Goal: Transaction & Acquisition: Book appointment/travel/reservation

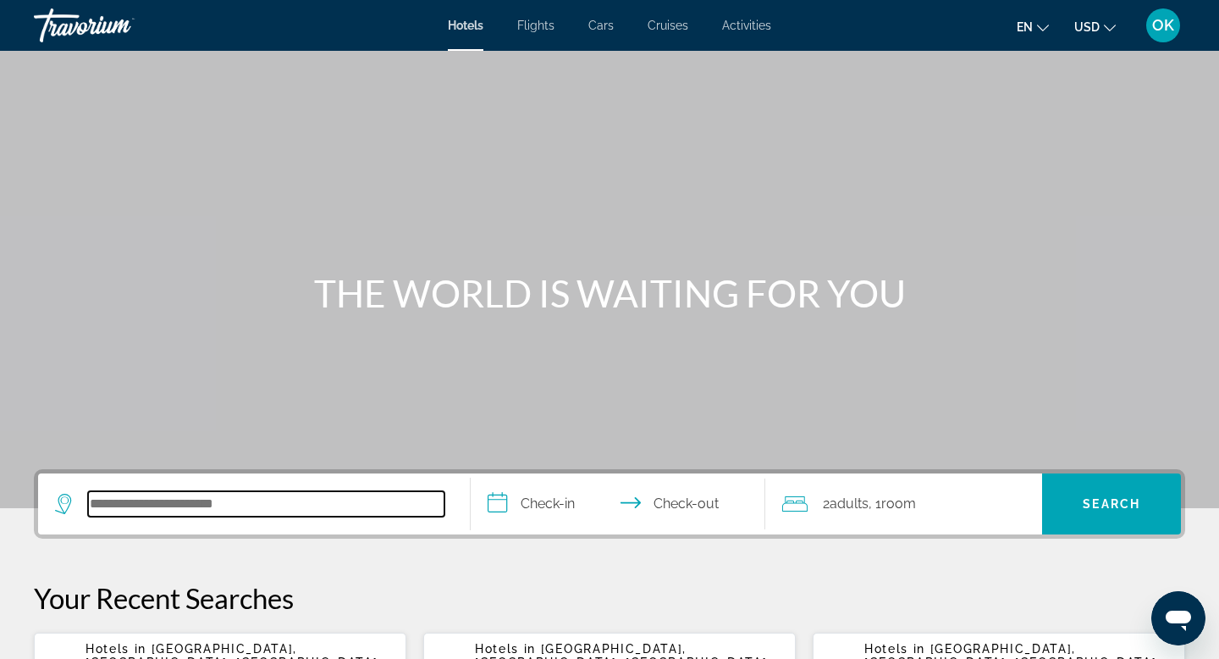
click at [207, 507] on input "Search hotel destination" at bounding box center [266, 503] width 357 height 25
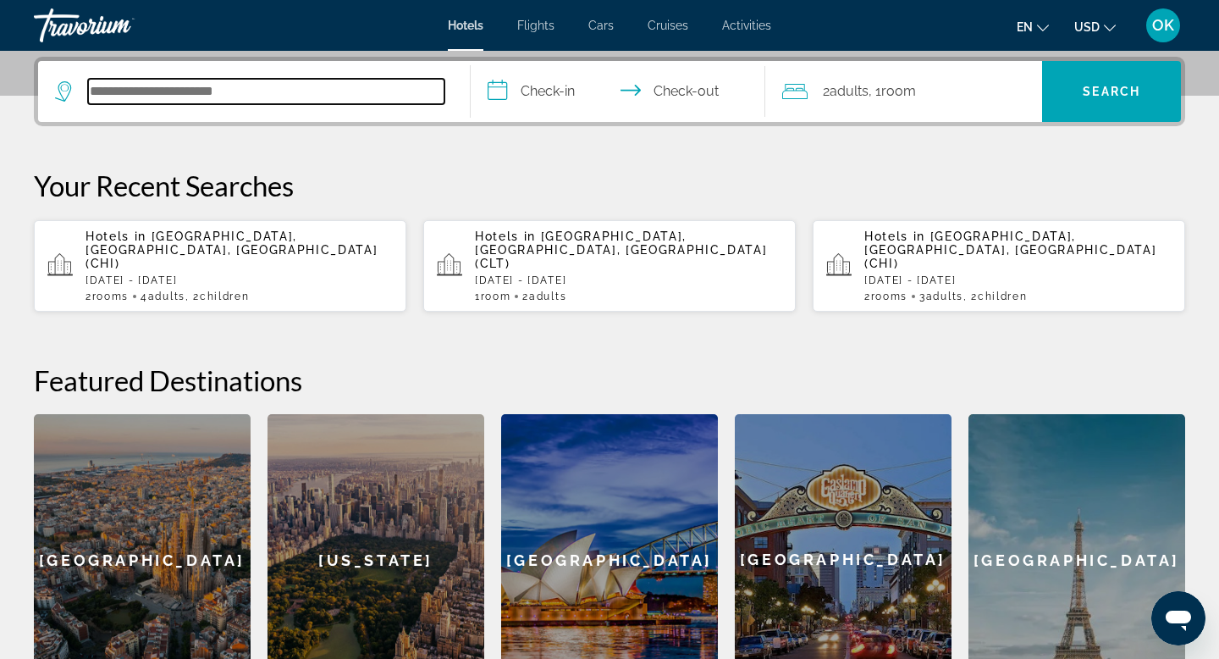
scroll to position [414, 0]
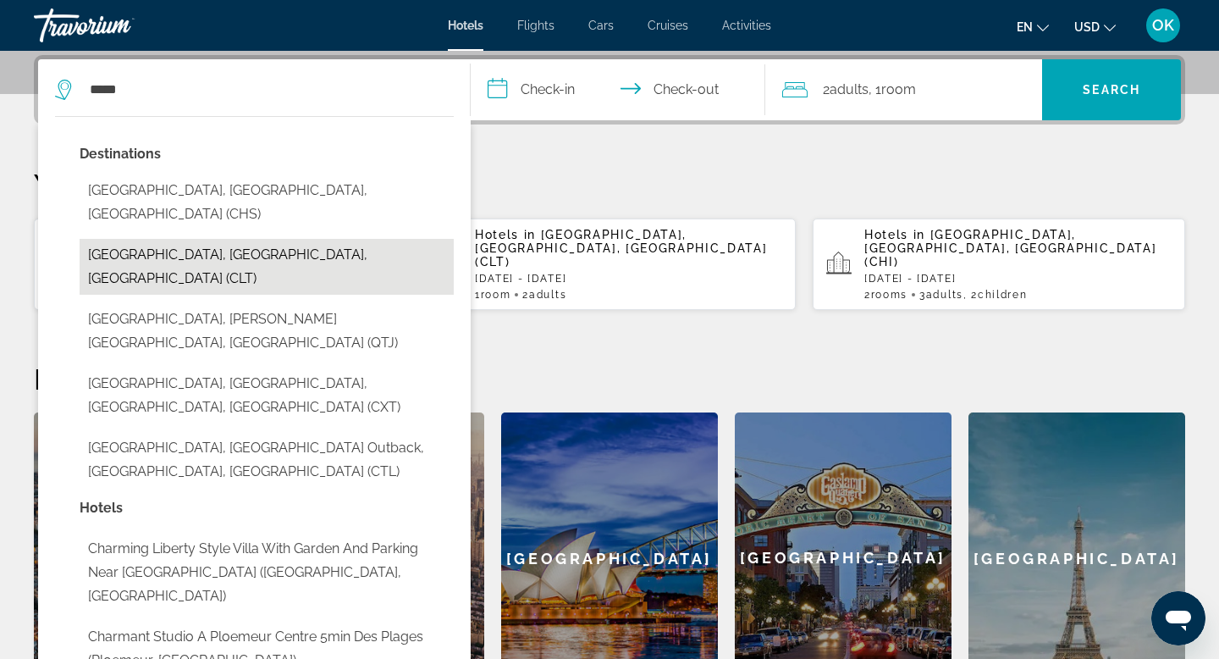
click at [177, 239] on button "[GEOGRAPHIC_DATA], [GEOGRAPHIC_DATA], [GEOGRAPHIC_DATA] (CLT)" at bounding box center [267, 267] width 374 height 56
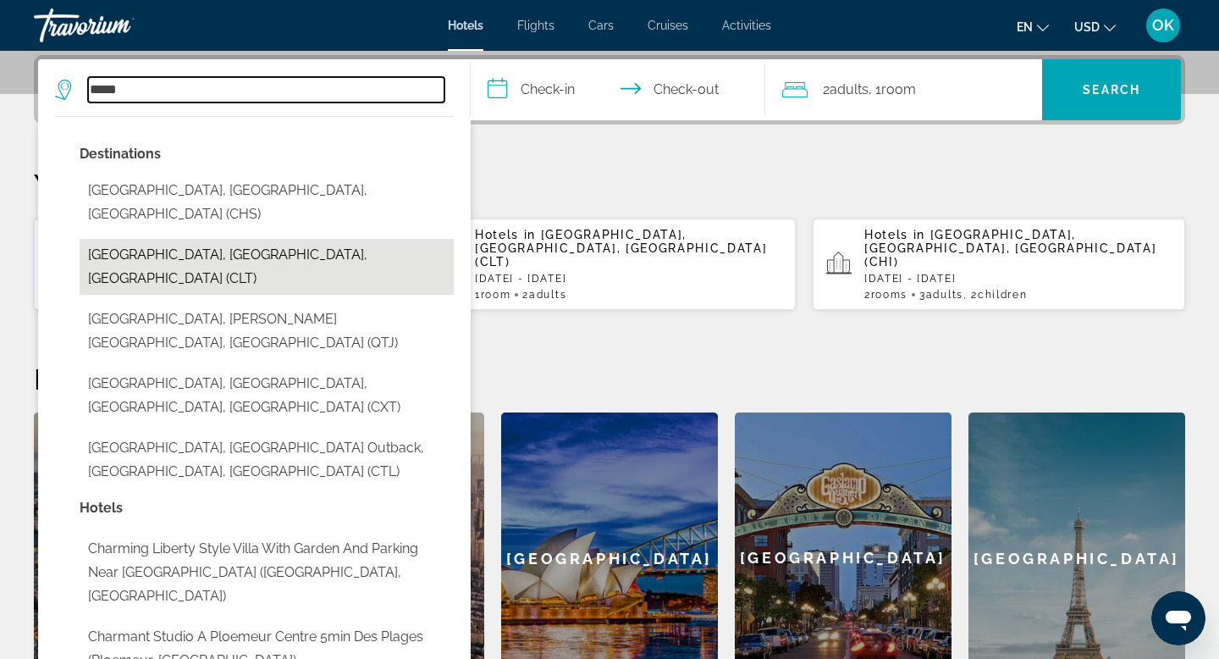
type input "**********"
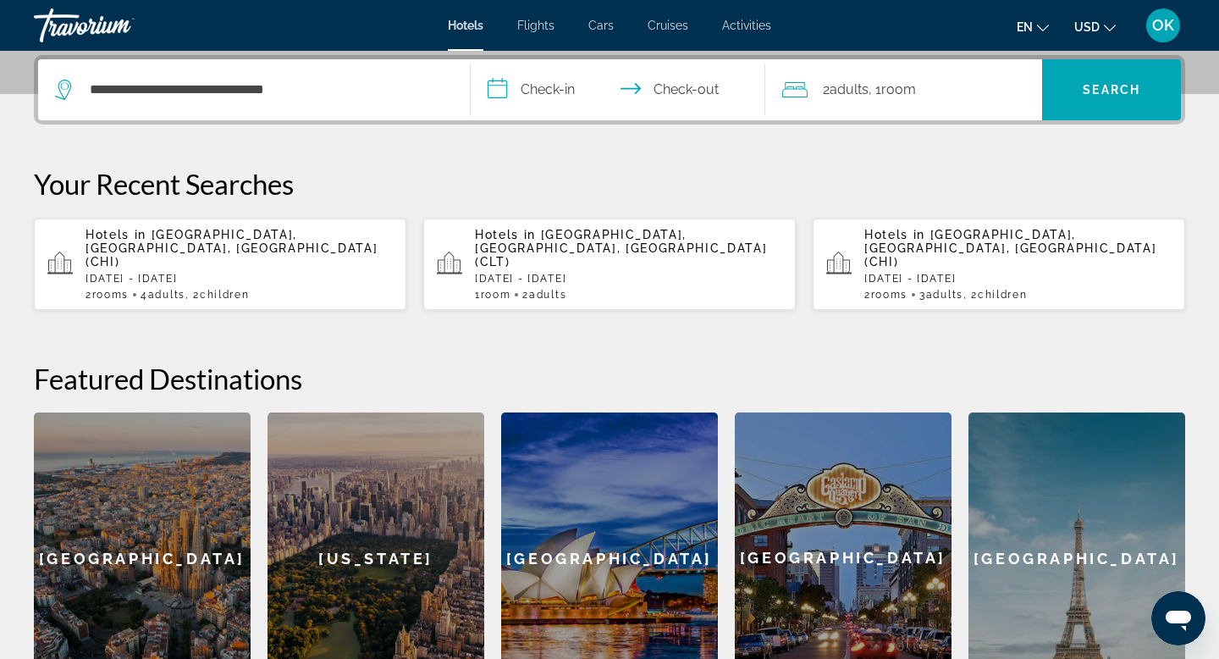
click at [560, 86] on input "**********" at bounding box center [621, 92] width 301 height 66
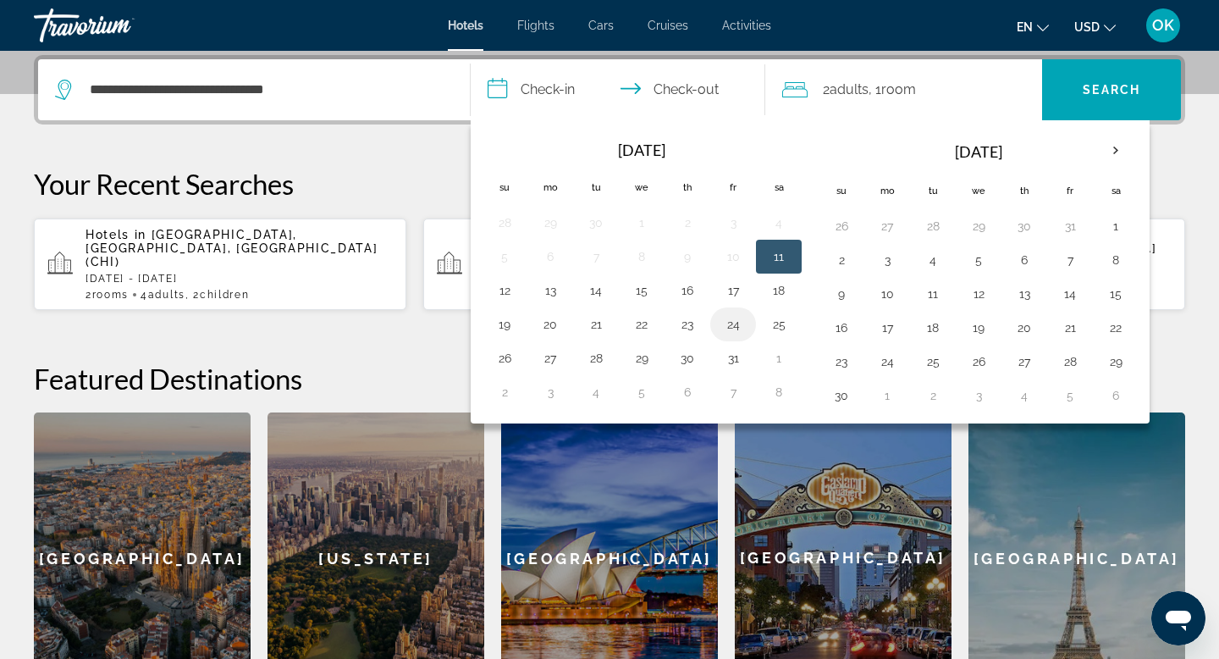
click at [734, 329] on button "24" at bounding box center [733, 324] width 27 height 24
click at [683, 86] on input "**********" at bounding box center [621, 92] width 301 height 66
click at [502, 356] on button "26" at bounding box center [504, 358] width 27 height 24
type input "**********"
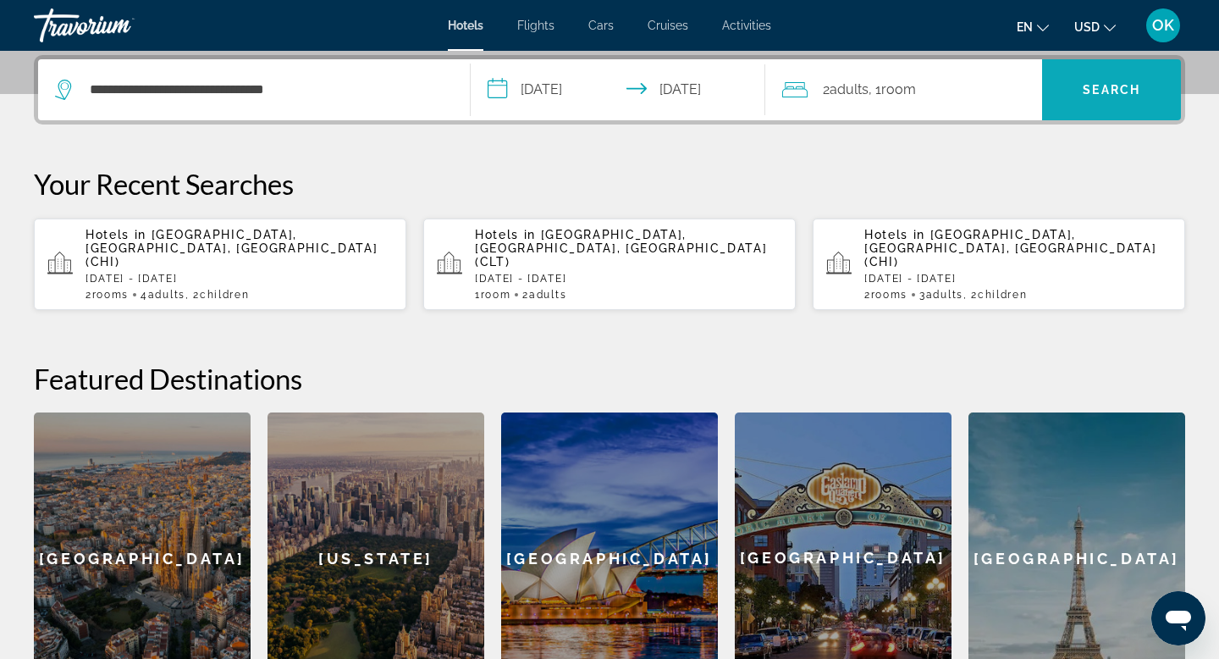
click at [1102, 81] on span "Search" at bounding box center [1111, 89] width 139 height 41
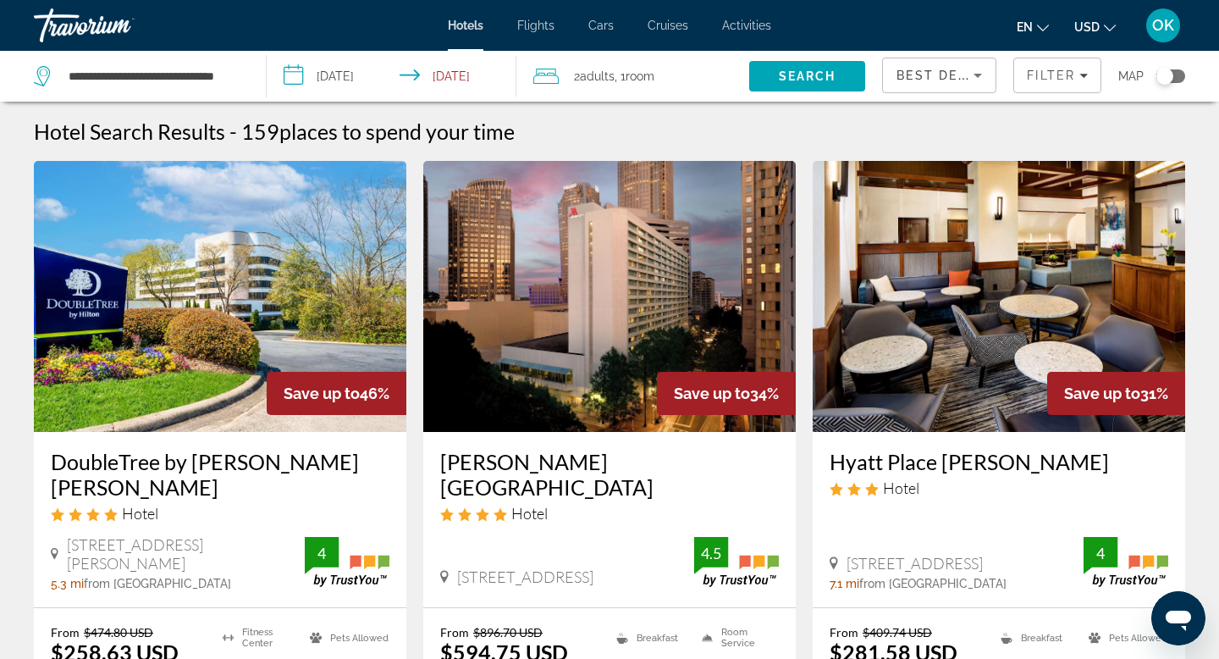
click at [1167, 75] on div "Toggle map" at bounding box center [1165, 76] width 17 height 17
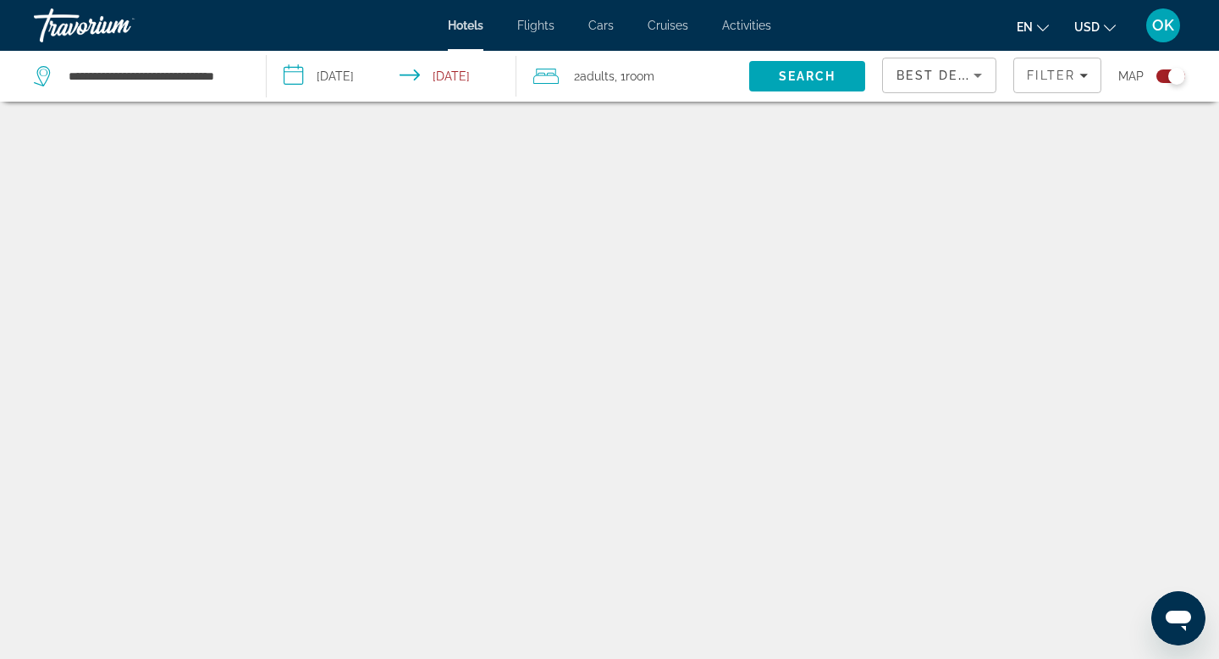
scroll to position [102, 0]
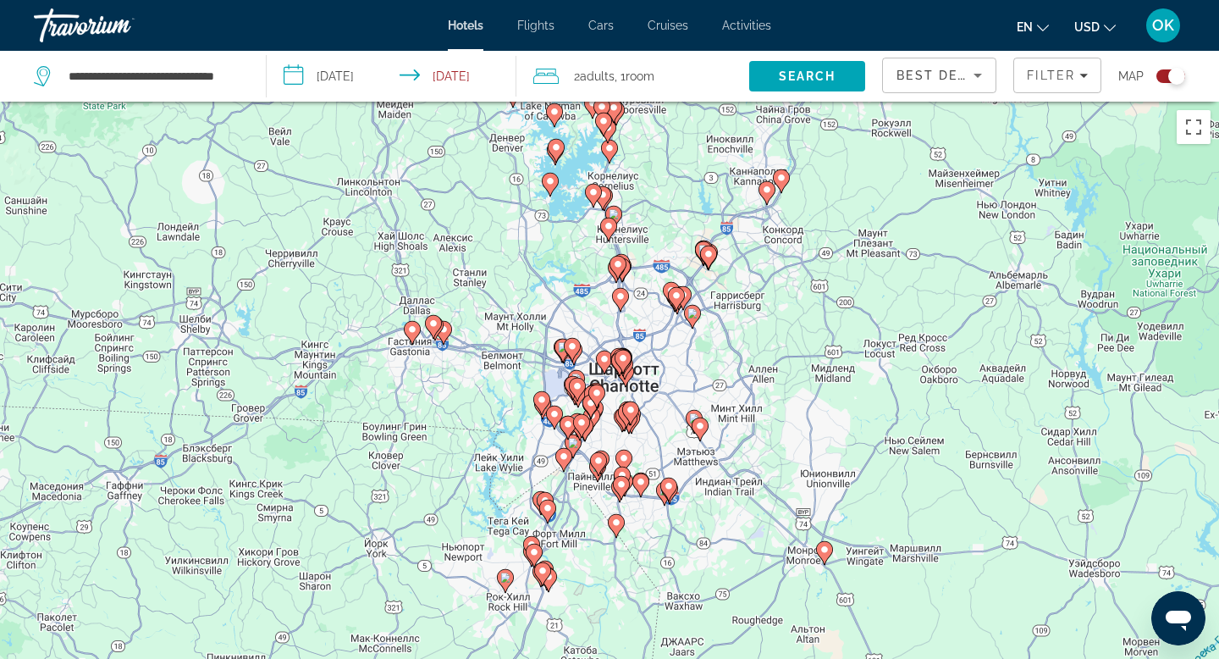
drag, startPoint x: 628, startPoint y: 484, endPoint x: 617, endPoint y: 262, distance: 223.0
click at [617, 261] on div "Чтобы активировать перетаскивание с помощью клавиатуры, нажмите Alt + Ввод. Пос…" at bounding box center [609, 431] width 1219 height 659
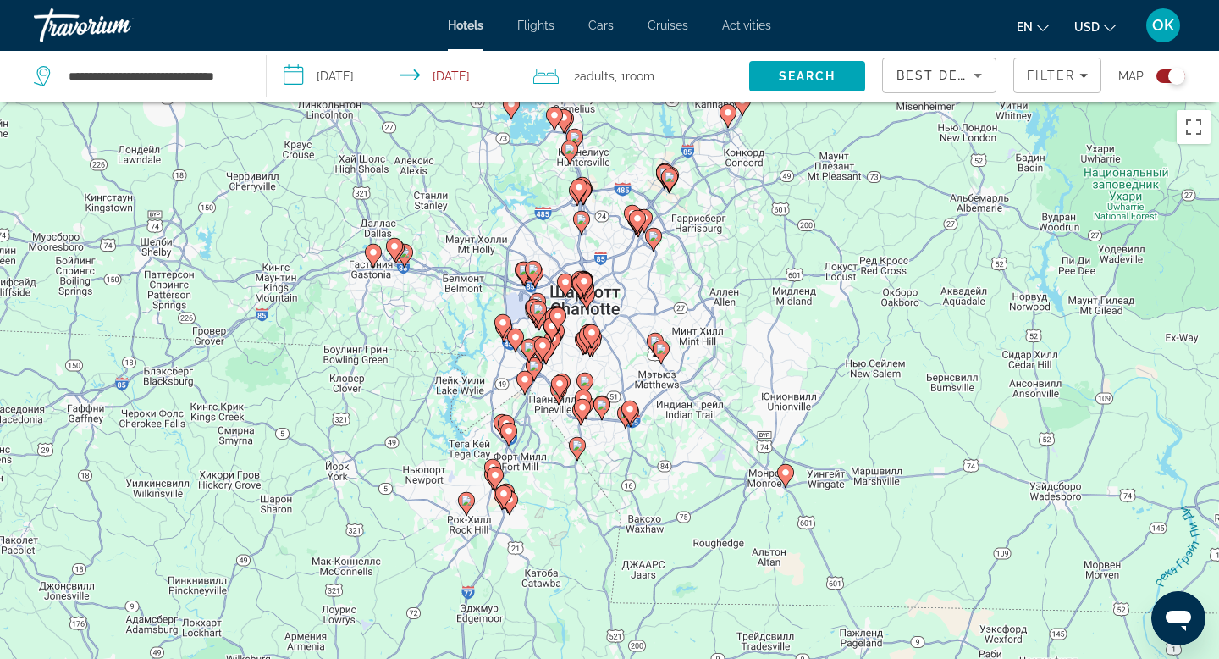
drag, startPoint x: 655, startPoint y: 458, endPoint x: 623, endPoint y: 268, distance: 192.3
click at [623, 268] on div "Чтобы активировать перетаскивание с помощью клавиатуры, нажмите Alt + Ввод. Пос…" at bounding box center [609, 431] width 1219 height 659
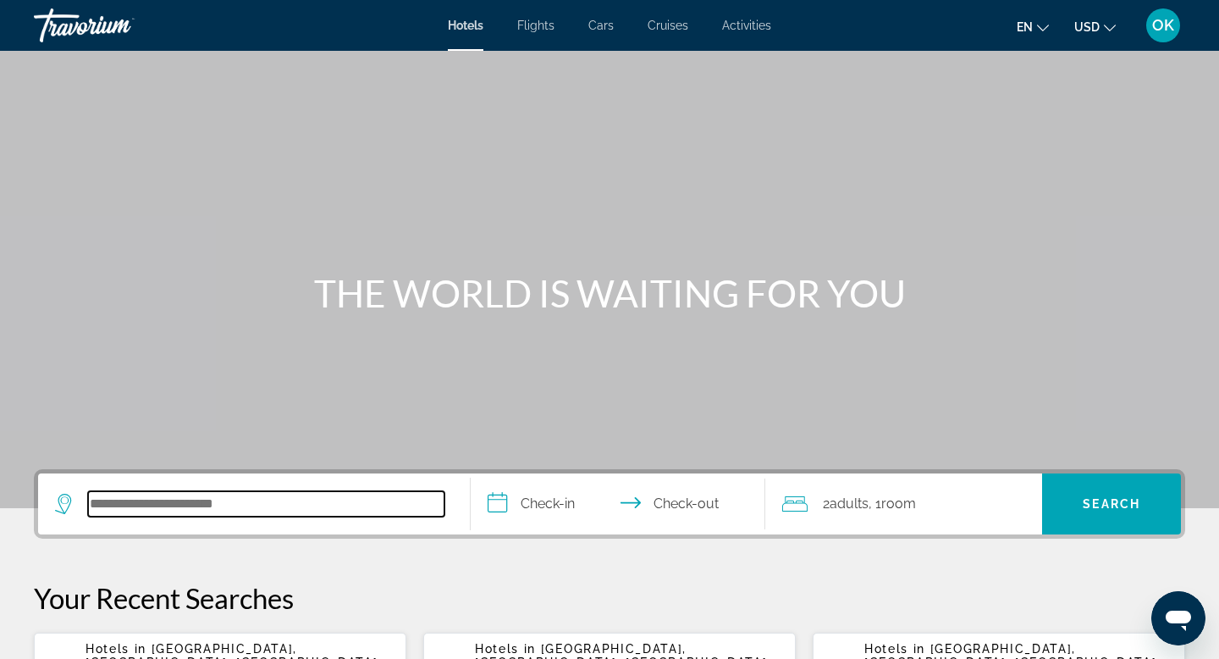
click at [177, 503] on input "Search hotel destination" at bounding box center [266, 503] width 357 height 25
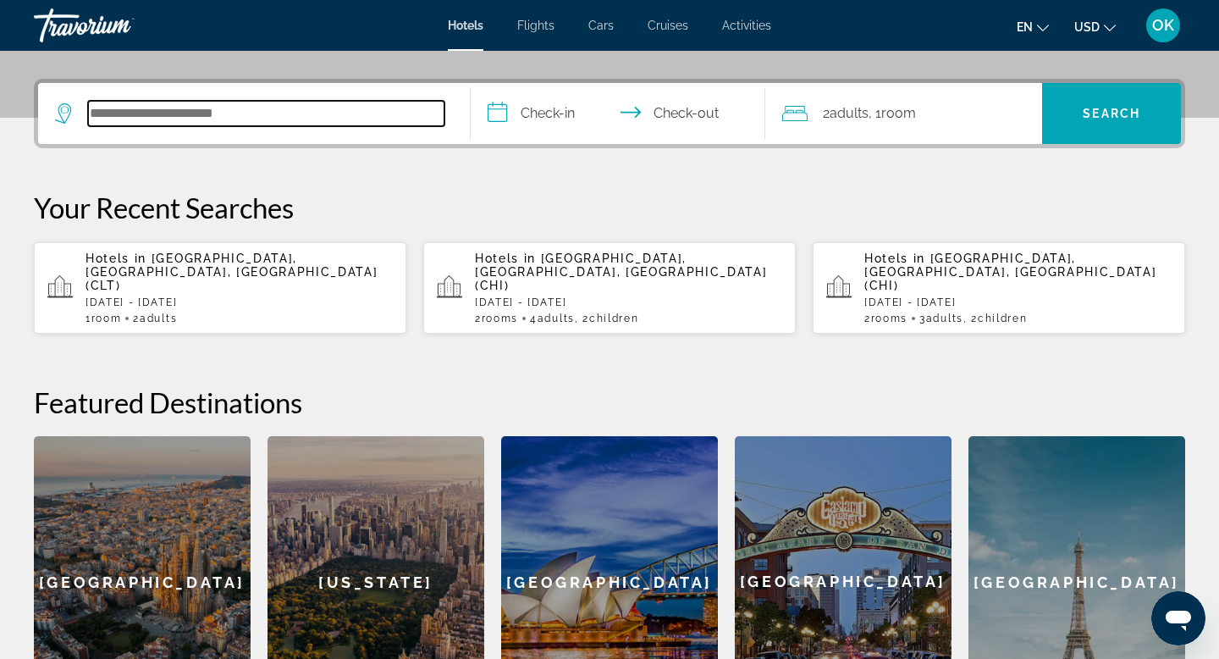
scroll to position [414, 0]
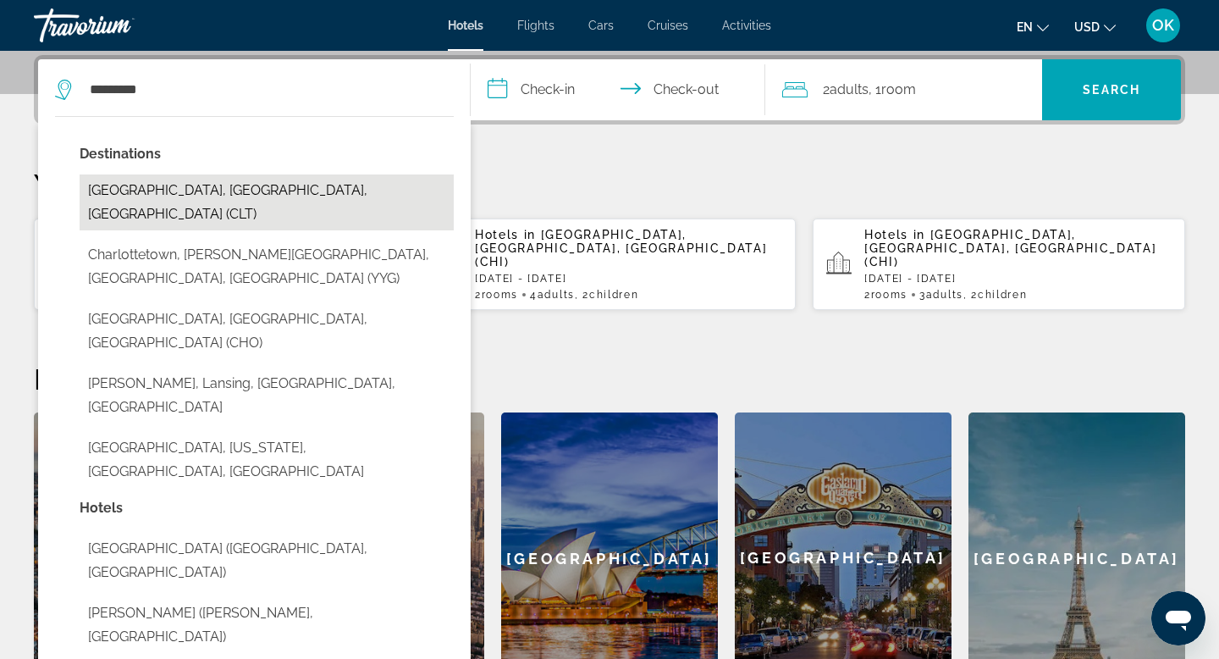
click at [250, 186] on button "[GEOGRAPHIC_DATA], [GEOGRAPHIC_DATA], [GEOGRAPHIC_DATA] (CLT)" at bounding box center [267, 202] width 374 height 56
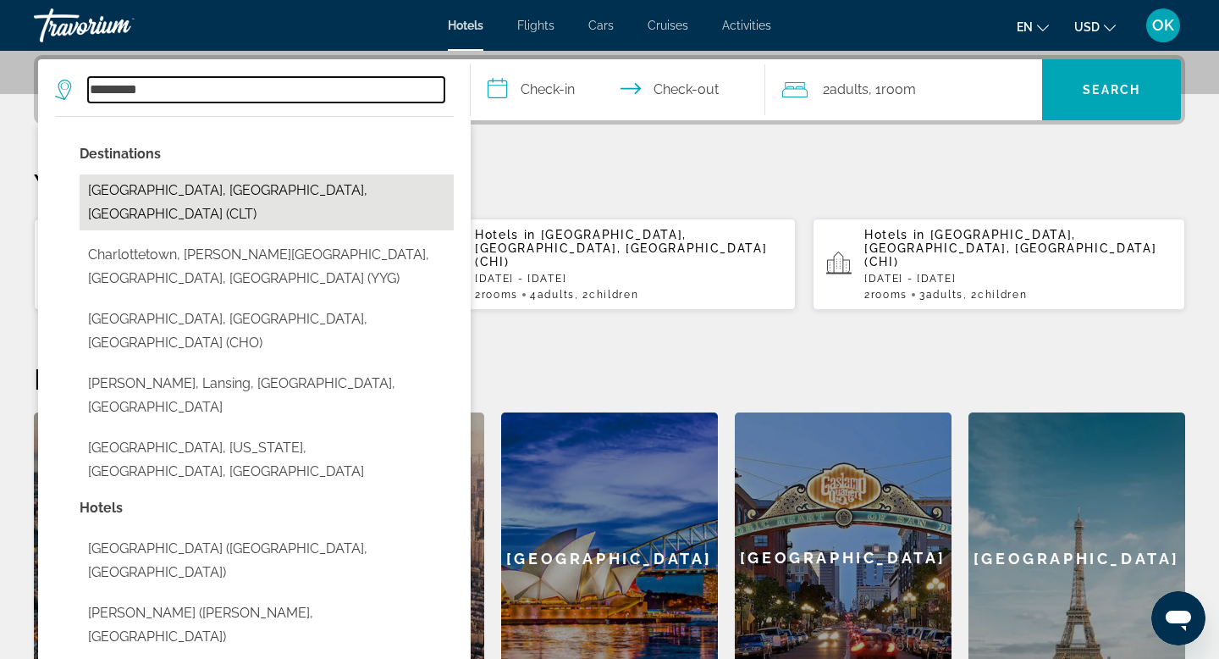
type input "**********"
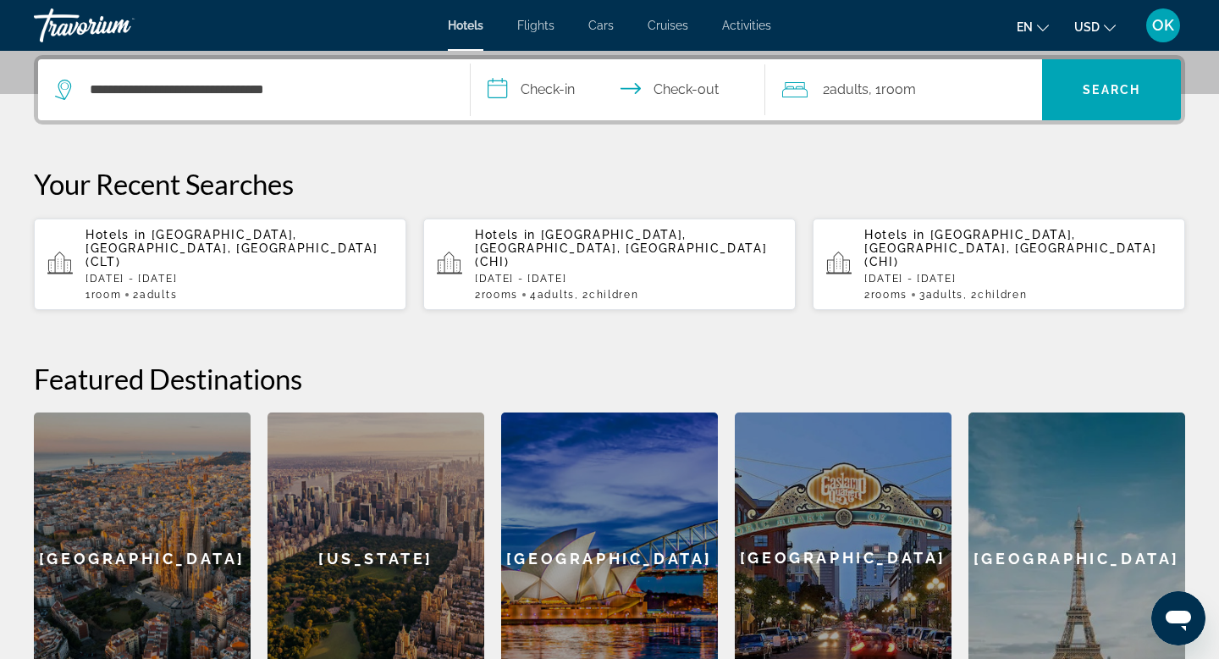
click at [578, 88] on input "**********" at bounding box center [621, 92] width 301 height 66
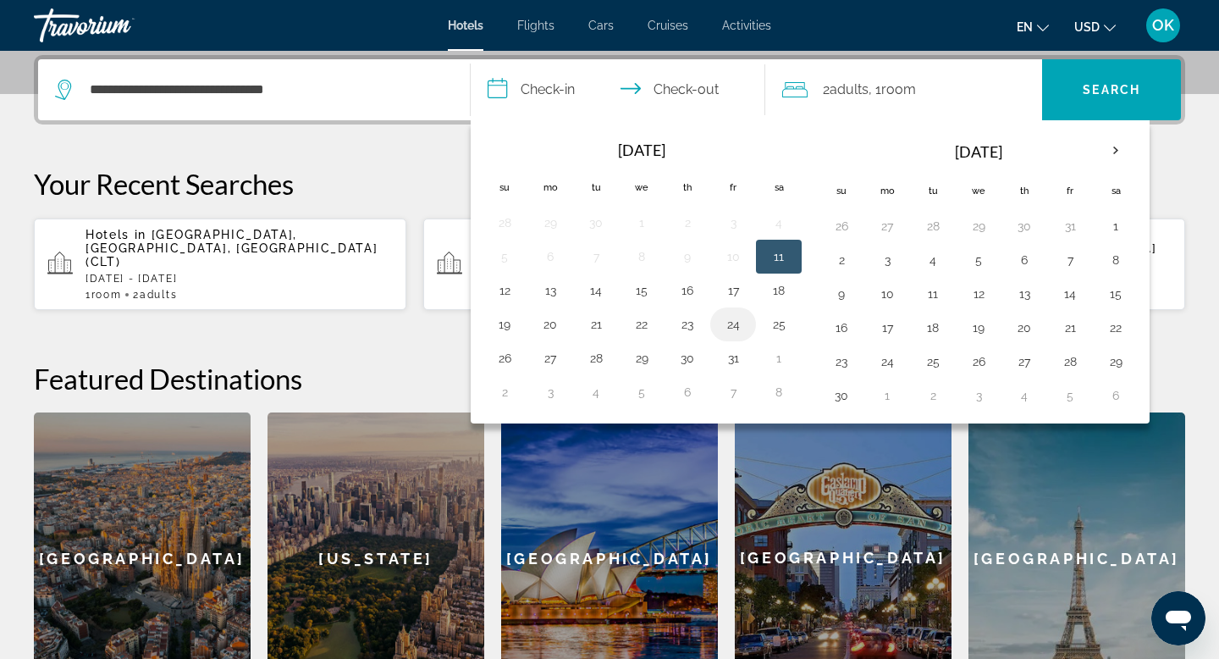
click at [733, 322] on button "24" at bounding box center [733, 324] width 27 height 24
click at [693, 84] on input "**********" at bounding box center [621, 92] width 301 height 66
click at [733, 316] on button "24" at bounding box center [733, 324] width 27 height 24
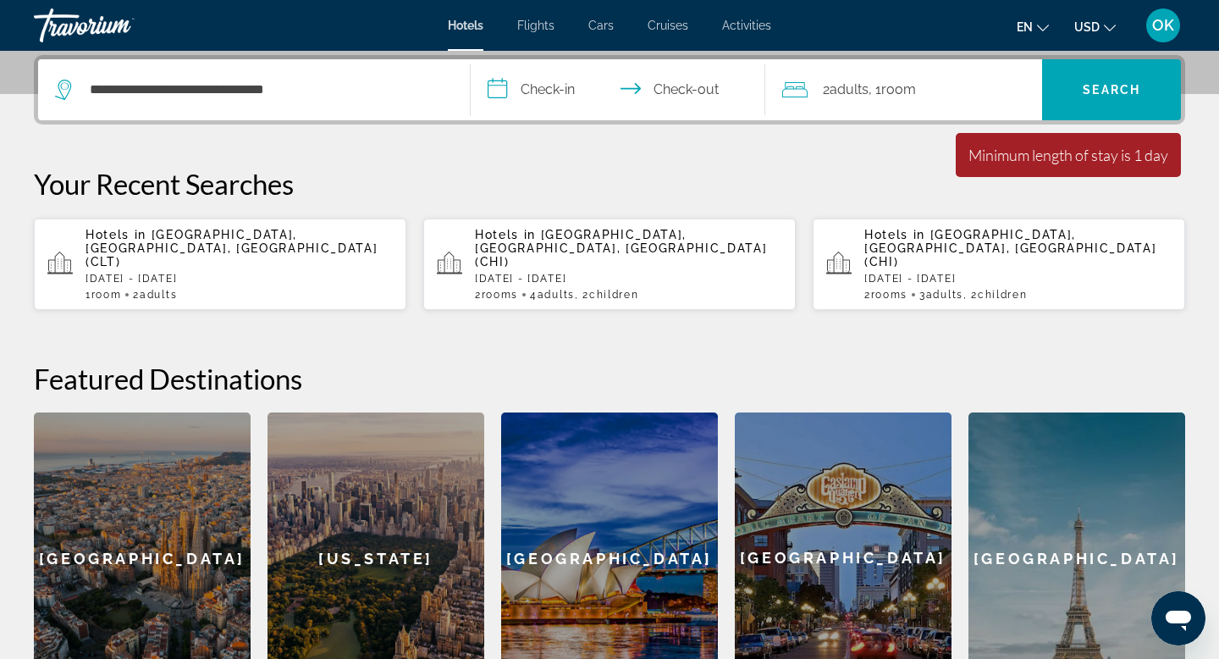
click at [557, 82] on input "**********" at bounding box center [621, 92] width 301 height 66
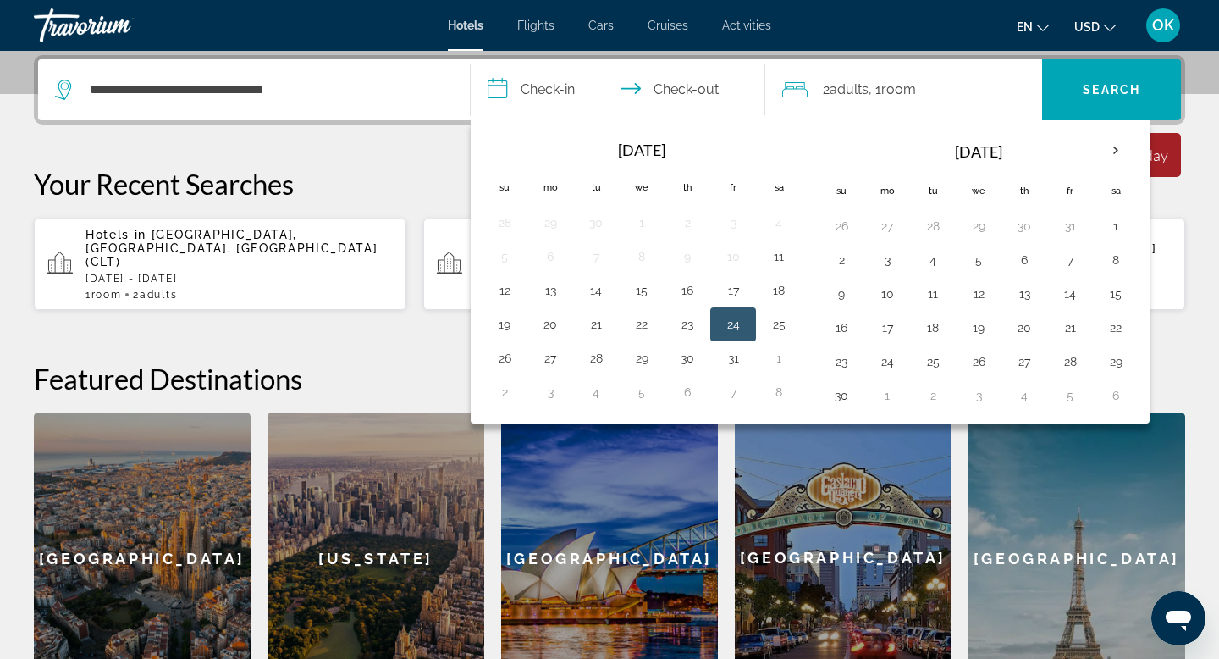
click at [733, 320] on button "24" at bounding box center [733, 324] width 27 height 24
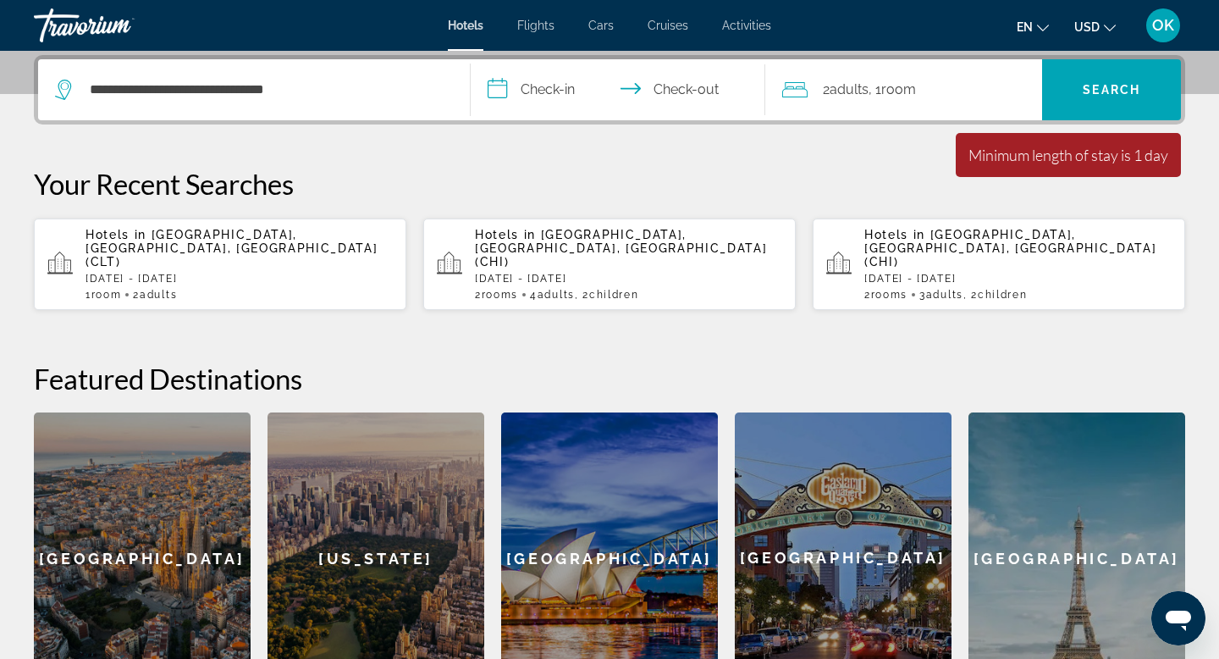
click at [733, 320] on div "**********" at bounding box center [609, 379] width 1219 height 649
click at [684, 86] on input "**********" at bounding box center [621, 92] width 301 height 66
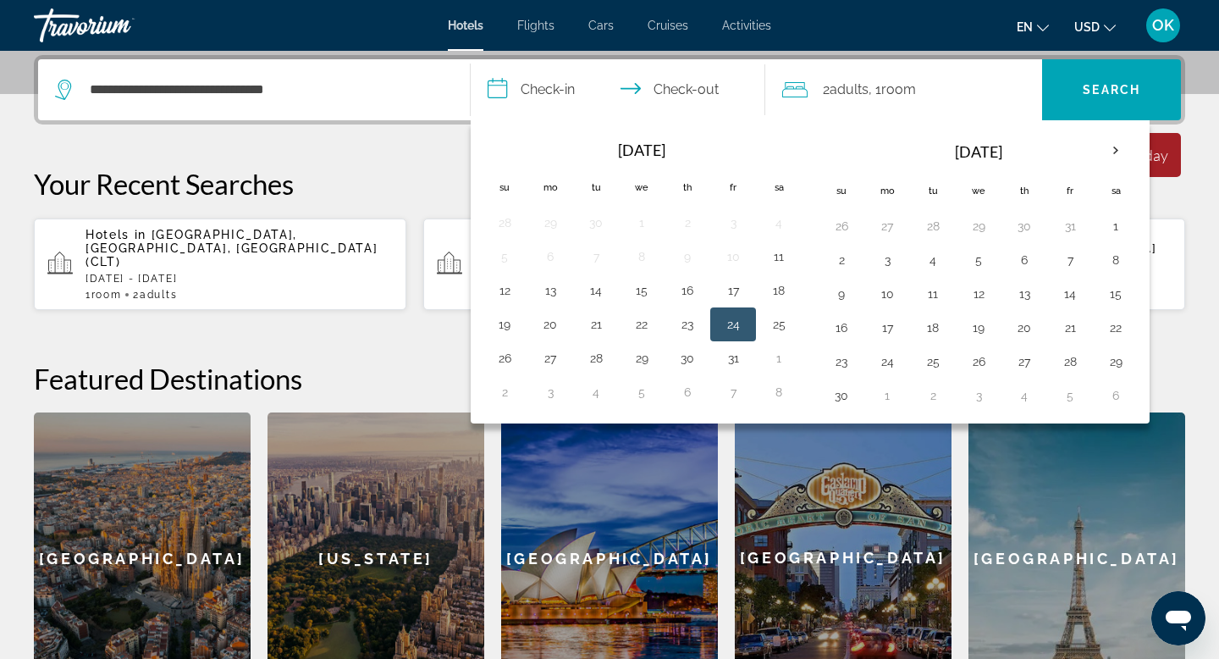
click at [498, 86] on input "**********" at bounding box center [621, 92] width 301 height 66
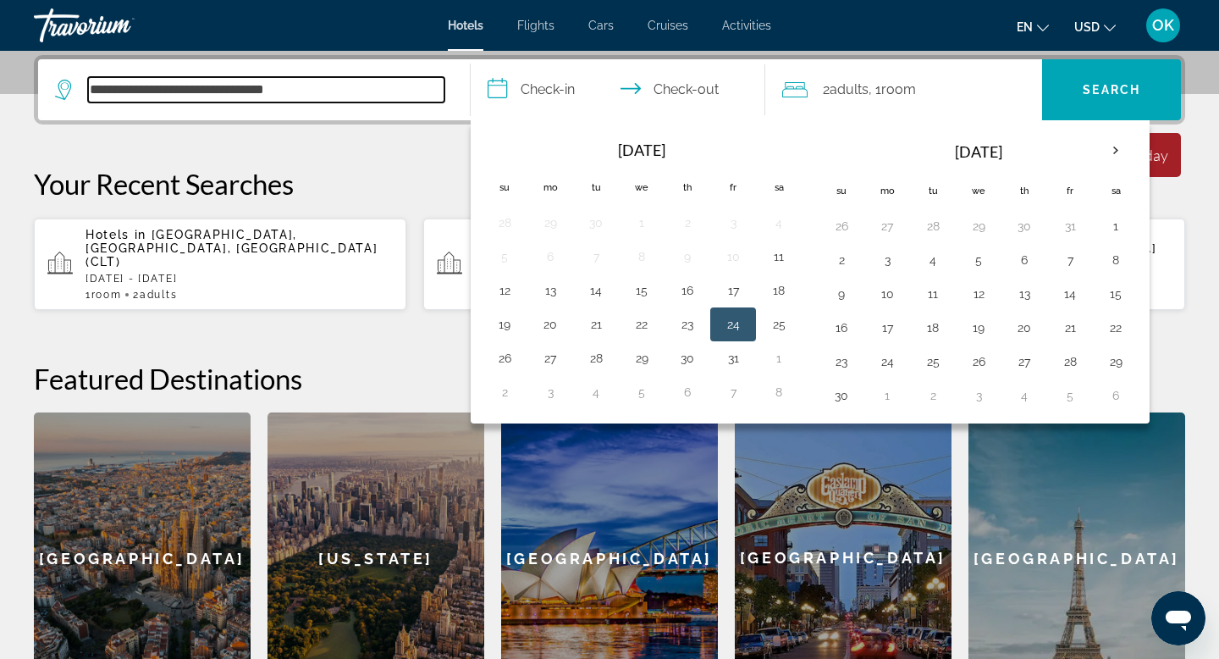
click at [384, 93] on input "**********" at bounding box center [266, 89] width 357 height 25
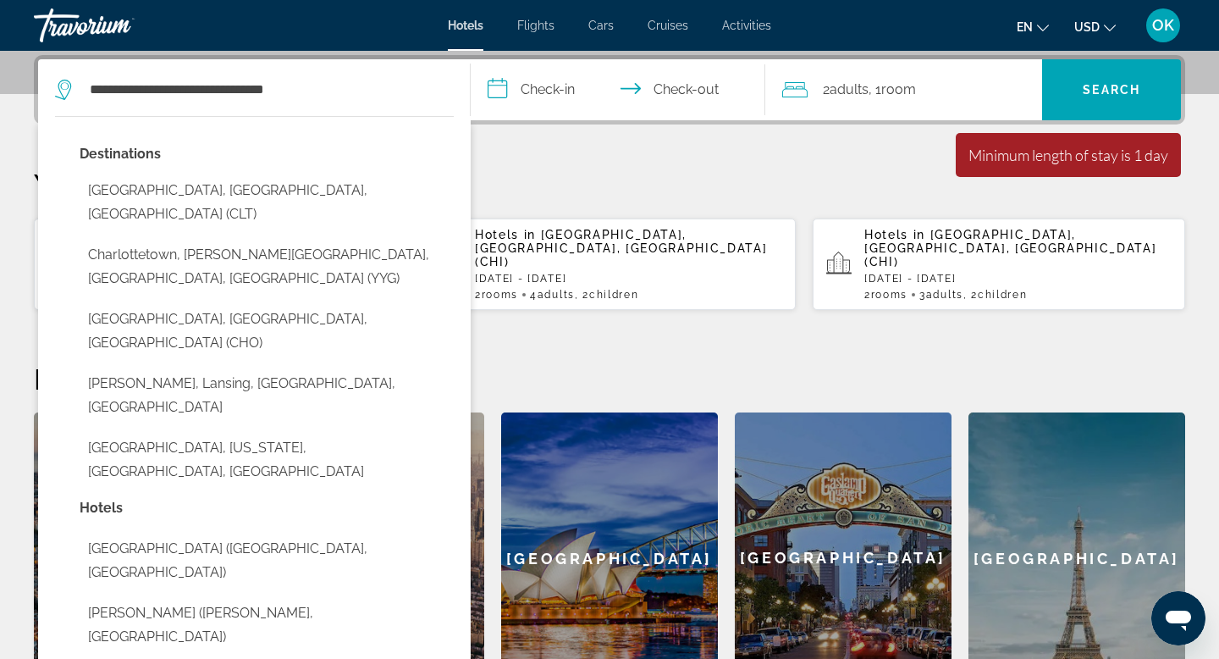
click at [543, 85] on input "**********" at bounding box center [621, 92] width 301 height 66
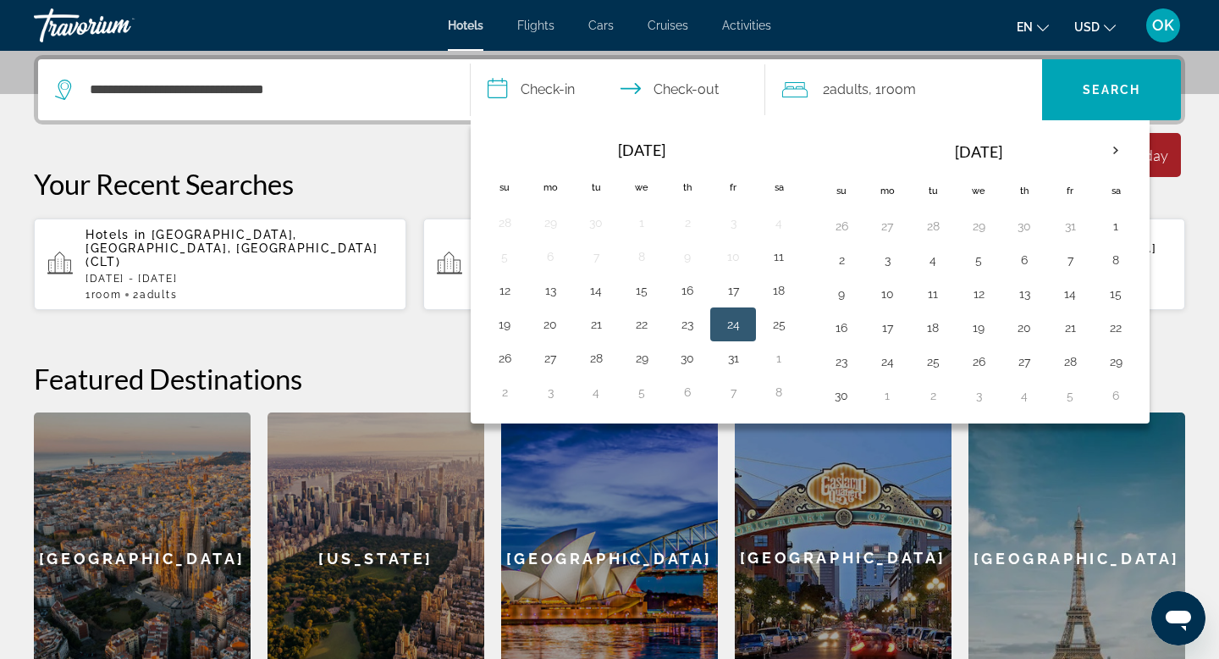
drag, startPoint x: 731, startPoint y: 323, endPoint x: 454, endPoint y: 353, distance: 278.6
click at [454, 353] on div "**********" at bounding box center [609, 379] width 1219 height 649
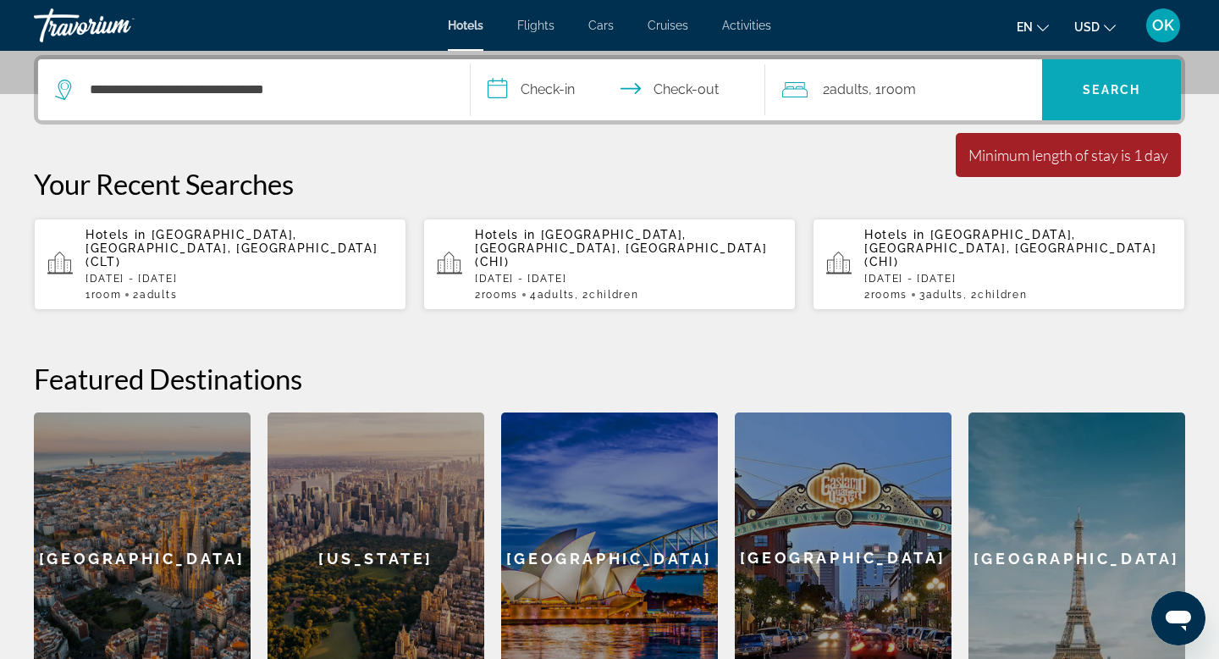
click at [1119, 91] on span "Search" at bounding box center [1112, 90] width 58 height 14
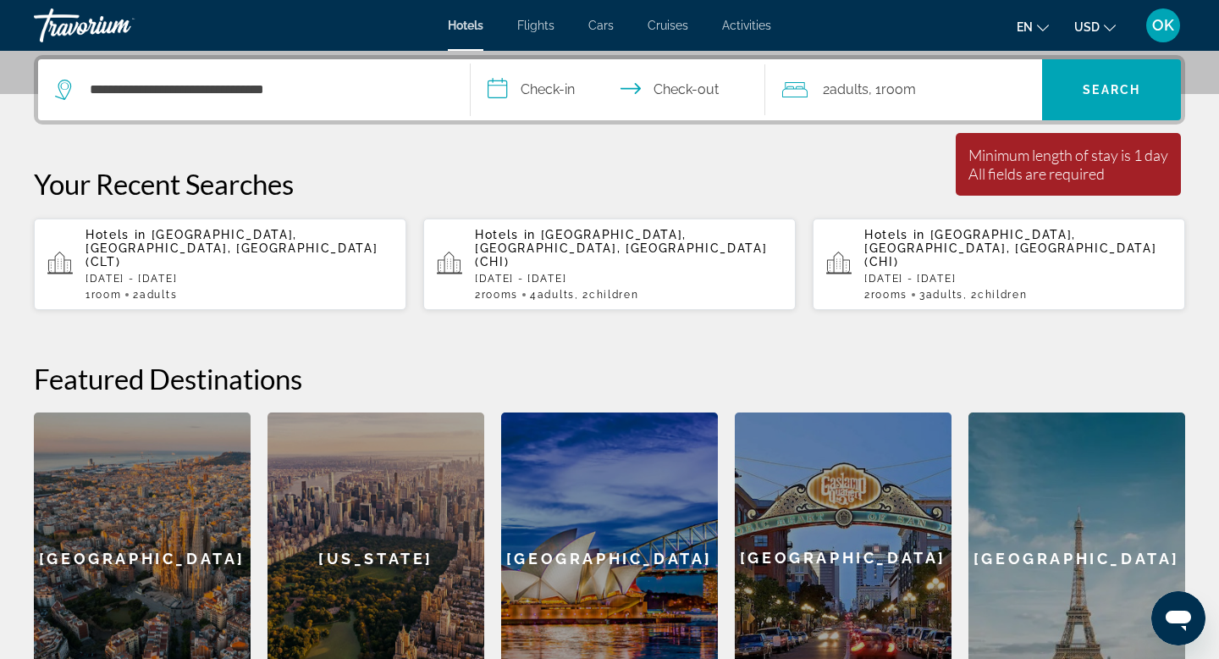
click at [566, 86] on input "**********" at bounding box center [621, 92] width 301 height 66
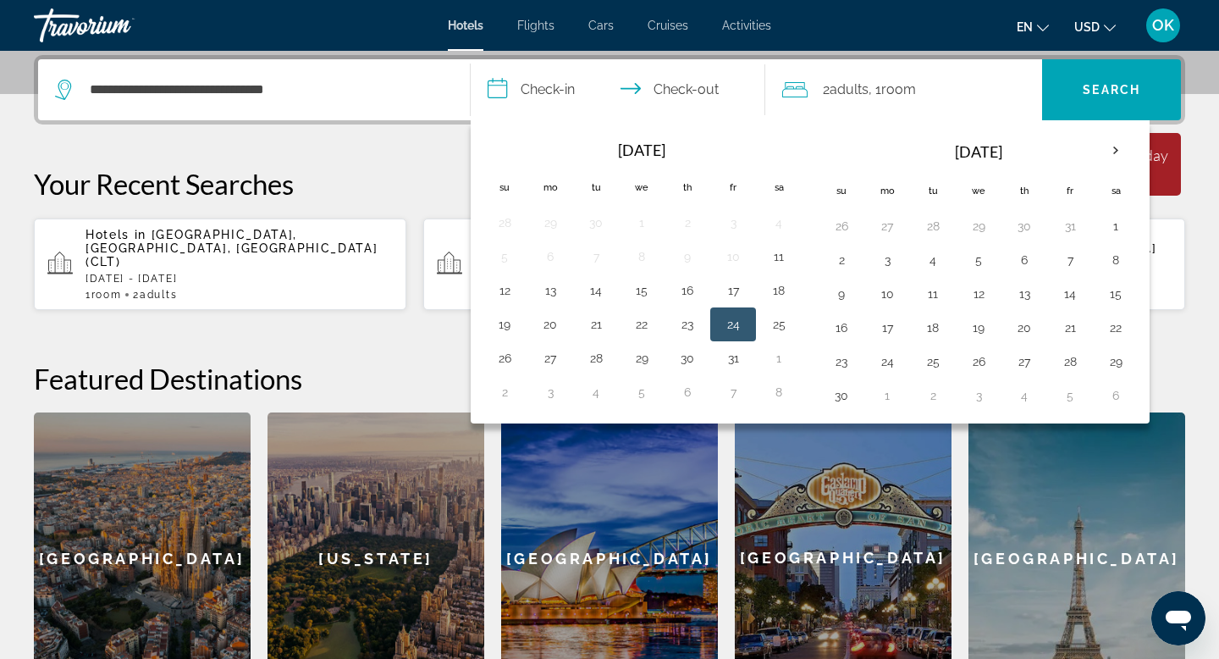
click at [730, 322] on button "24" at bounding box center [733, 324] width 27 height 24
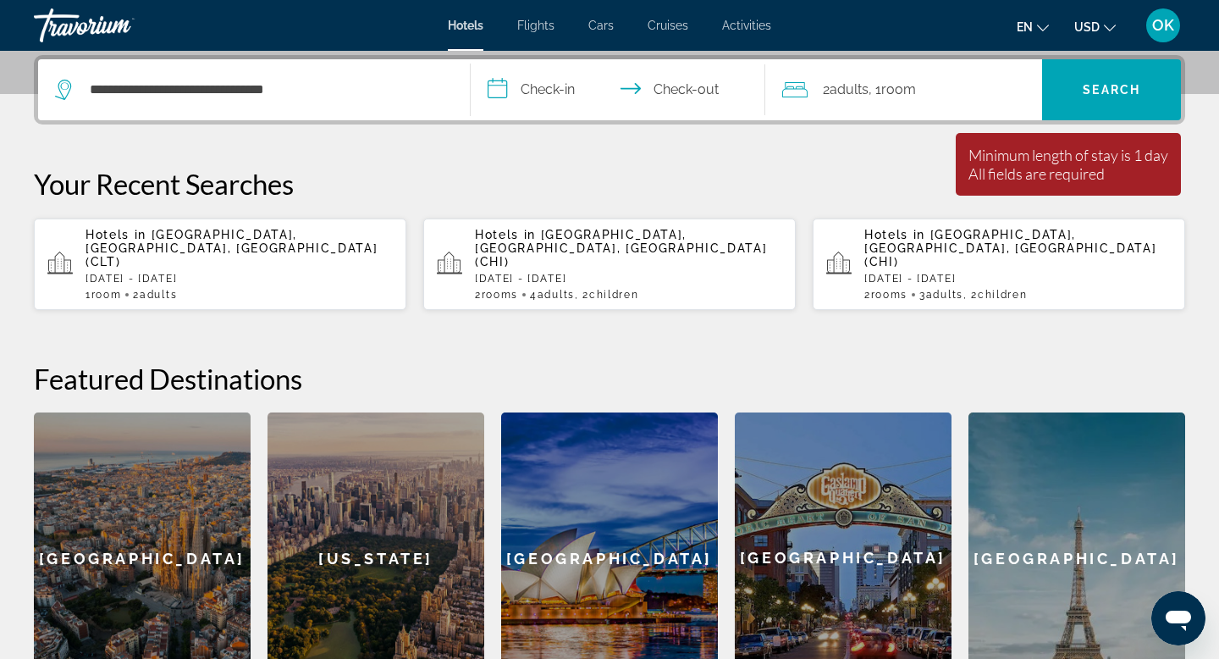
click at [494, 85] on input "**********" at bounding box center [621, 92] width 301 height 66
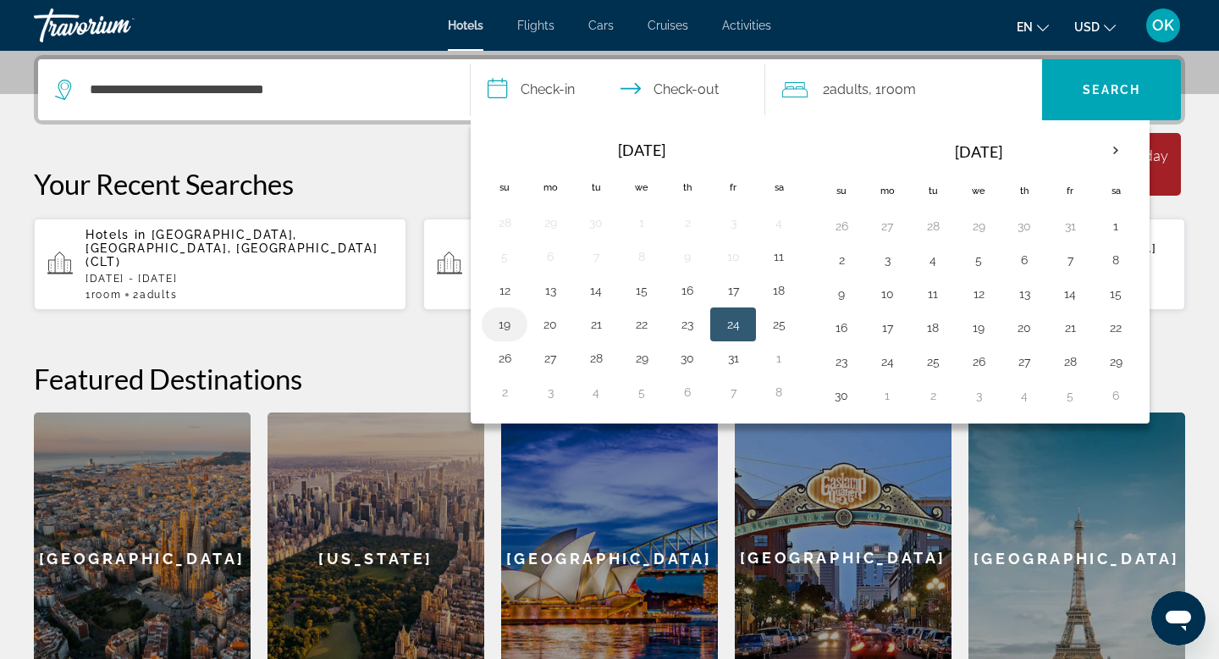
click at [502, 324] on button "19" at bounding box center [504, 324] width 27 height 24
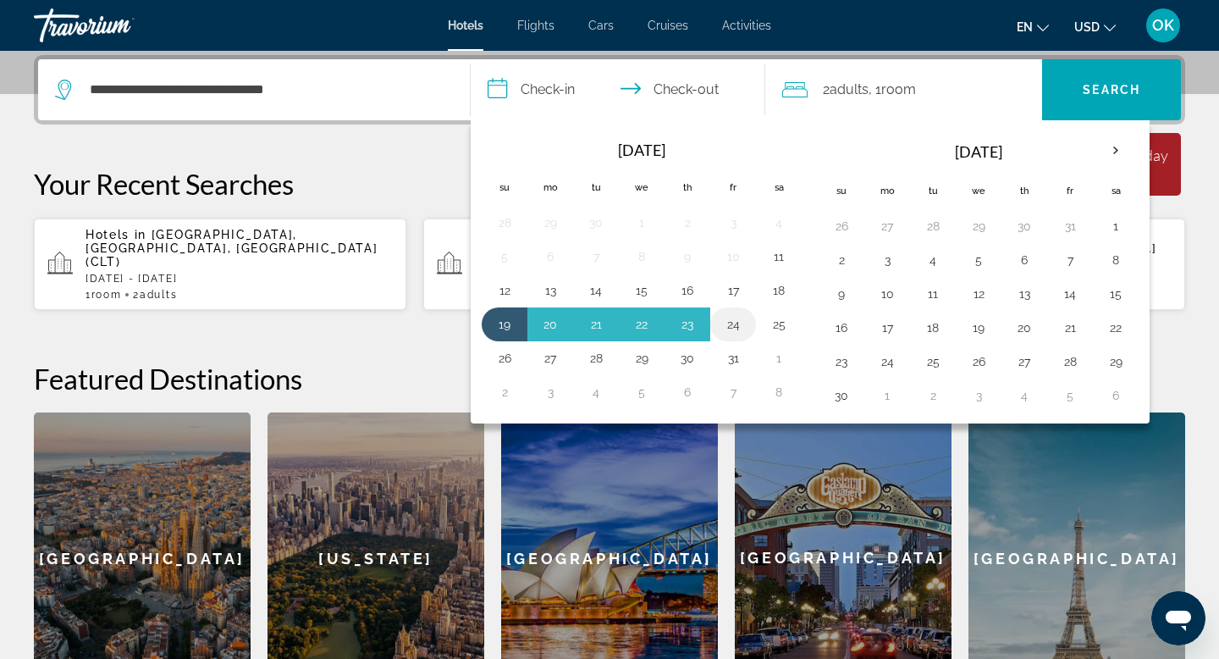
click at [734, 326] on button "24" at bounding box center [733, 324] width 27 height 24
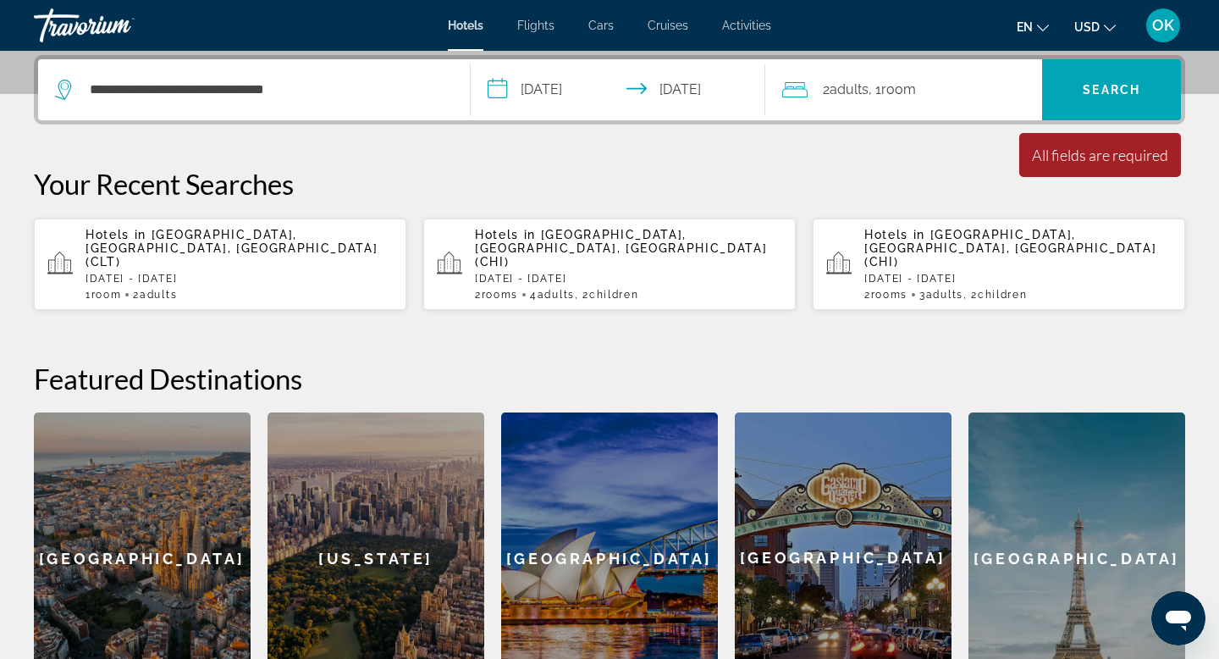
click at [551, 87] on input "**********" at bounding box center [621, 92] width 301 height 66
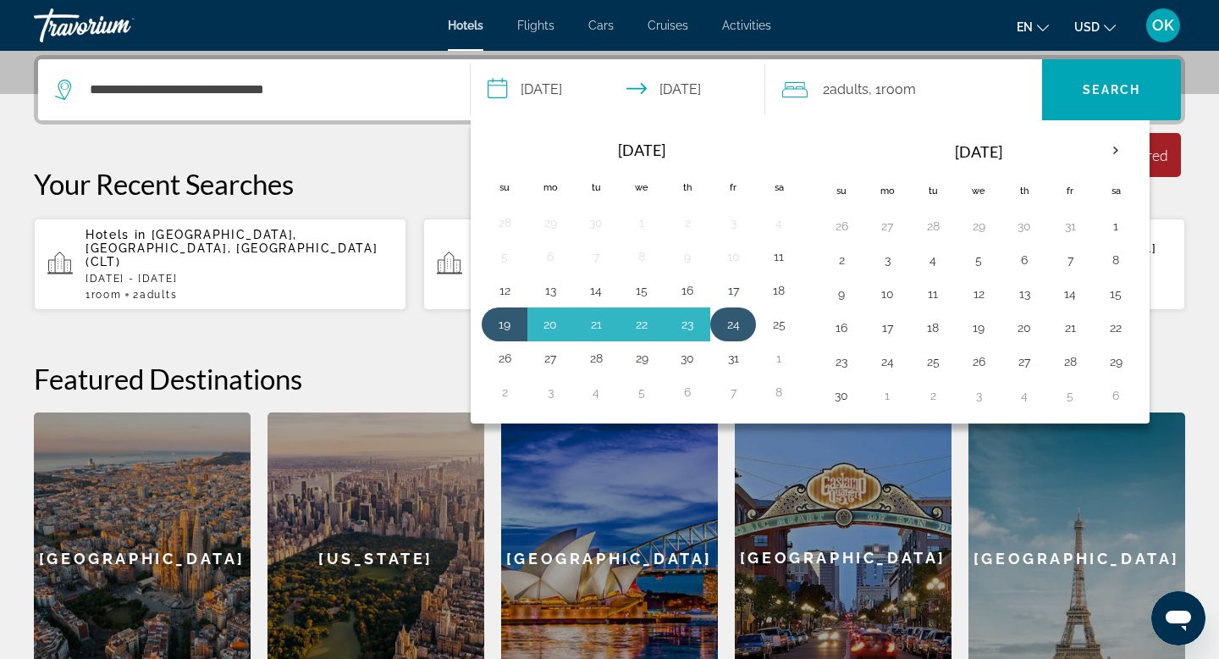
click at [736, 320] on button "24" at bounding box center [733, 324] width 27 height 24
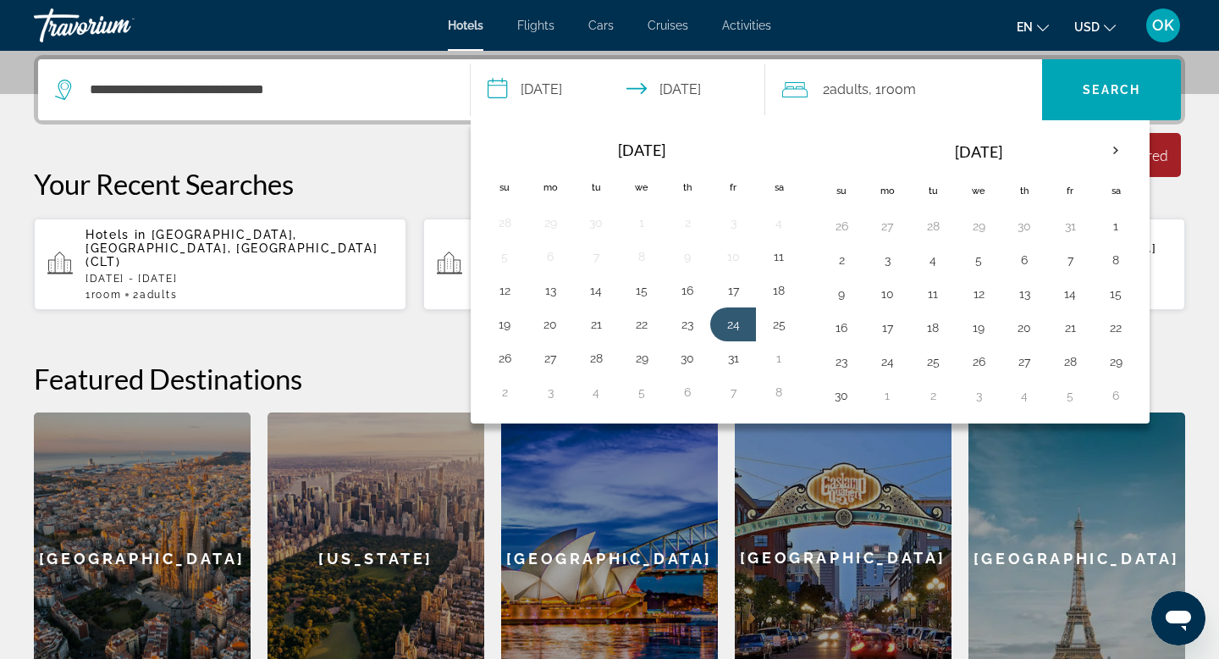
click at [576, 87] on input "**********" at bounding box center [621, 92] width 301 height 66
click at [683, 90] on input "**********" at bounding box center [621, 92] width 301 height 66
click at [732, 321] on button "24" at bounding box center [733, 324] width 27 height 24
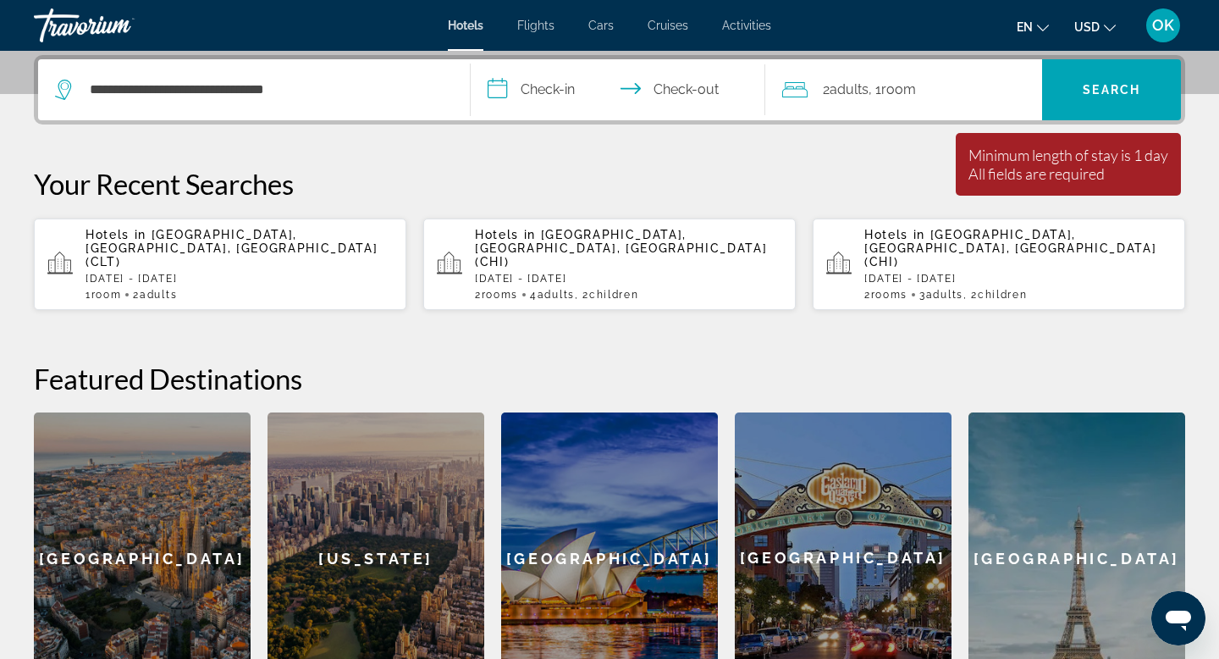
click at [493, 81] on input "**********" at bounding box center [621, 92] width 301 height 66
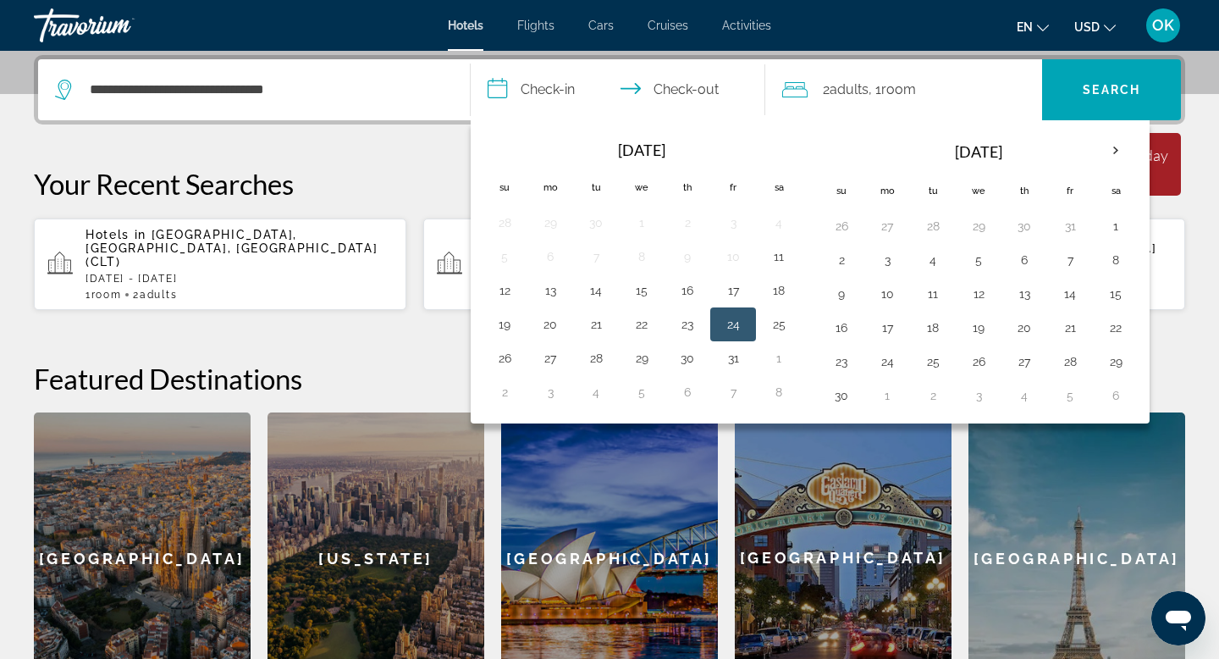
click at [726, 324] on button "24" at bounding box center [733, 324] width 27 height 24
click at [509, 357] on button "26" at bounding box center [504, 358] width 27 height 24
type input "**********"
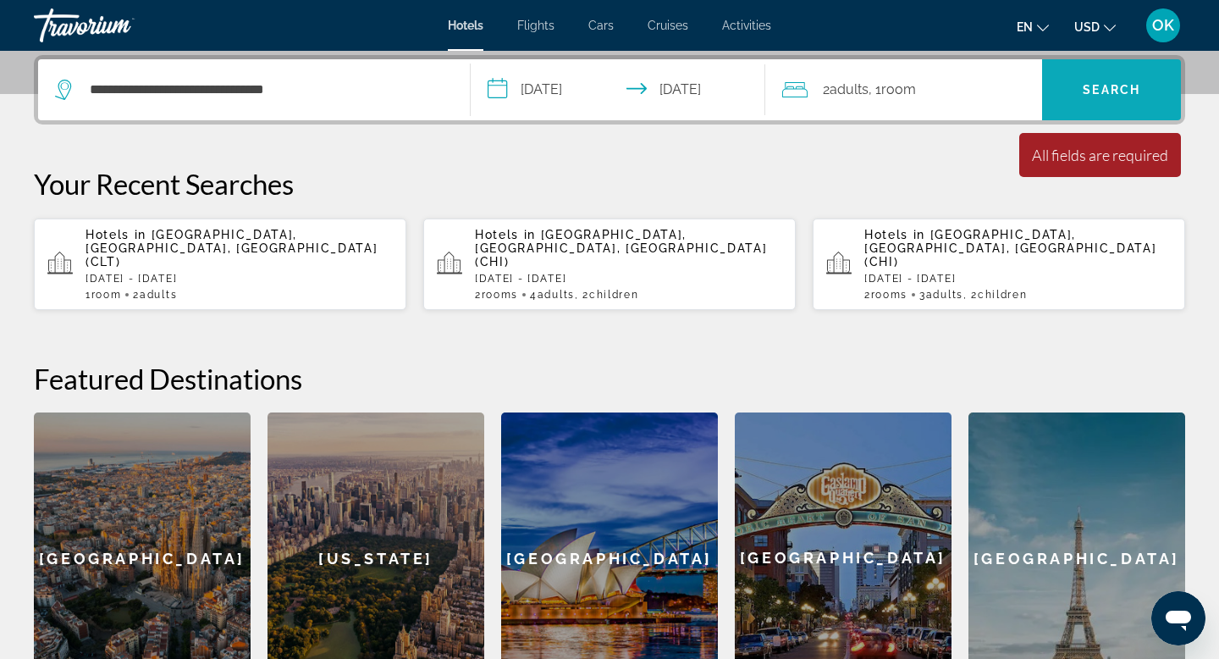
click at [1097, 86] on span "Search" at bounding box center [1112, 90] width 58 height 14
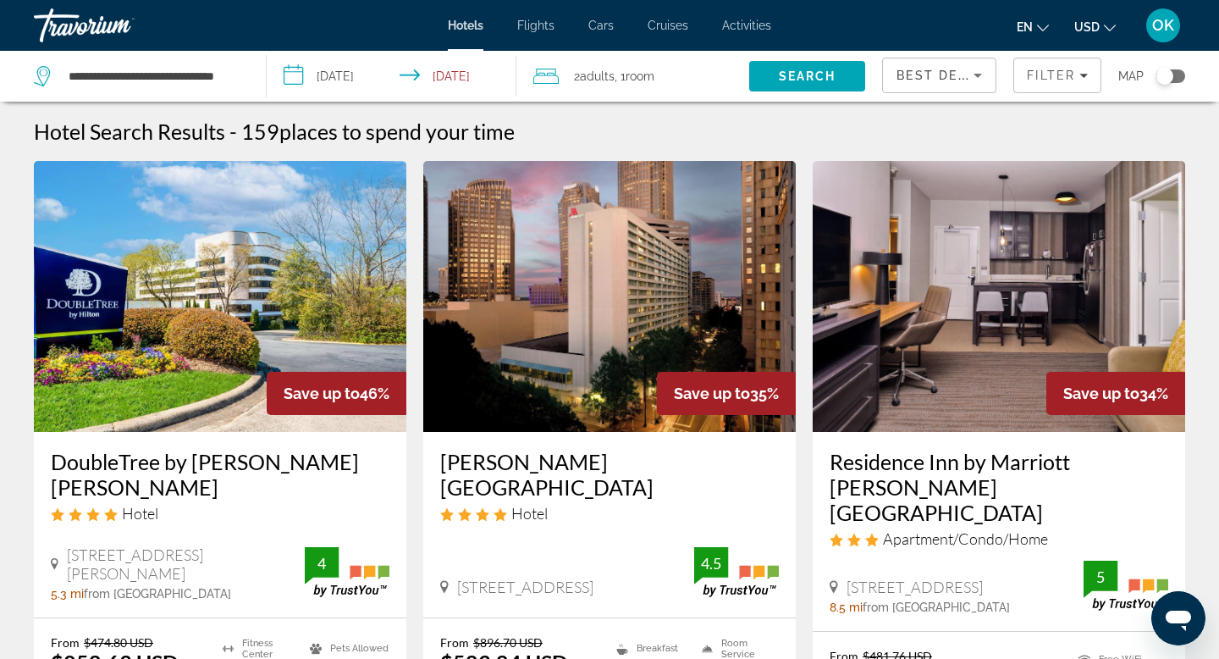
click at [643, 73] on span "Room" at bounding box center [640, 76] width 29 height 14
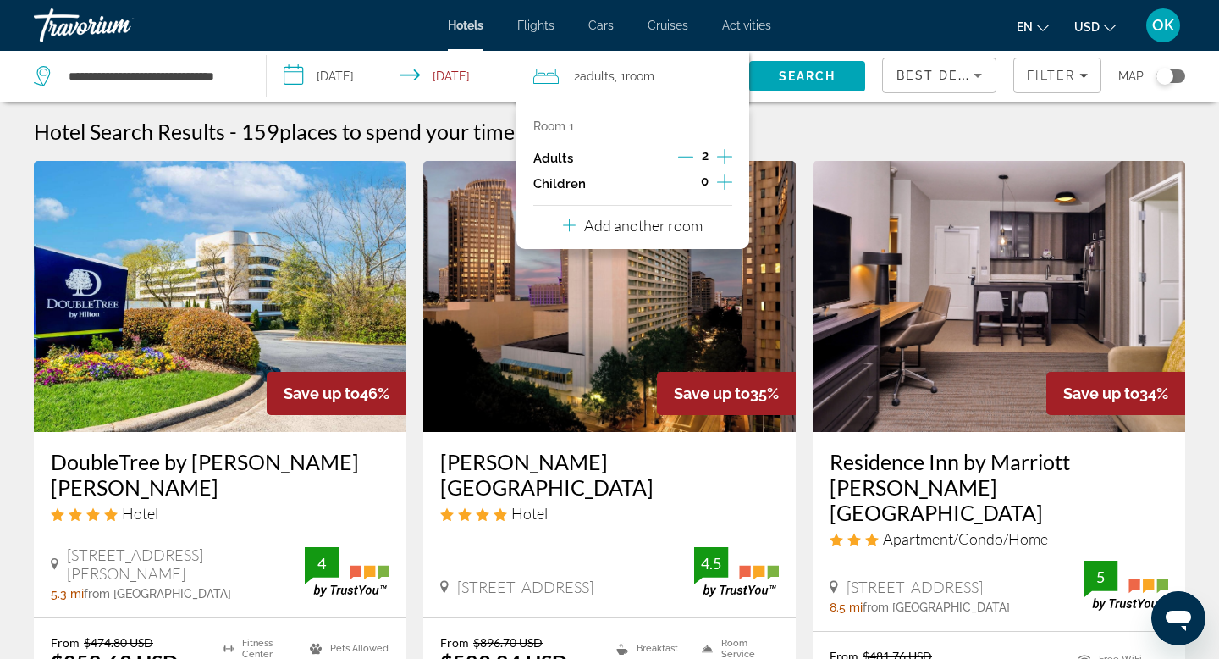
click at [727, 155] on icon "Increment adults" at bounding box center [724, 157] width 15 height 20
click at [727, 182] on icon "Increment children" at bounding box center [724, 181] width 15 height 15
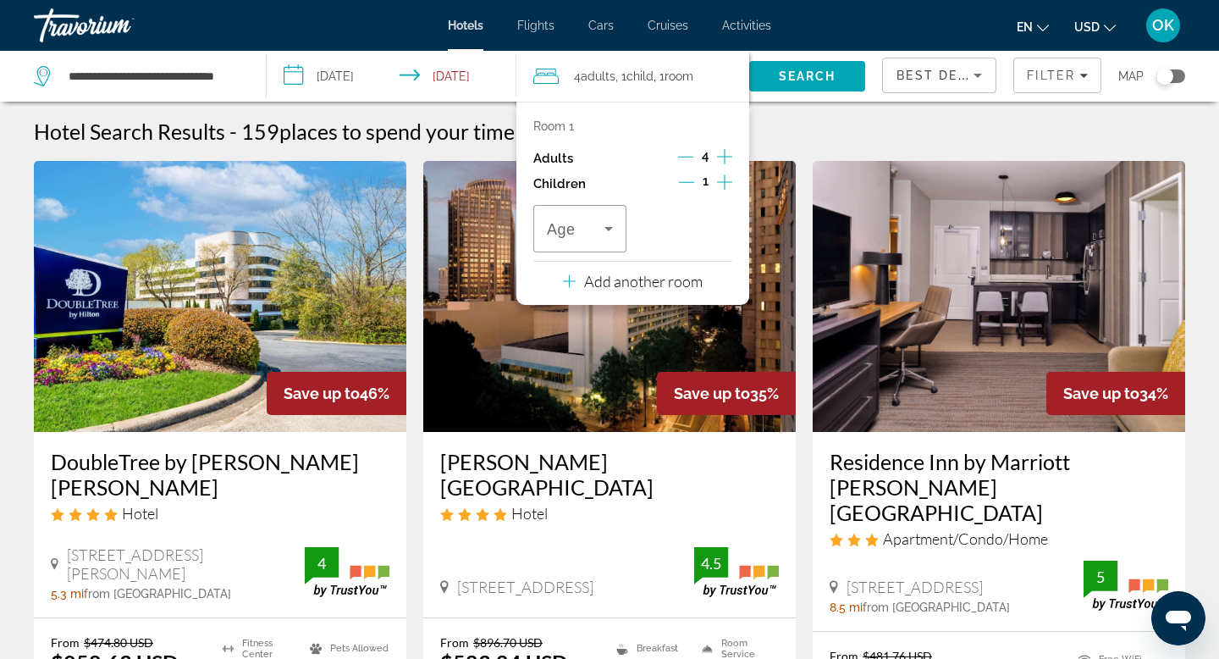
click at [727, 182] on icon "Increment children" at bounding box center [724, 181] width 15 height 15
click at [603, 225] on icon "Travelers: 4 adults, 2 children" at bounding box center [609, 228] width 20 height 20
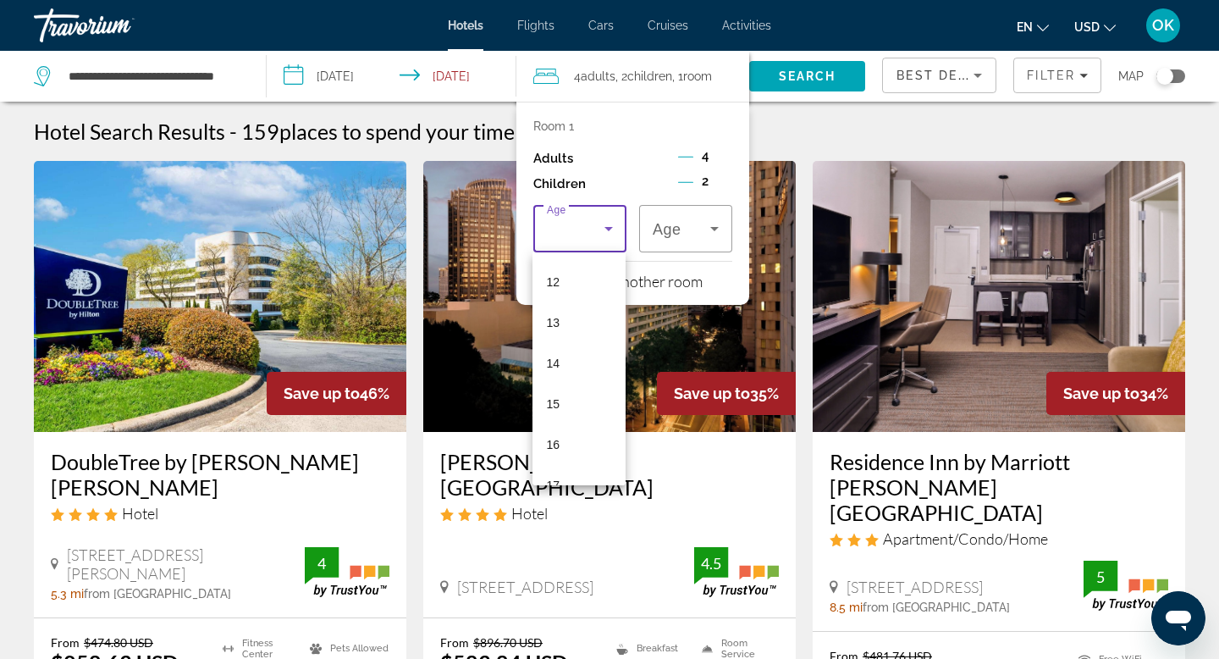
scroll to position [512, 0]
click at [565, 263] on mat-option "12" at bounding box center [579, 255] width 93 height 41
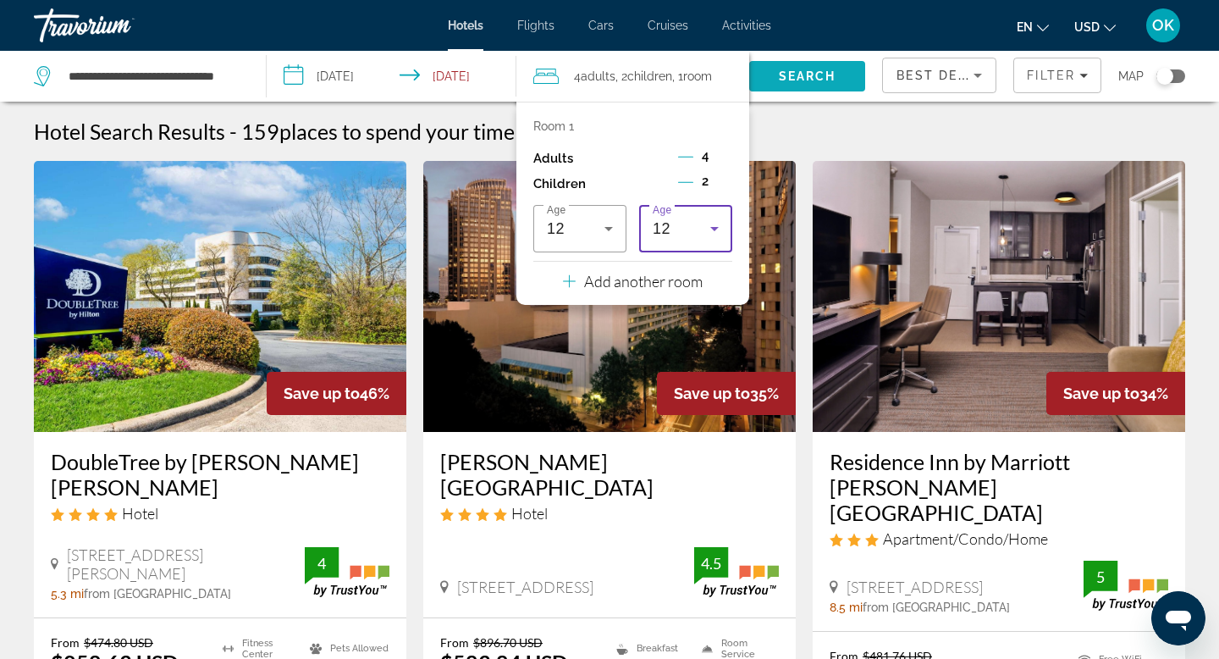
click at [807, 73] on span "Search" at bounding box center [808, 76] width 58 height 14
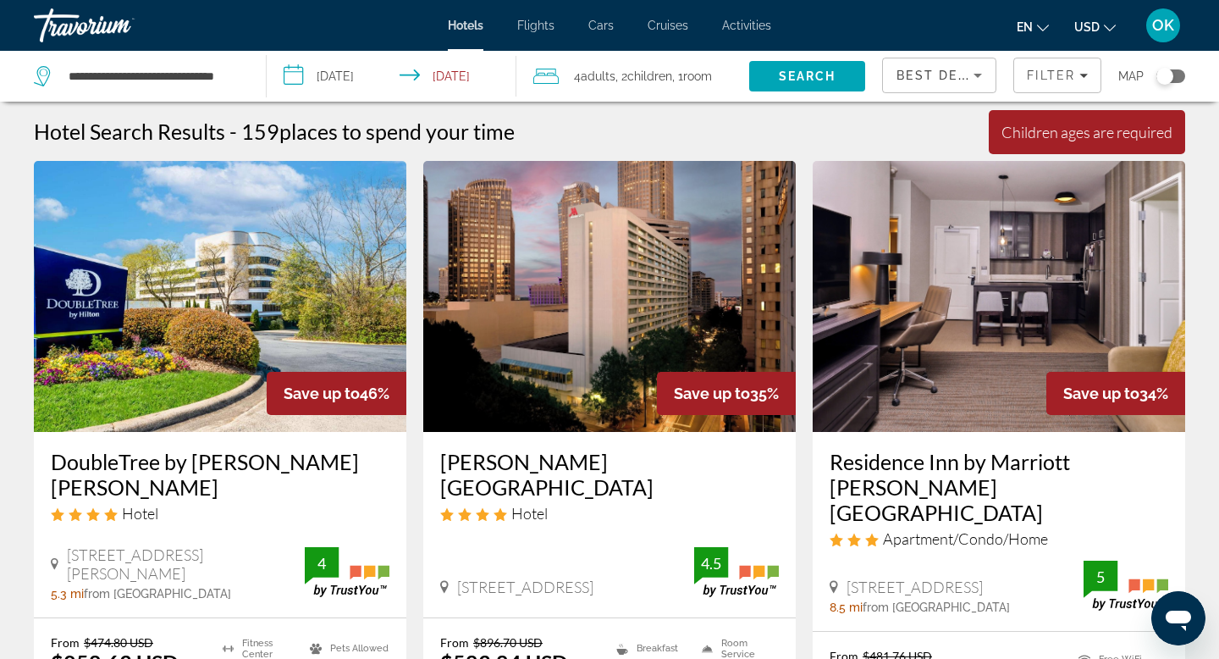
click at [677, 82] on span ", 1 Room rooms" at bounding box center [692, 76] width 40 height 24
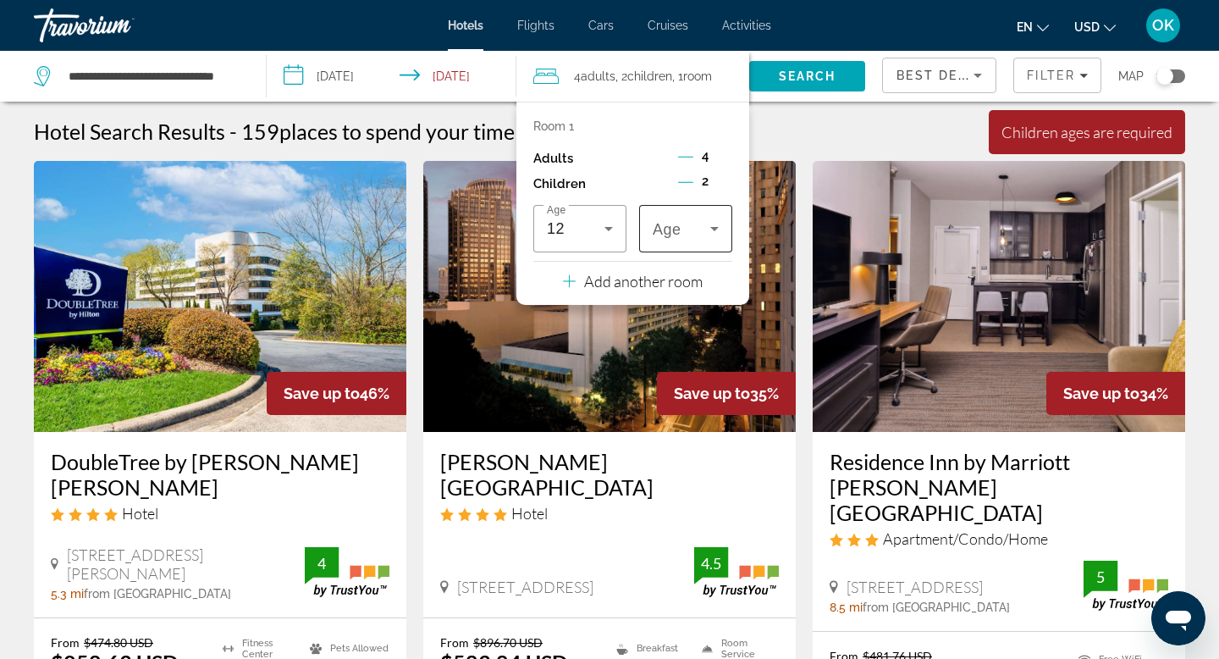
click at [711, 224] on icon "Travelers: 4 adults, 2 children" at bounding box center [715, 228] width 20 height 20
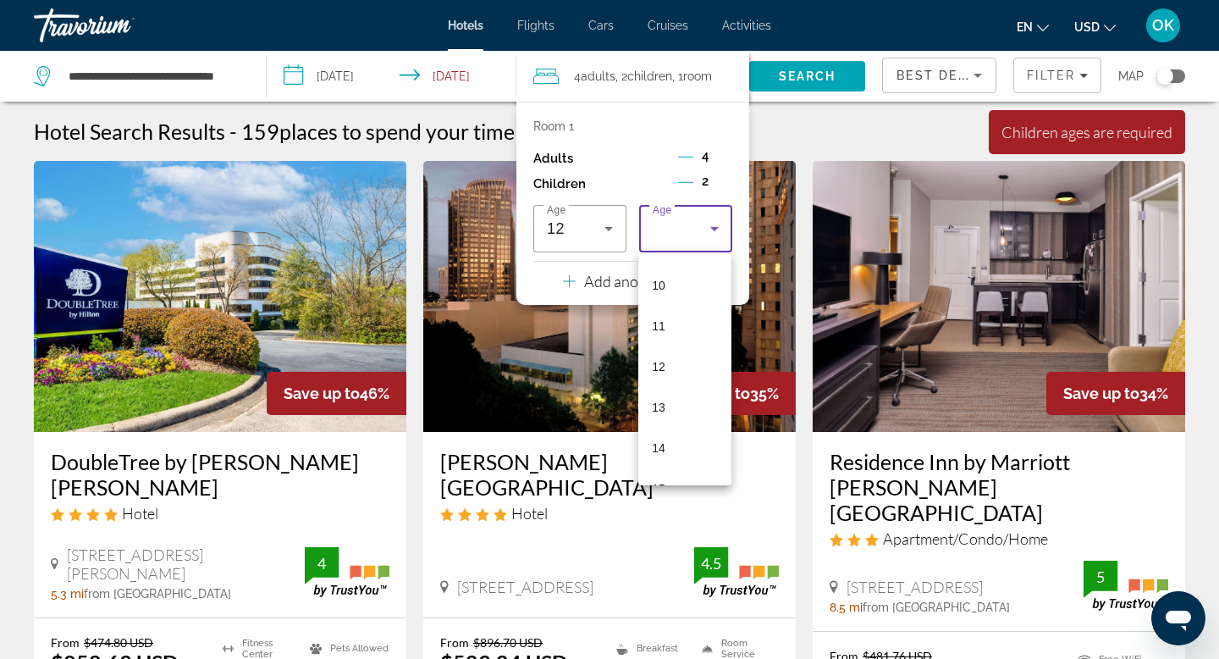
scroll to position [402, 0]
click at [664, 360] on span "12" at bounding box center [659, 365] width 14 height 20
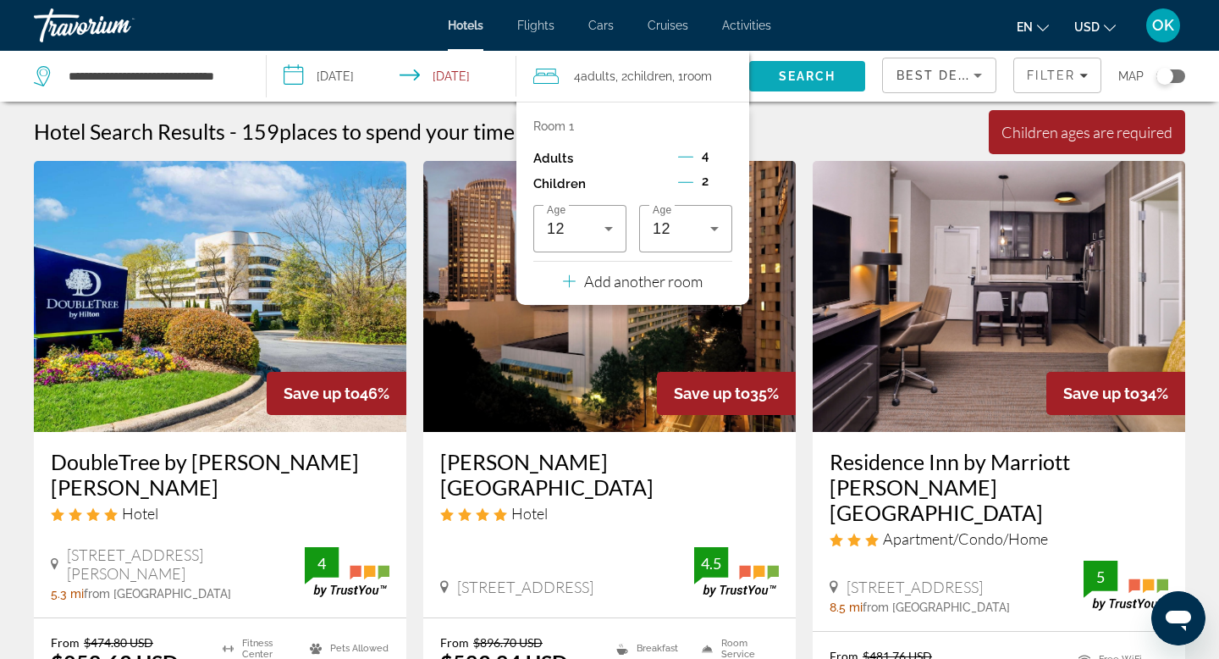
click at [792, 72] on span "Search" at bounding box center [808, 76] width 58 height 14
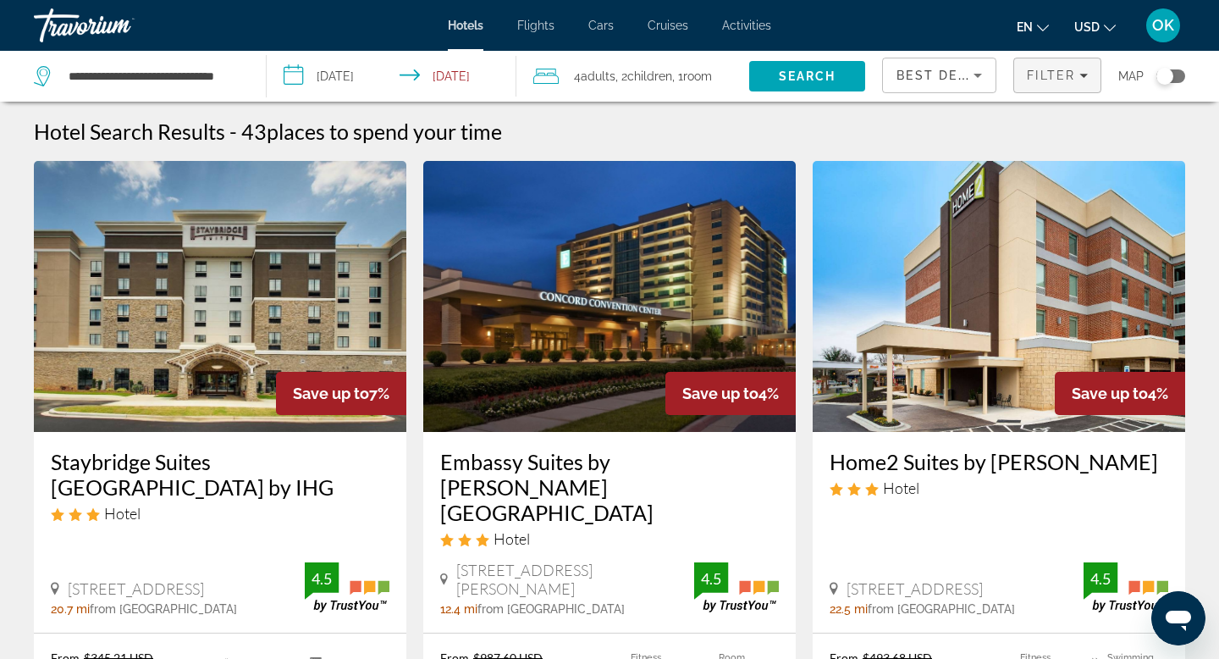
click at [1082, 79] on icon "Filters" at bounding box center [1084, 75] width 8 height 8
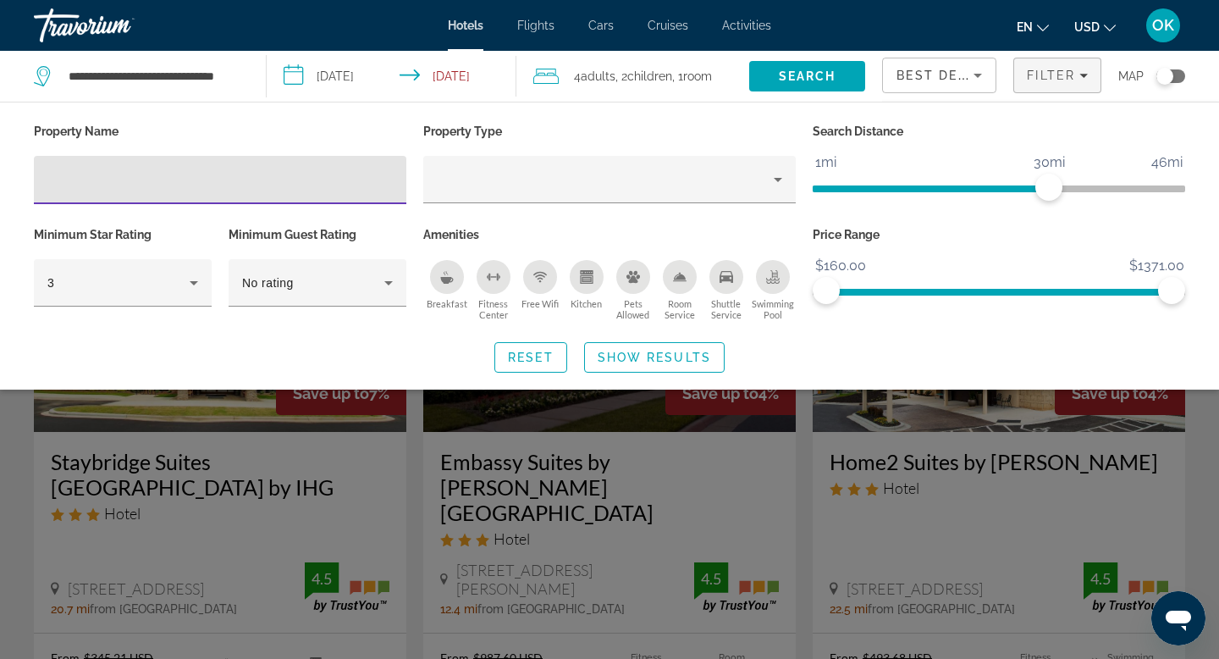
click at [451, 270] on icon "Breakfast" at bounding box center [447, 277] width 14 height 14
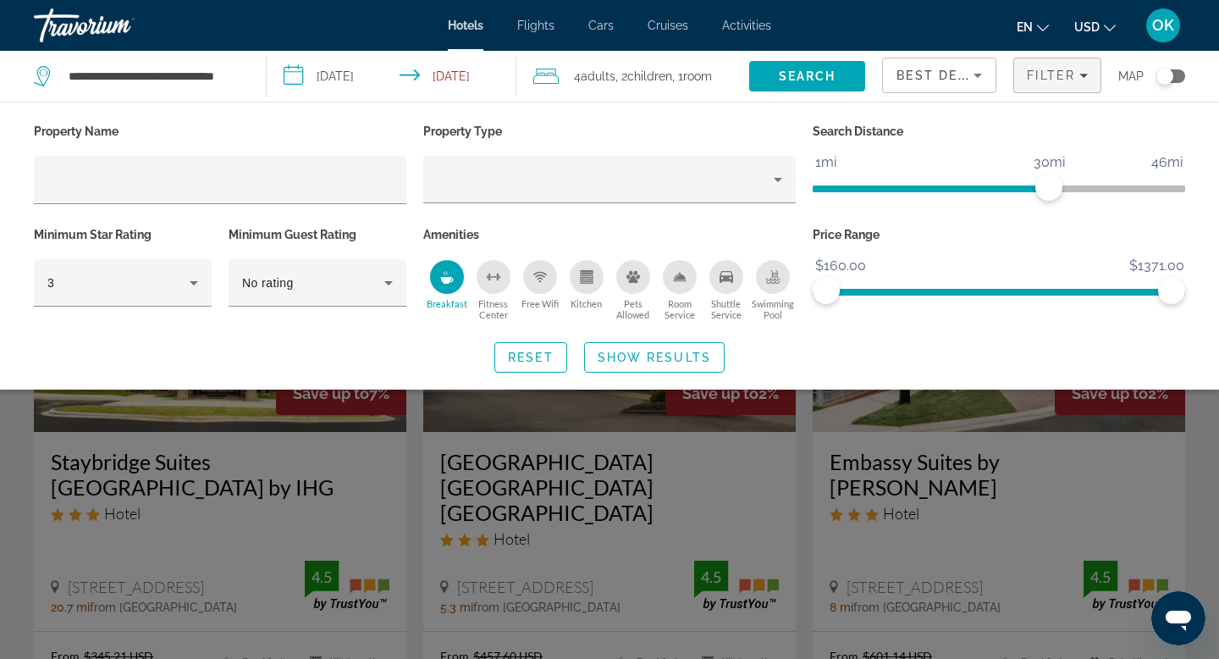
click at [539, 275] on icon "Free Wifi" at bounding box center [541, 277] width 14 height 14
click at [631, 351] on span "Show Results" at bounding box center [654, 358] width 113 height 14
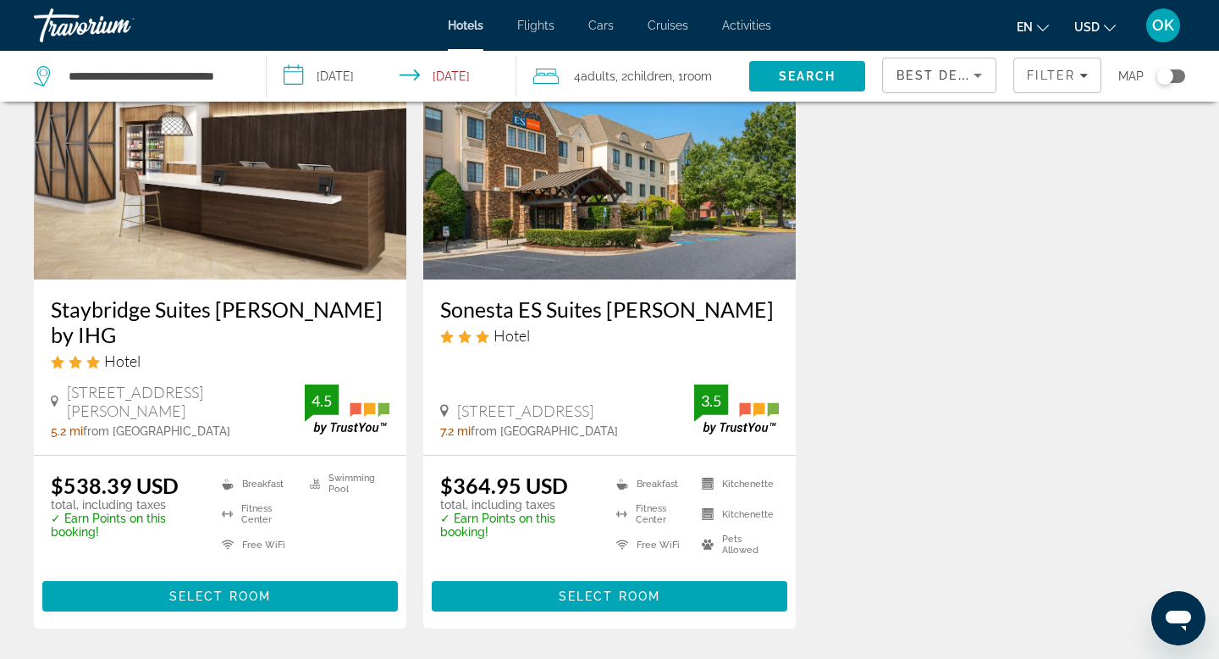
scroll to position [2183, 0]
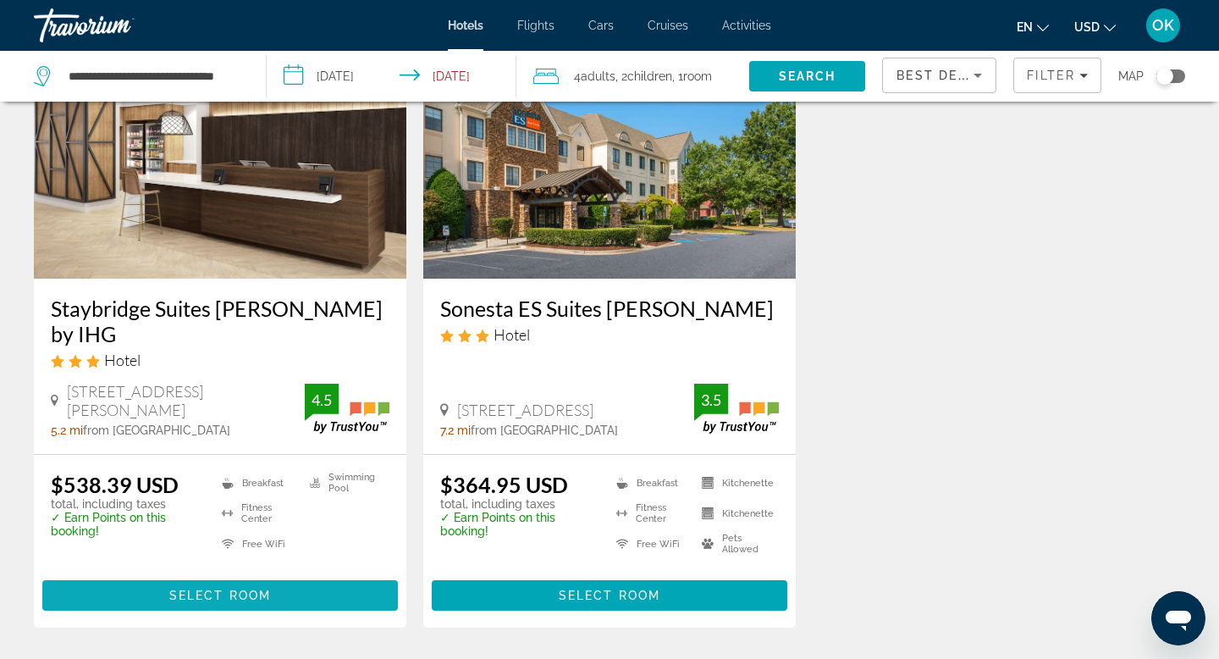
click at [166, 575] on span "Main content" at bounding box center [220, 595] width 356 height 41
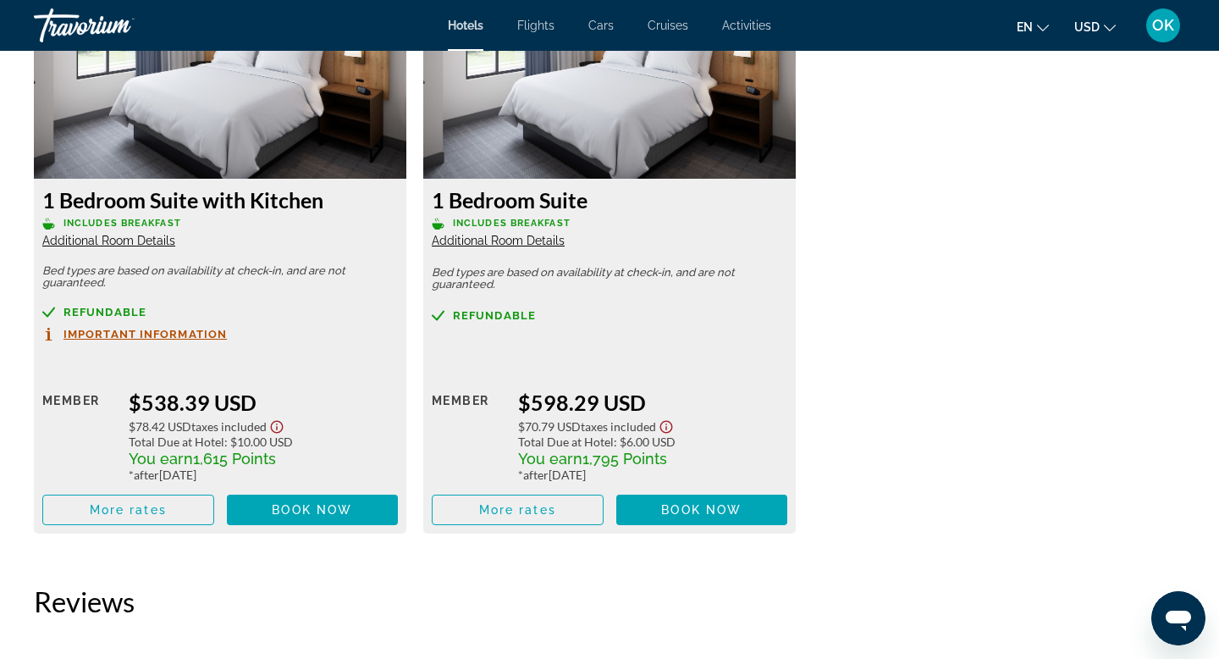
scroll to position [2428, 0]
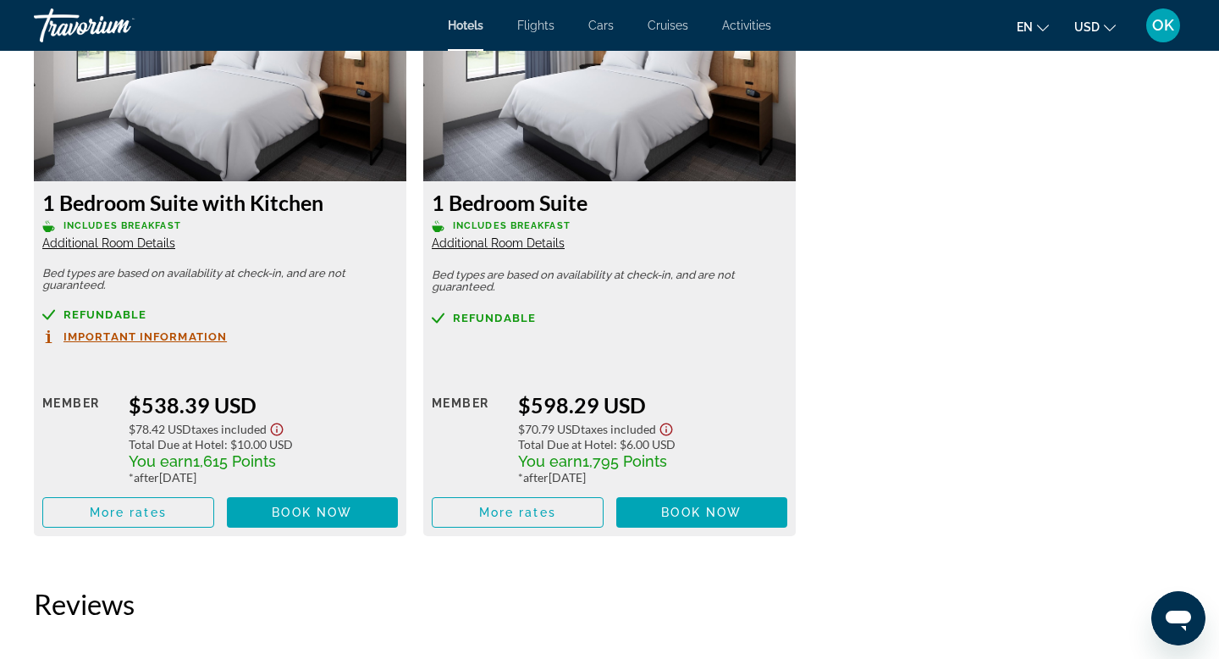
click at [186, 335] on span "Important Information" at bounding box center [145, 336] width 163 height 11
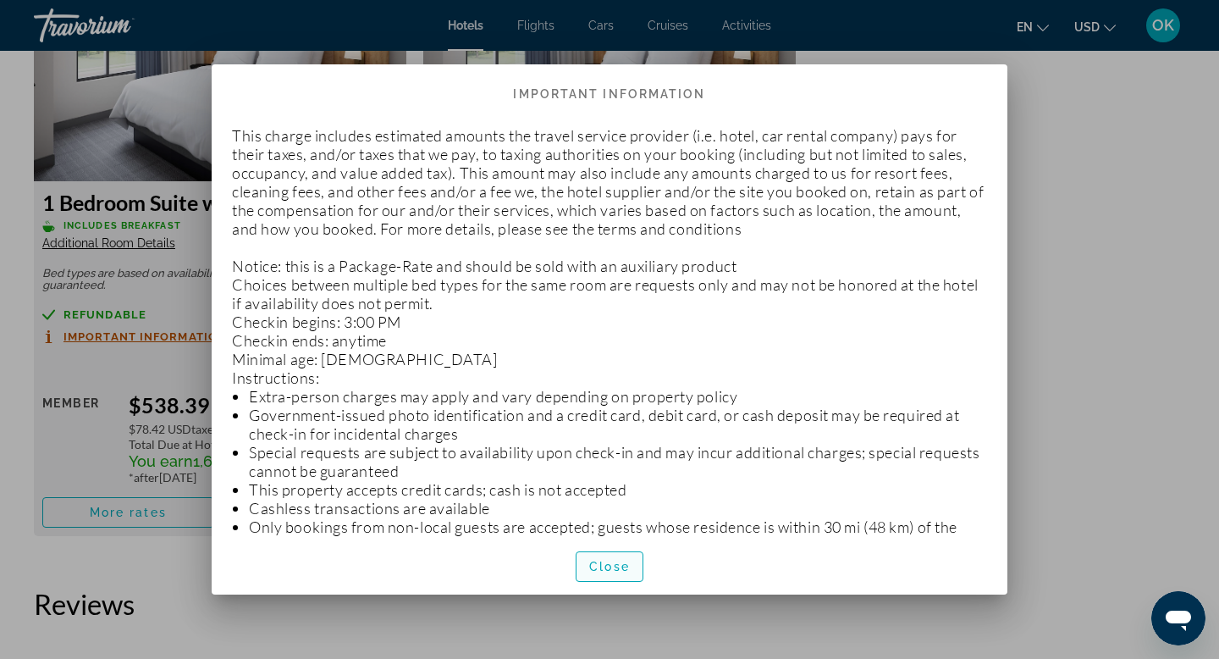
click at [607, 562] on span "Close" at bounding box center [609, 567] width 41 height 14
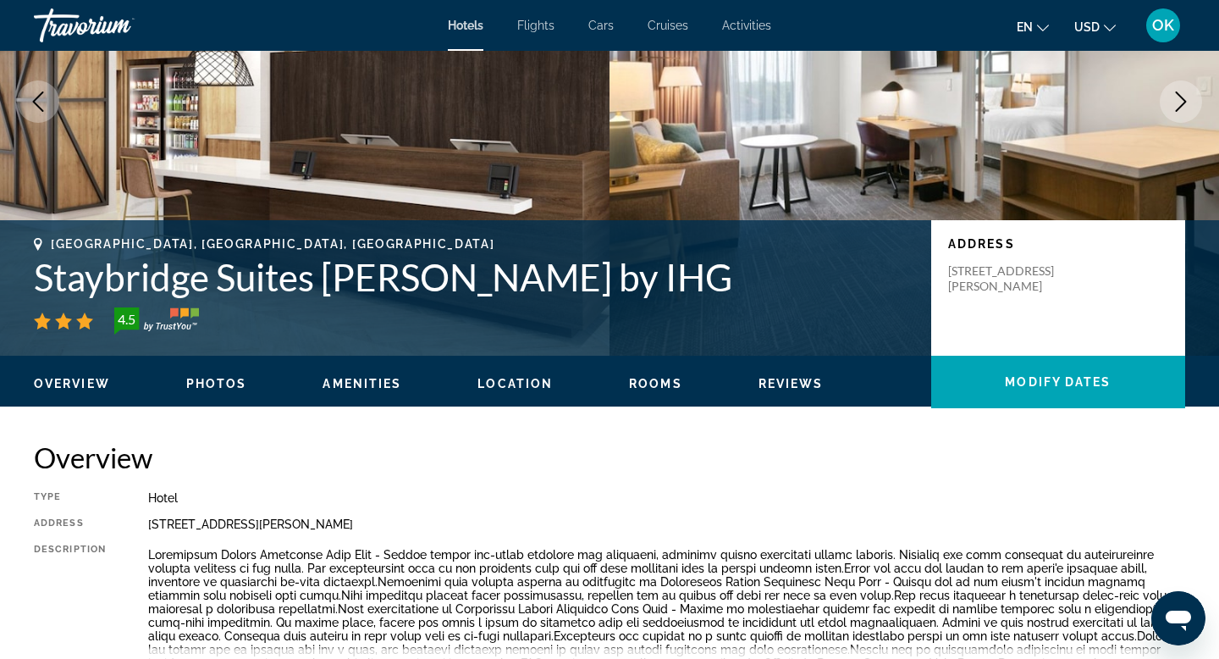
scroll to position [156, 0]
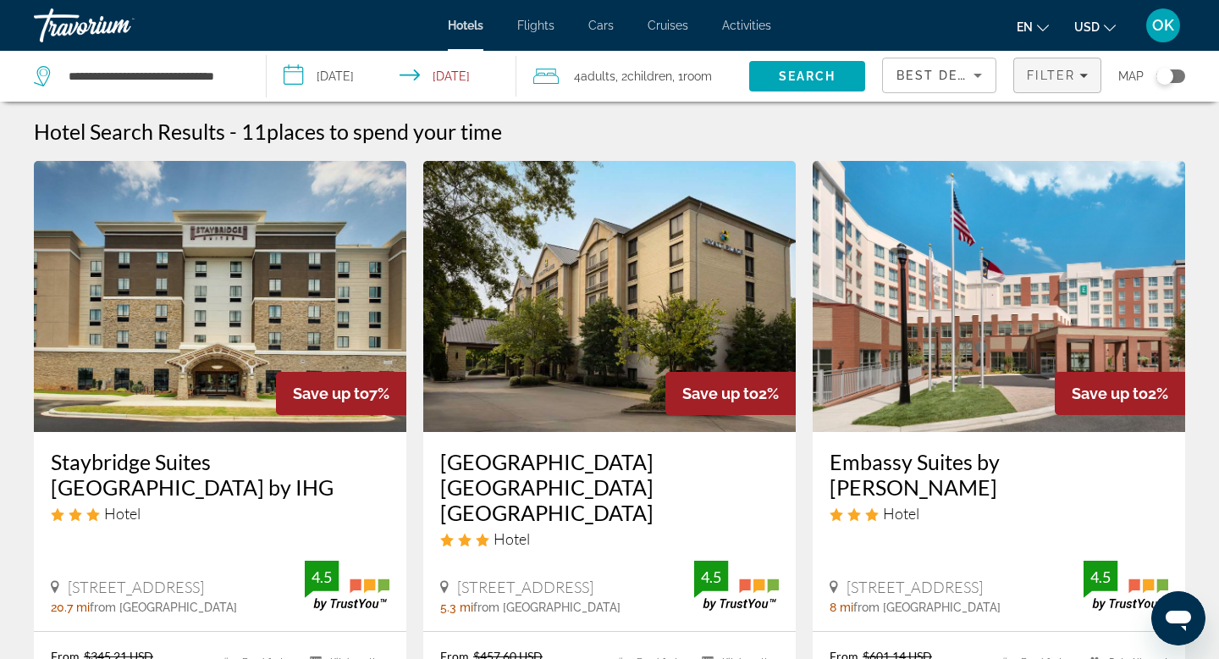
click at [1083, 71] on icon "Filters" at bounding box center [1084, 75] width 8 height 8
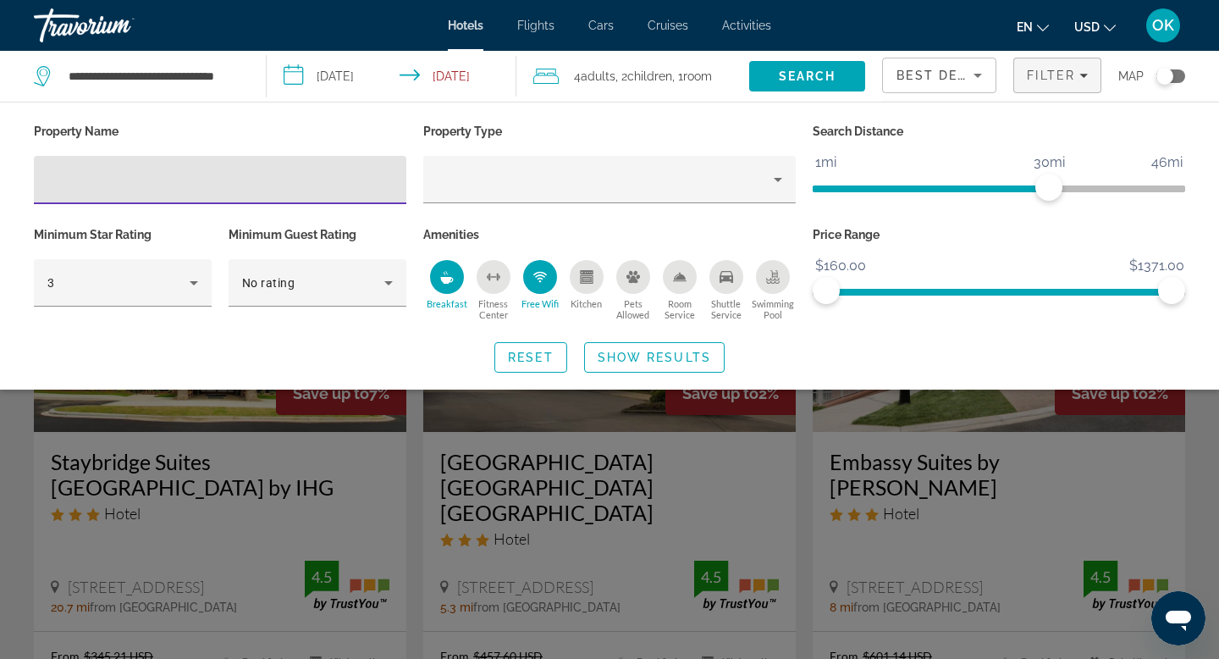
click at [534, 274] on icon "Free Wifi" at bounding box center [541, 277] width 14 height 14
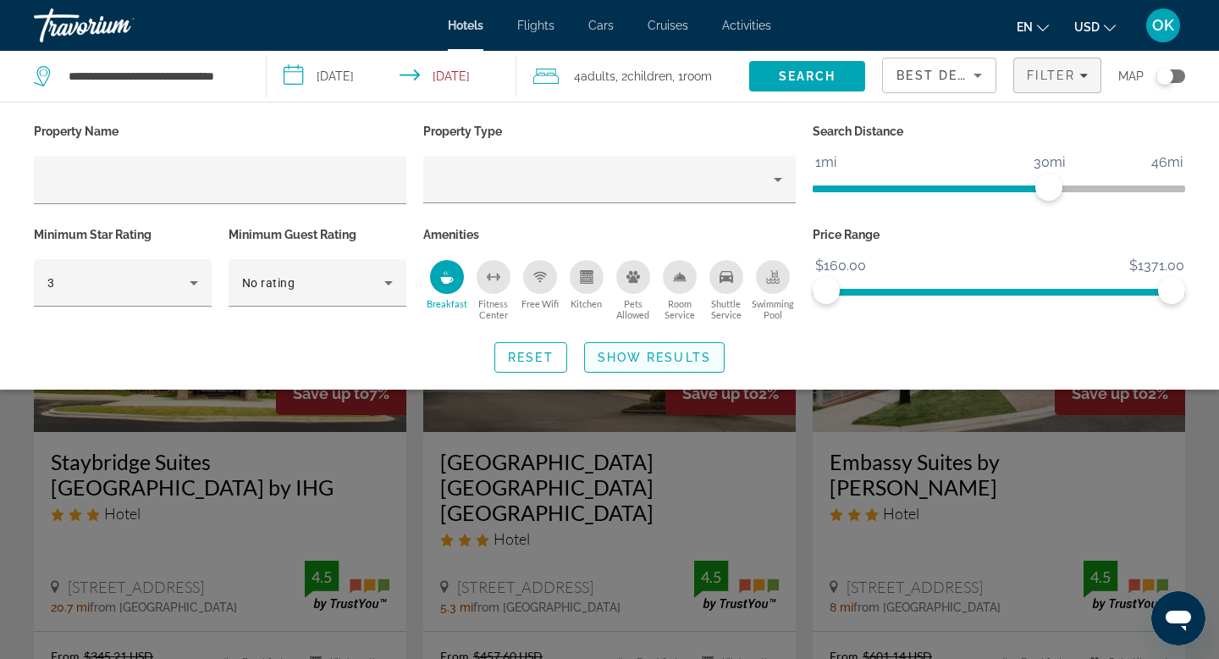
click at [660, 353] on span "Show Results" at bounding box center [654, 358] width 113 height 14
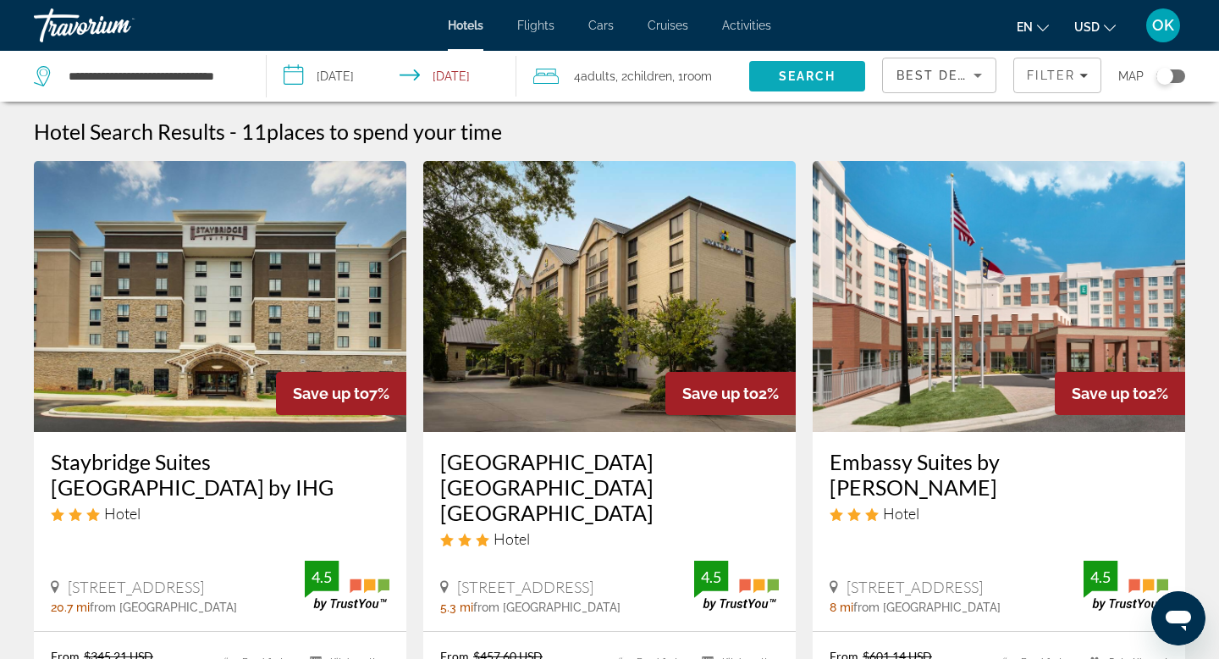
click at [816, 69] on span "Search" at bounding box center [808, 76] width 58 height 14
click at [1085, 72] on icon "Filters" at bounding box center [1084, 75] width 8 height 8
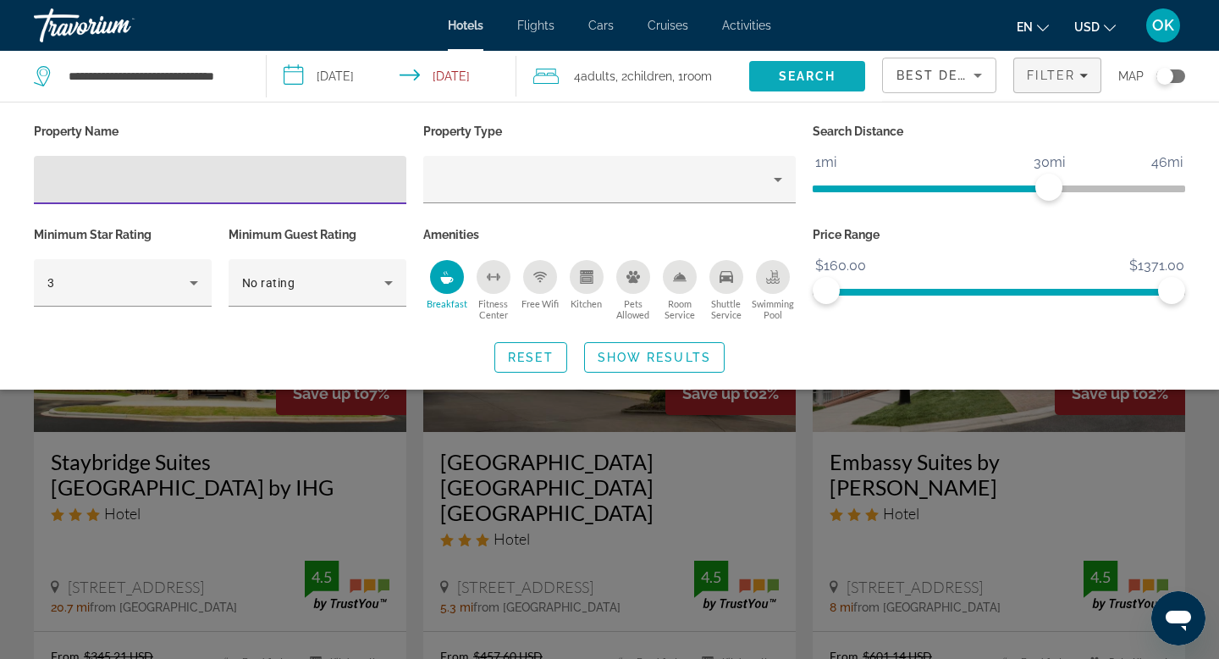
click at [820, 69] on span "Search" at bounding box center [808, 76] width 58 height 14
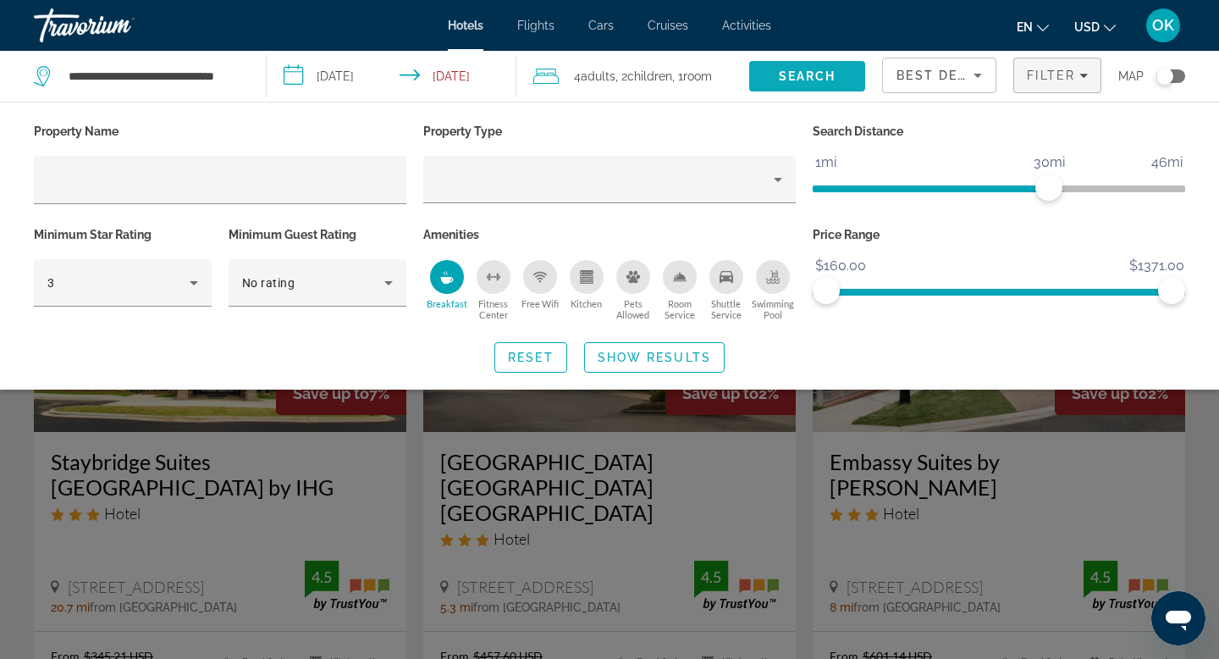
click at [820, 69] on span "Search" at bounding box center [808, 76] width 58 height 14
click at [641, 353] on span "Show Results" at bounding box center [654, 358] width 113 height 14
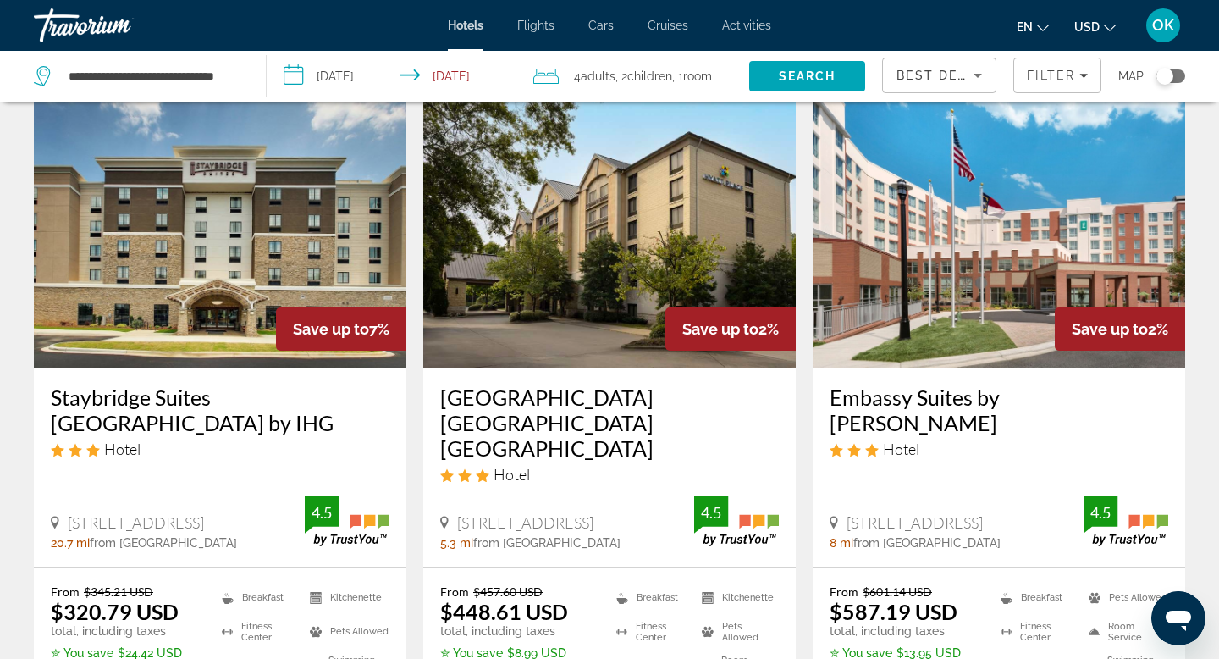
scroll to position [70, 0]
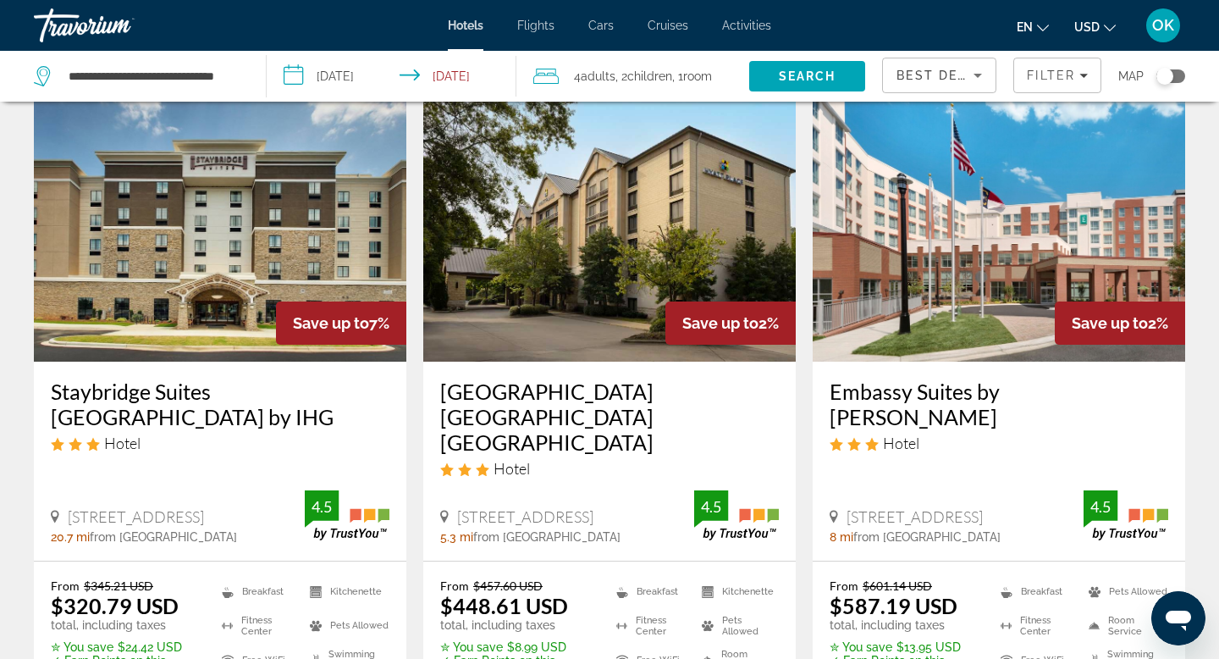
click at [1164, 70] on div "Toggle map" at bounding box center [1165, 76] width 17 height 17
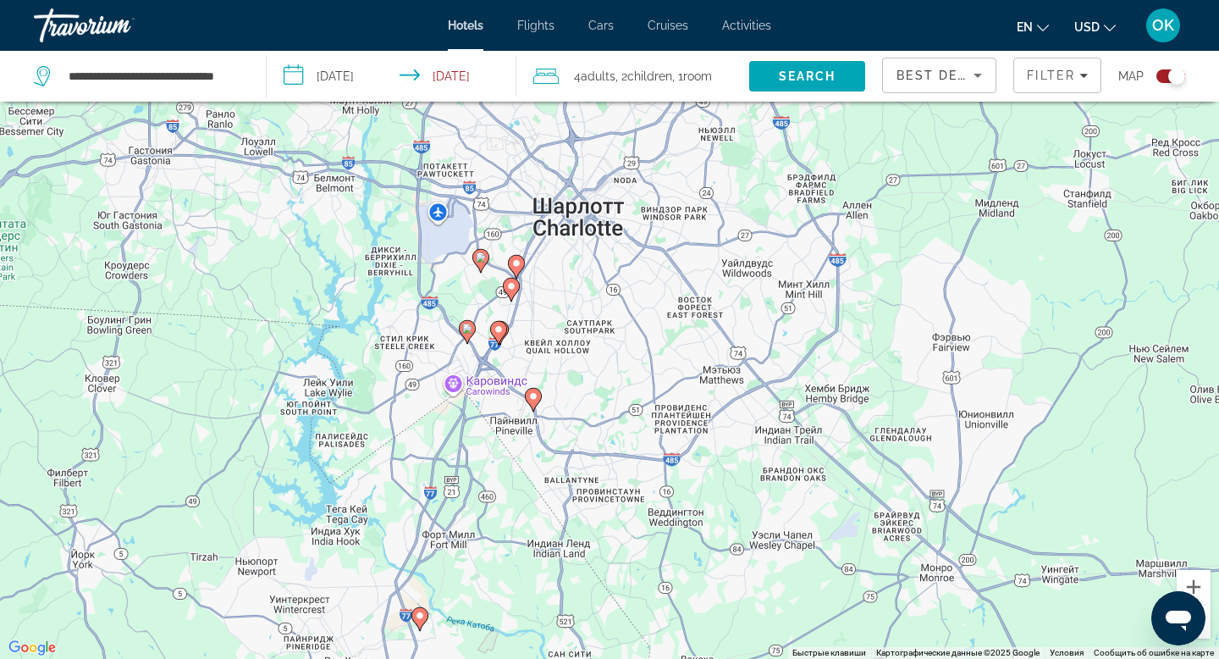
click at [578, 401] on div "Чтобы активировать перетаскивание с помощью клавиатуры, нажмите Alt + Ввод. Пос…" at bounding box center [609, 329] width 1219 height 659
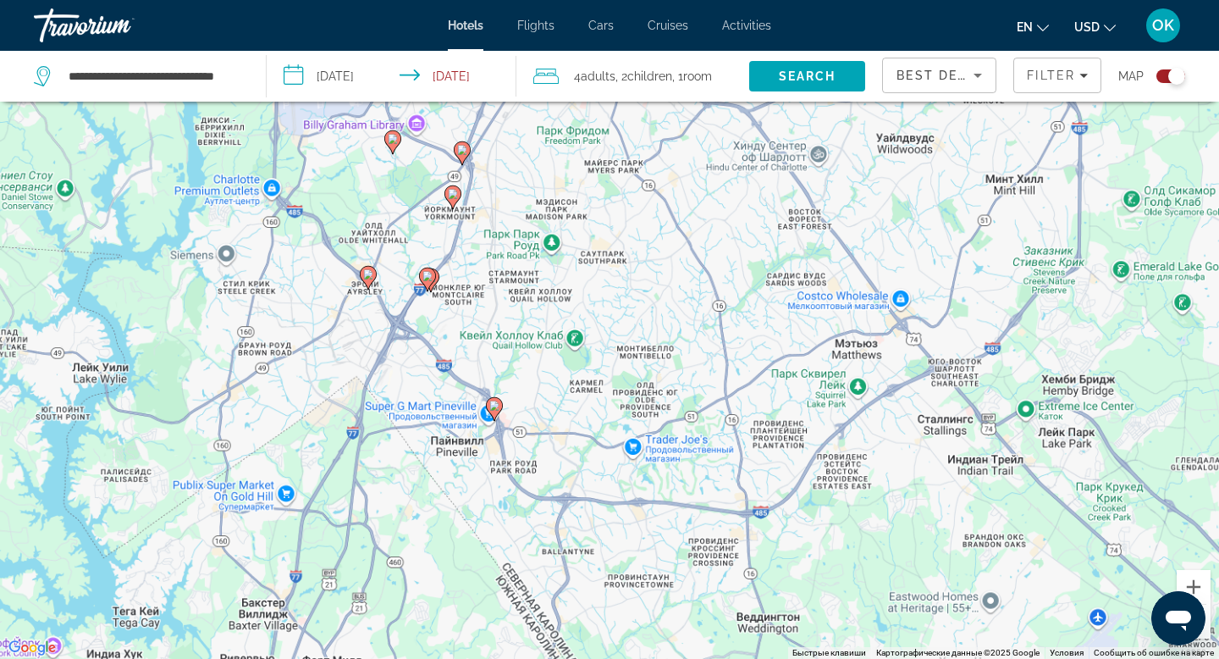
click at [577, 402] on div "Чтобы активировать перетаскивание с помощью клавиатуры, нажмите Alt + Ввод. Пос…" at bounding box center [609, 329] width 1219 height 659
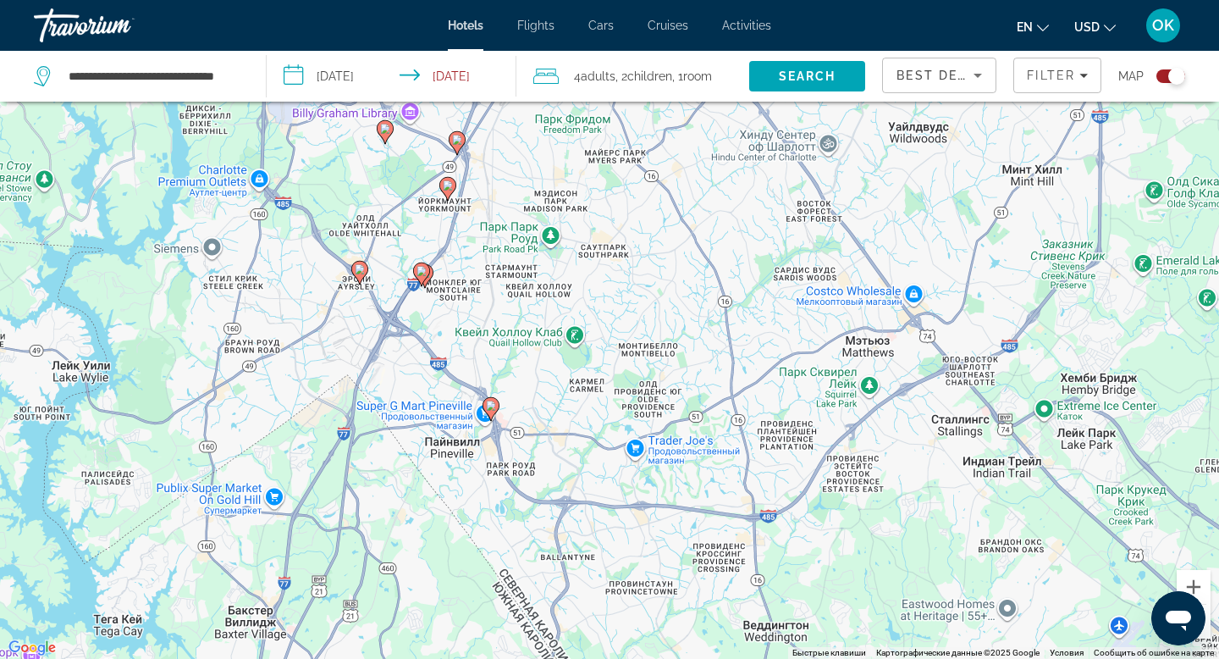
click at [491, 405] on image "Main content" at bounding box center [491, 406] width 10 height 10
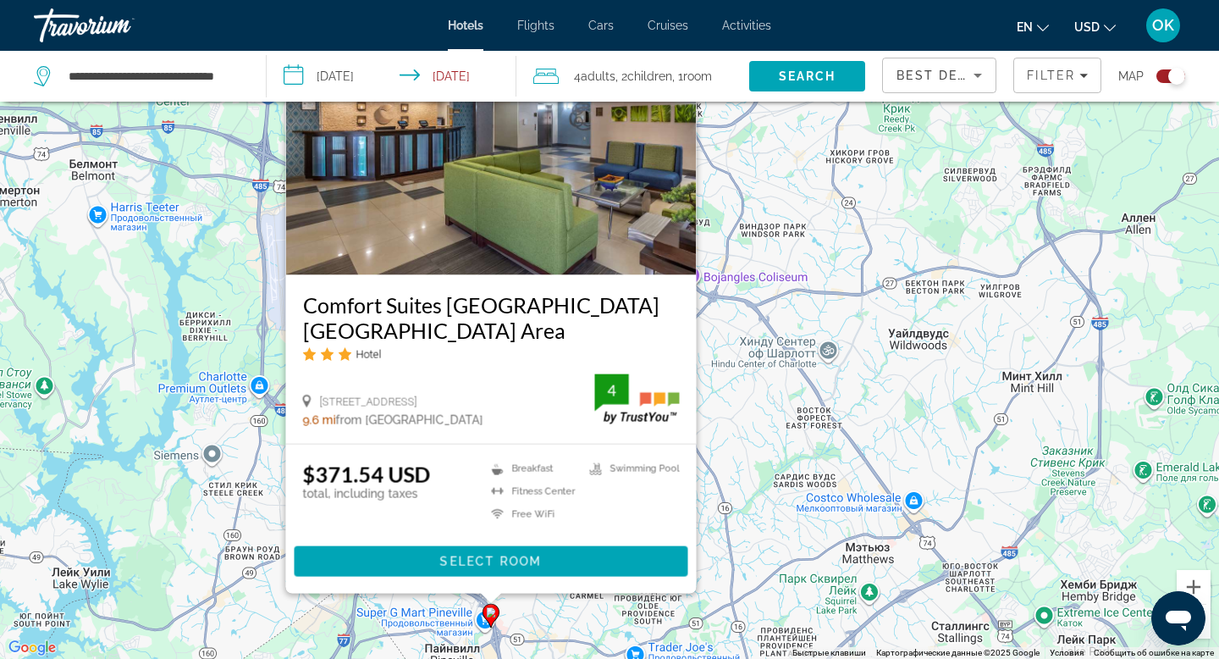
click at [491, 257] on img "Main content" at bounding box center [491, 139] width 411 height 271
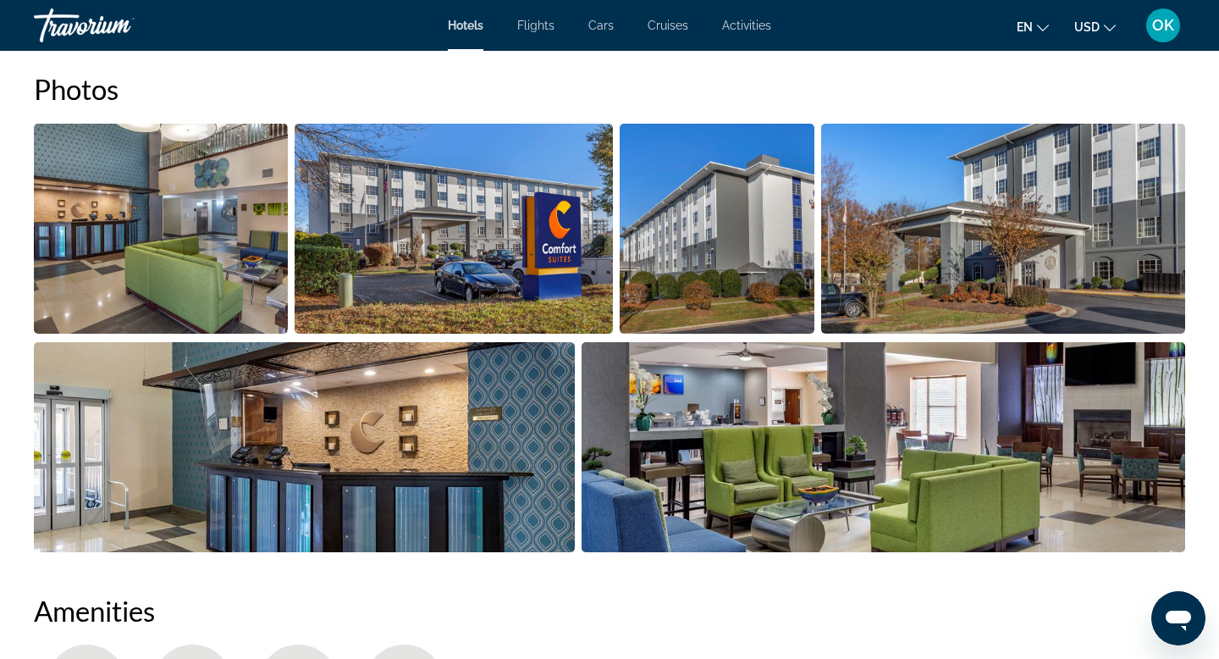
scroll to position [851, 0]
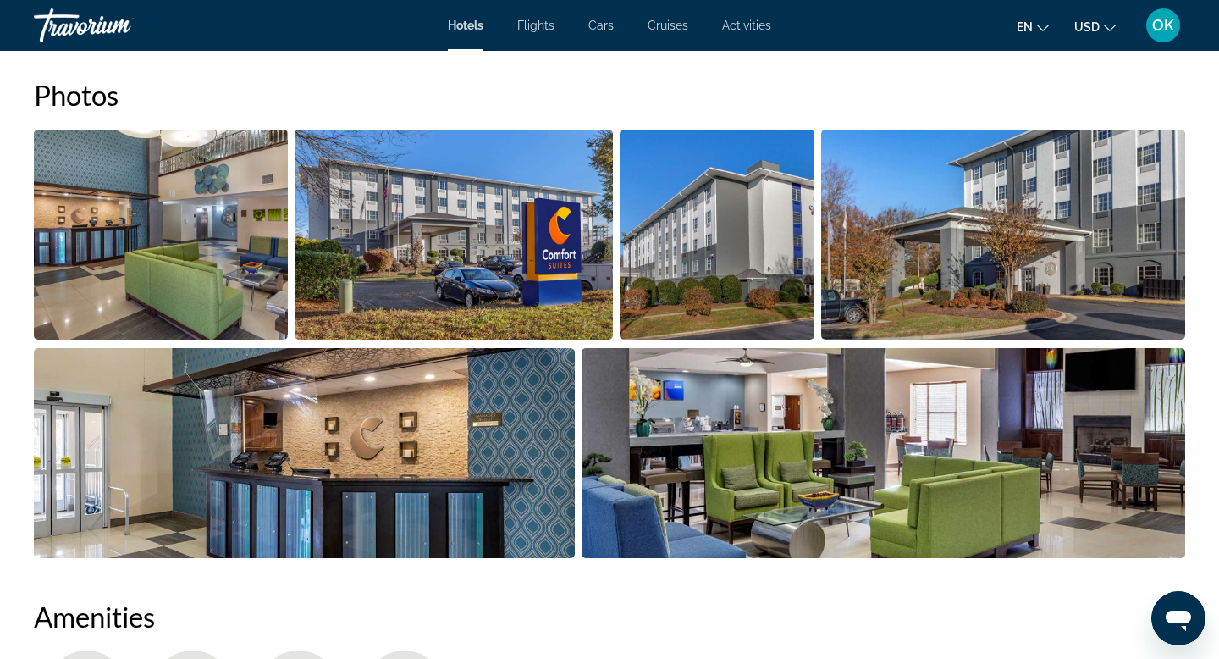
click at [221, 275] on img "Open full-screen image slider" at bounding box center [161, 235] width 254 height 210
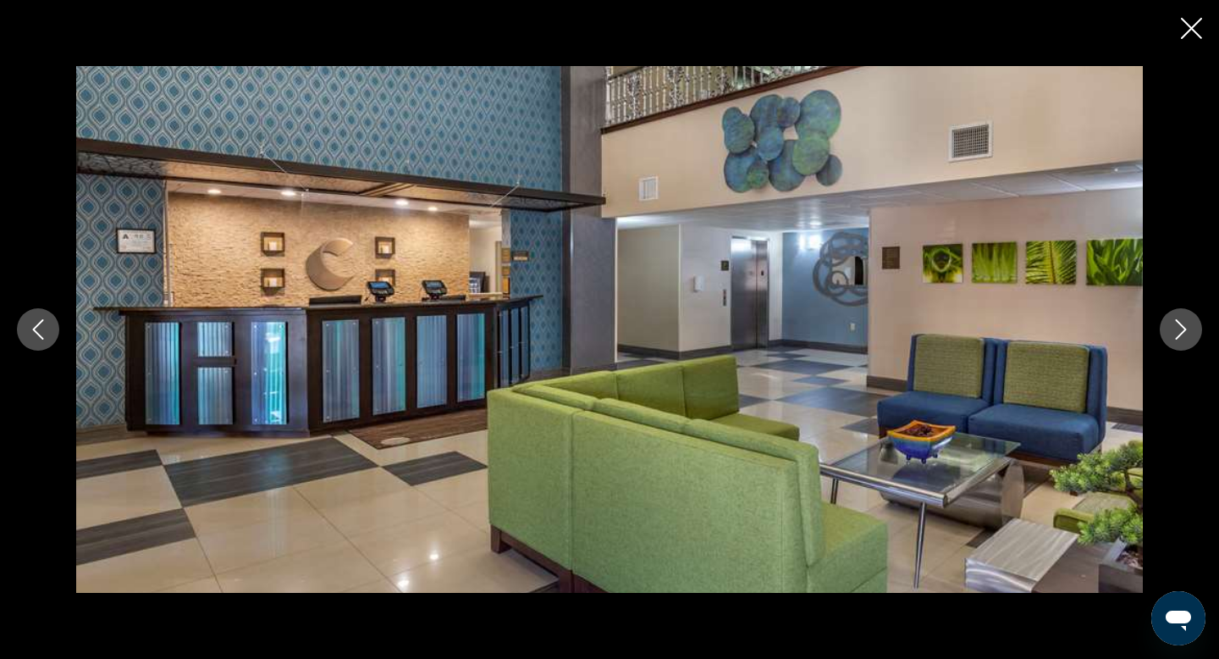
click at [1181, 327] on icon "Next image" at bounding box center [1181, 329] width 20 height 20
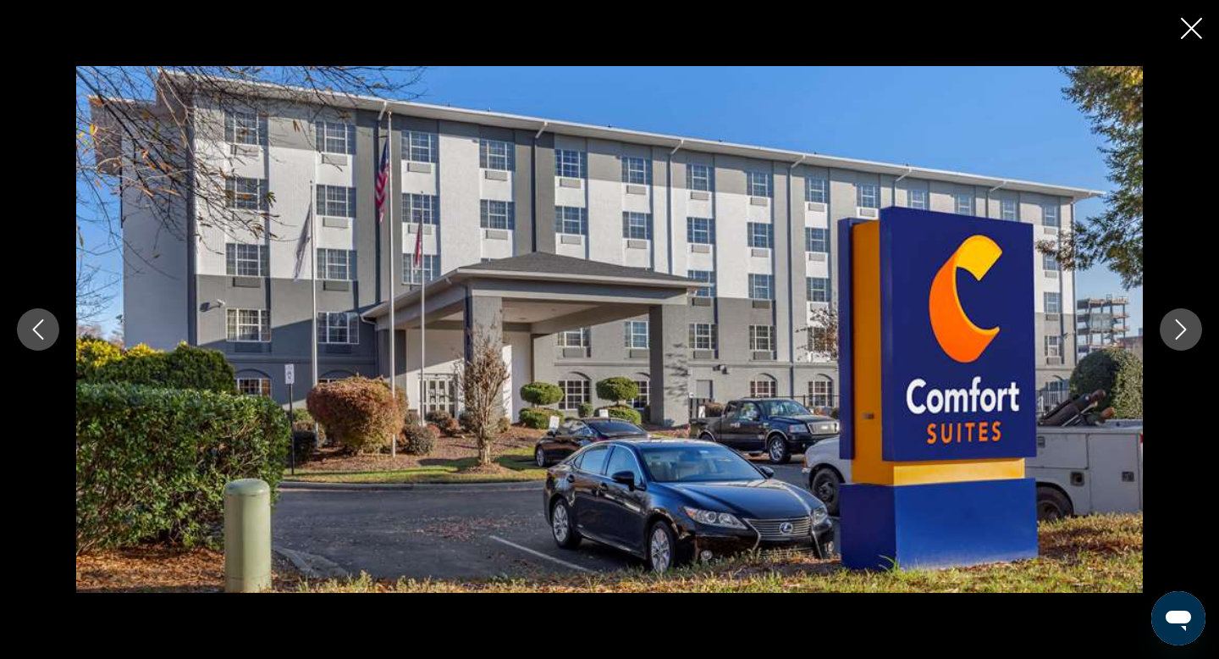
click at [1181, 327] on icon "Next image" at bounding box center [1181, 329] width 20 height 20
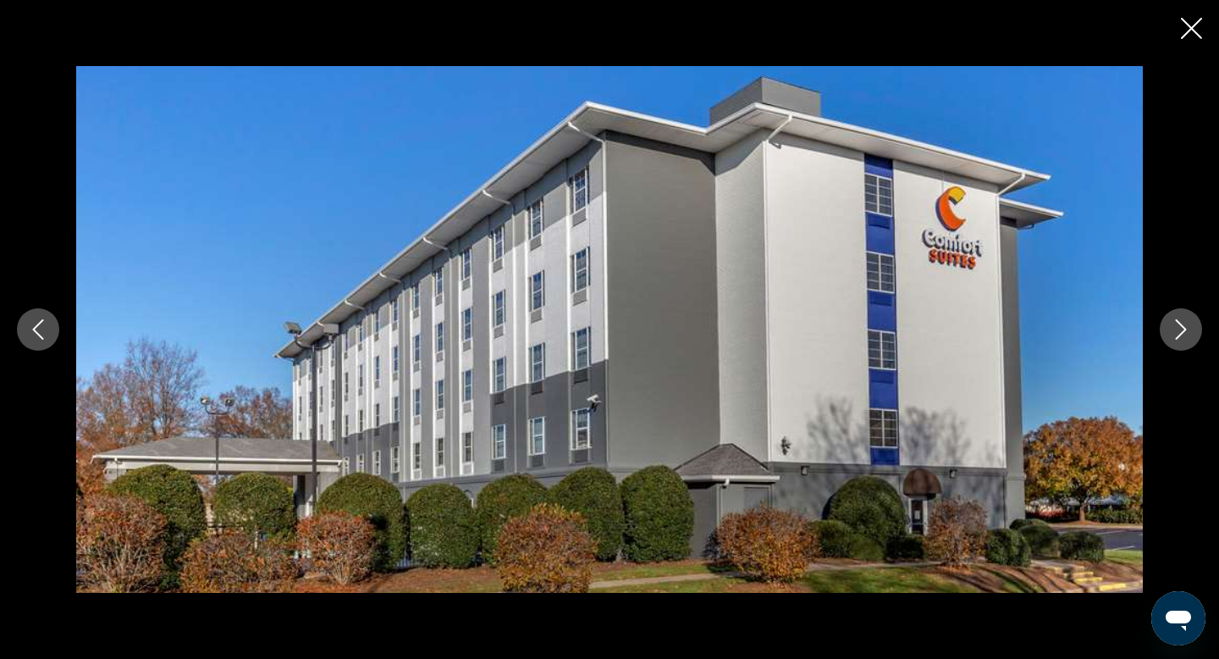
click at [1181, 327] on icon "Next image" at bounding box center [1181, 329] width 20 height 20
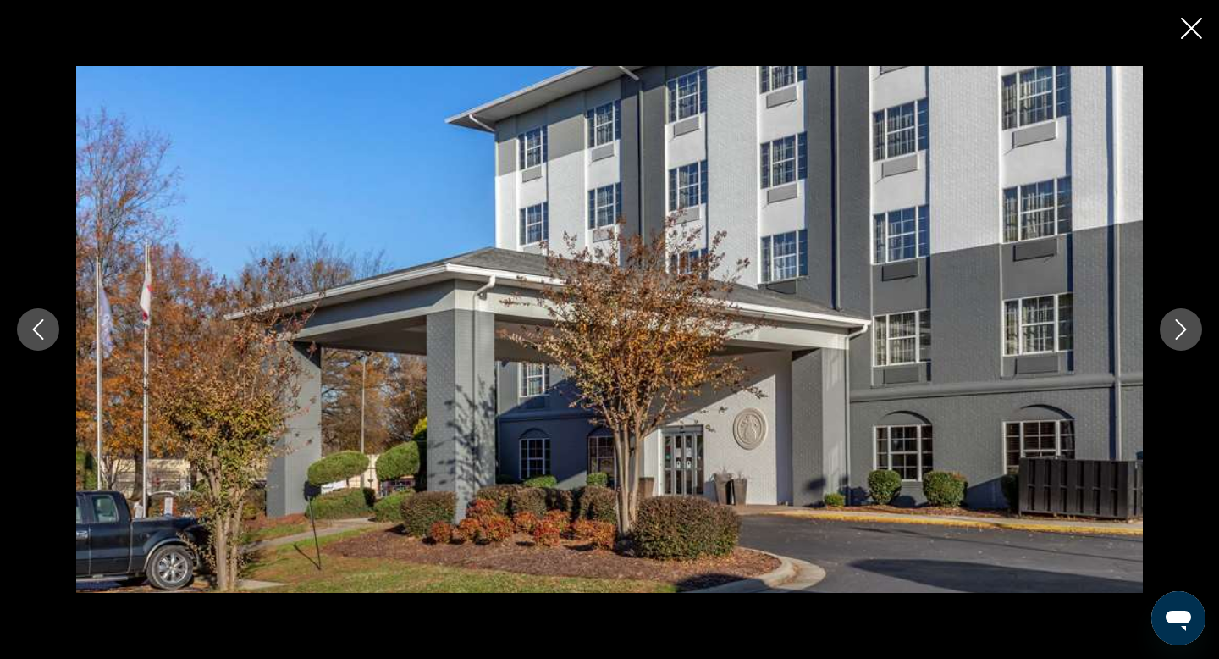
click at [1181, 327] on icon "Next image" at bounding box center [1181, 329] width 20 height 20
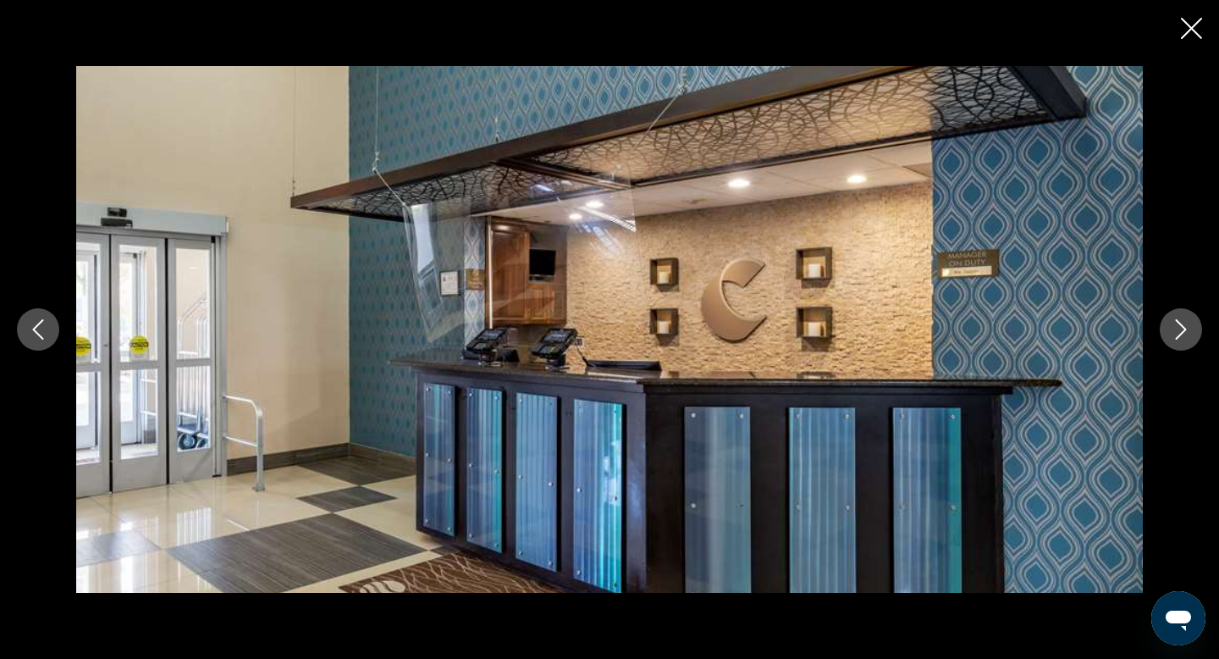
click at [1181, 327] on icon "Next image" at bounding box center [1181, 329] width 20 height 20
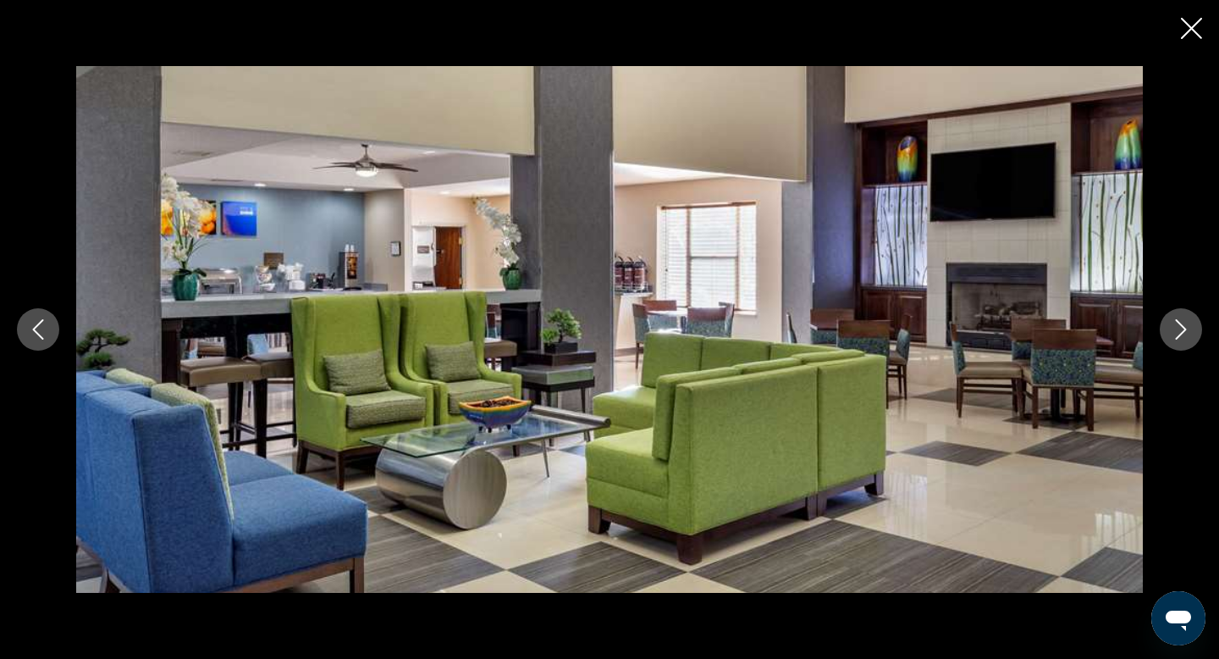
click at [1181, 327] on icon "Next image" at bounding box center [1181, 329] width 20 height 20
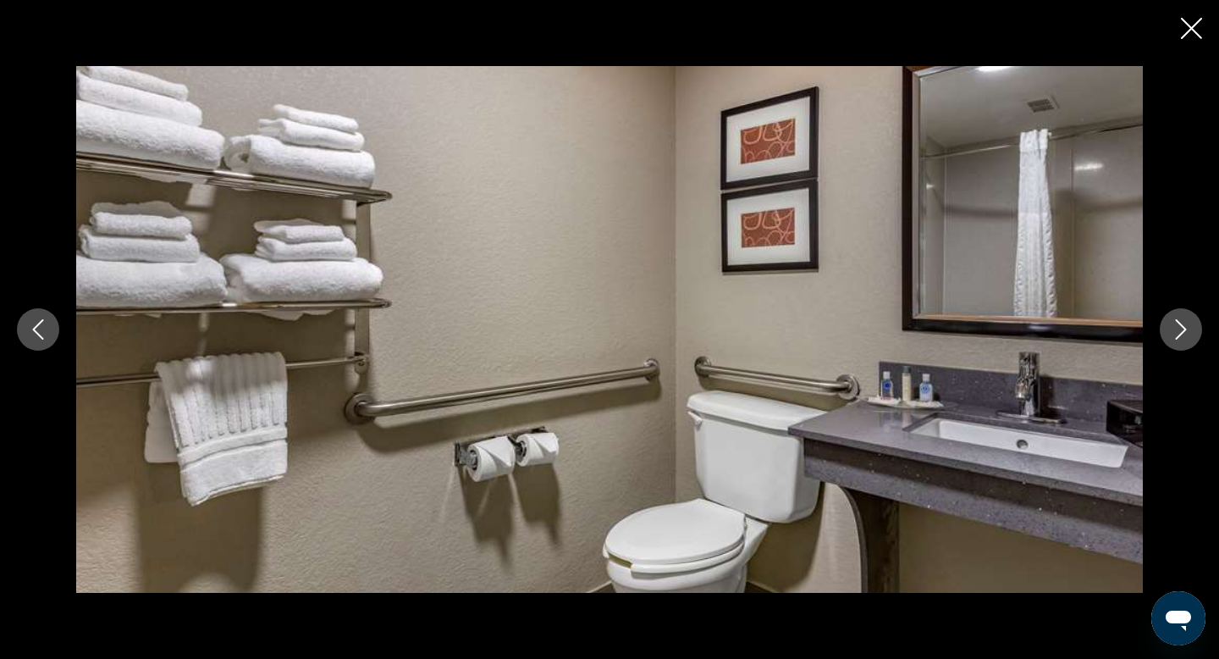
click at [1181, 327] on icon "Next image" at bounding box center [1181, 329] width 20 height 20
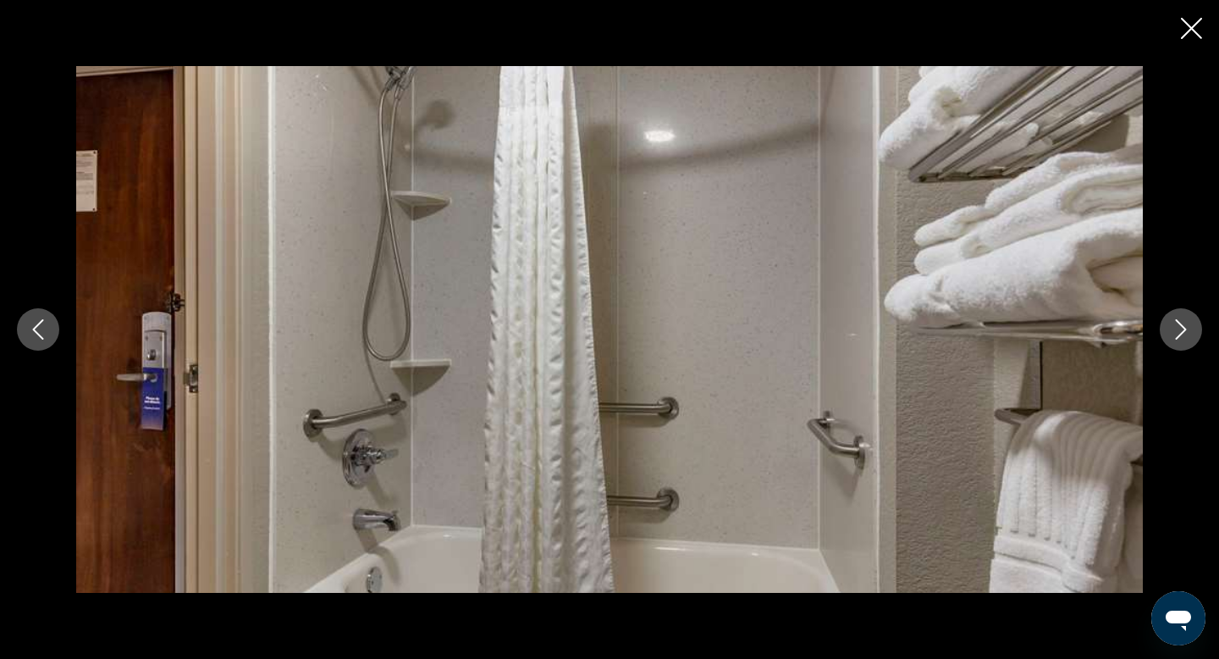
click at [1181, 327] on icon "Next image" at bounding box center [1181, 329] width 20 height 20
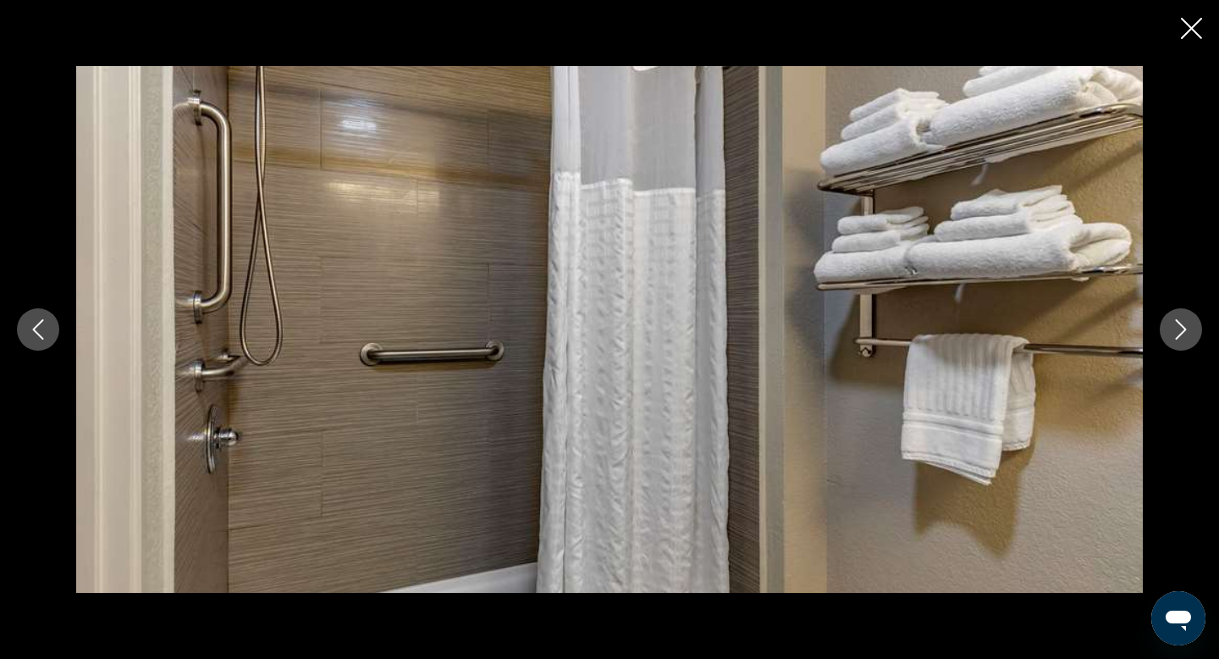
click at [1181, 327] on icon "Next image" at bounding box center [1181, 329] width 20 height 20
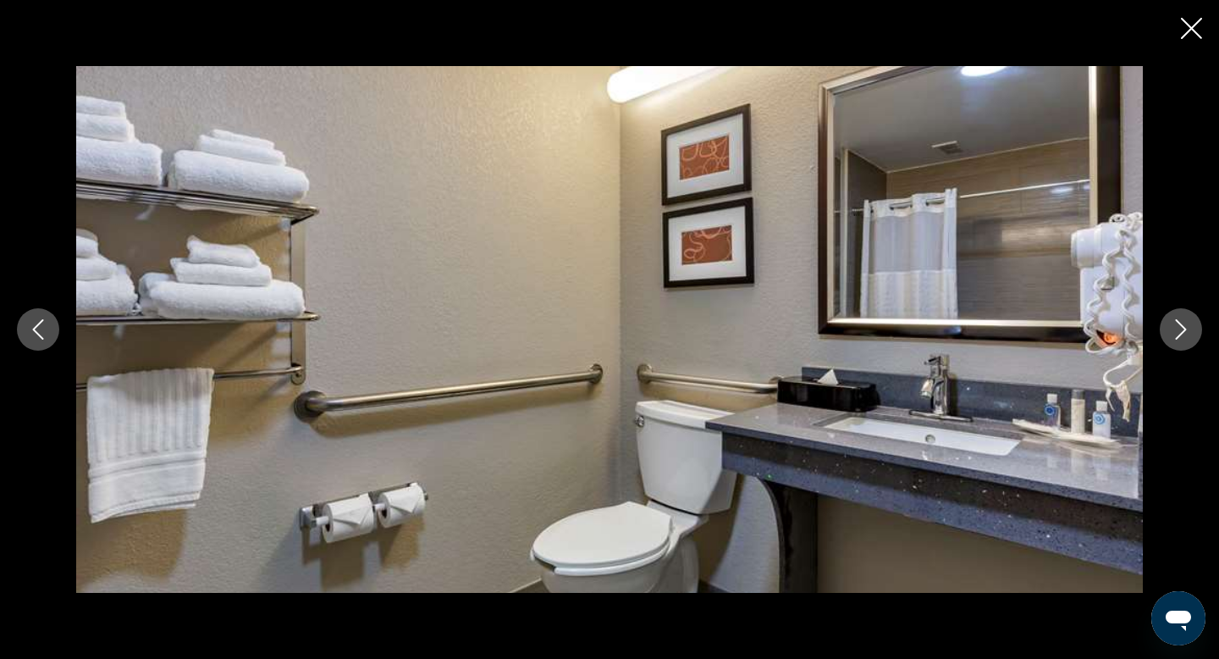
click at [1181, 327] on icon "Next image" at bounding box center [1181, 329] width 20 height 20
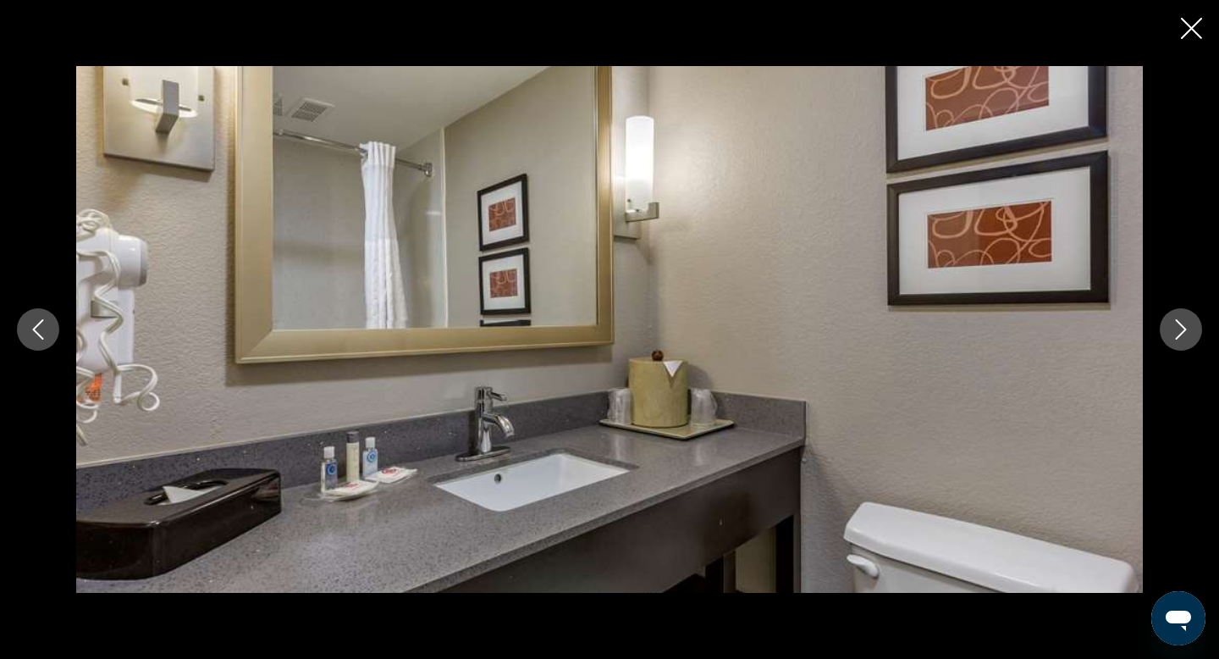
click at [1181, 327] on icon "Next image" at bounding box center [1181, 329] width 20 height 20
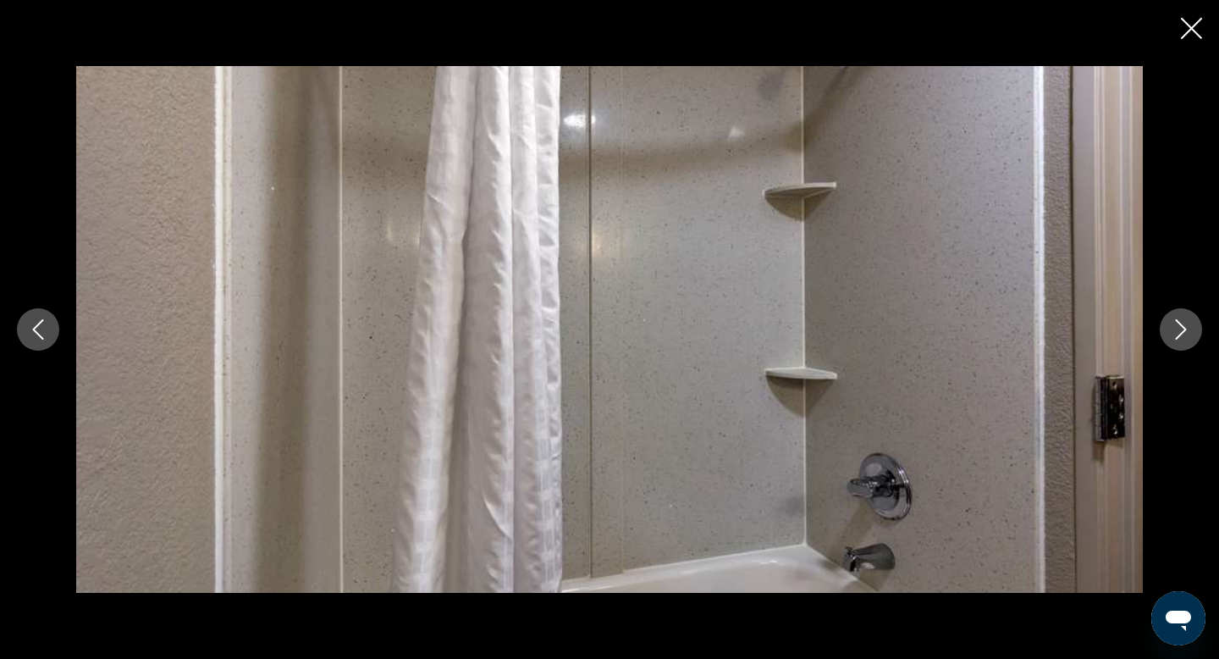
click at [1181, 327] on icon "Next image" at bounding box center [1181, 329] width 20 height 20
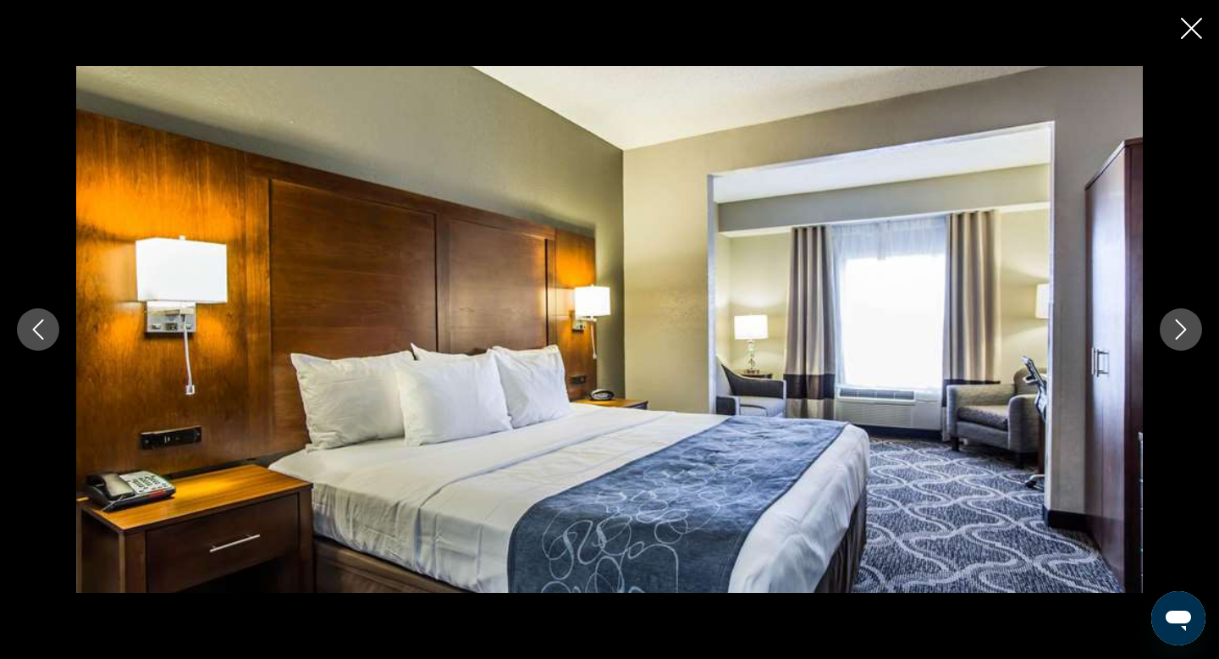
click at [1181, 327] on icon "Next image" at bounding box center [1181, 329] width 20 height 20
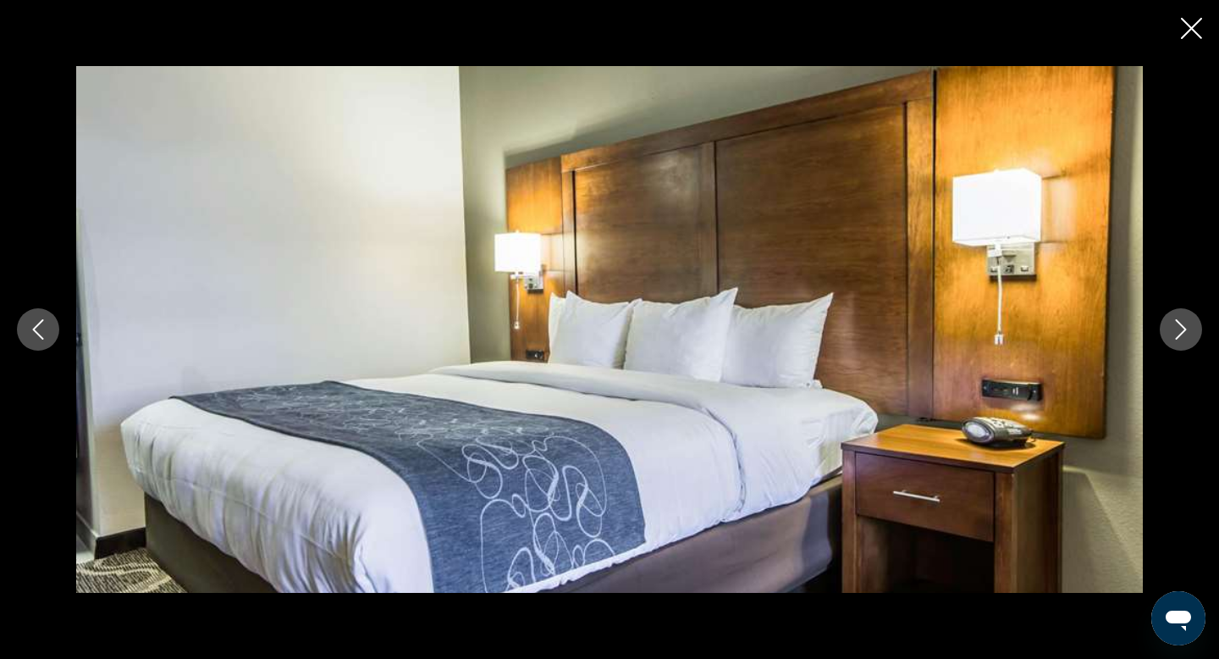
click at [1181, 327] on icon "Next image" at bounding box center [1181, 329] width 20 height 20
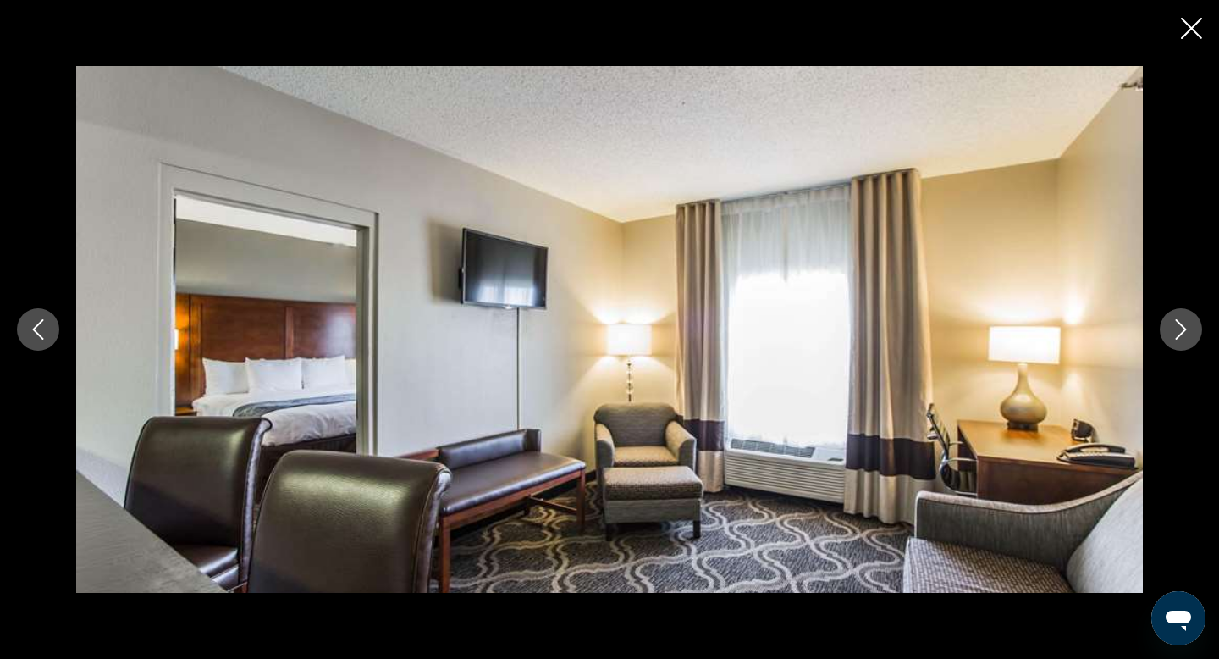
click at [1181, 327] on icon "Next image" at bounding box center [1181, 329] width 20 height 20
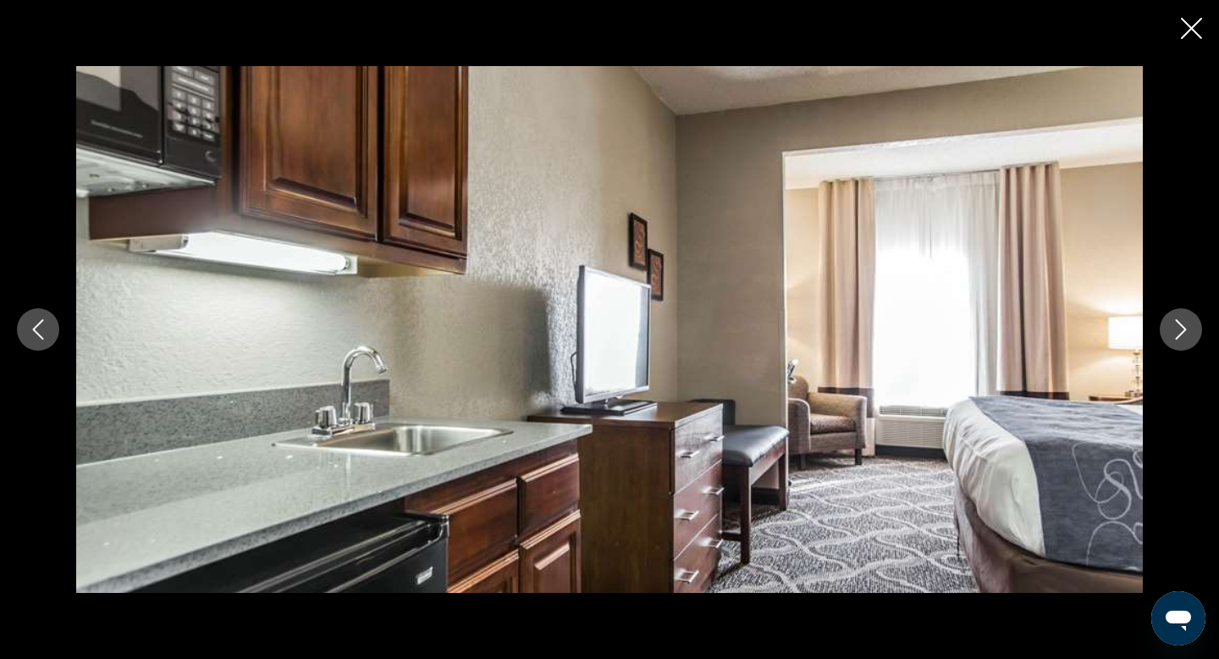
click at [1181, 327] on icon "Next image" at bounding box center [1181, 329] width 20 height 20
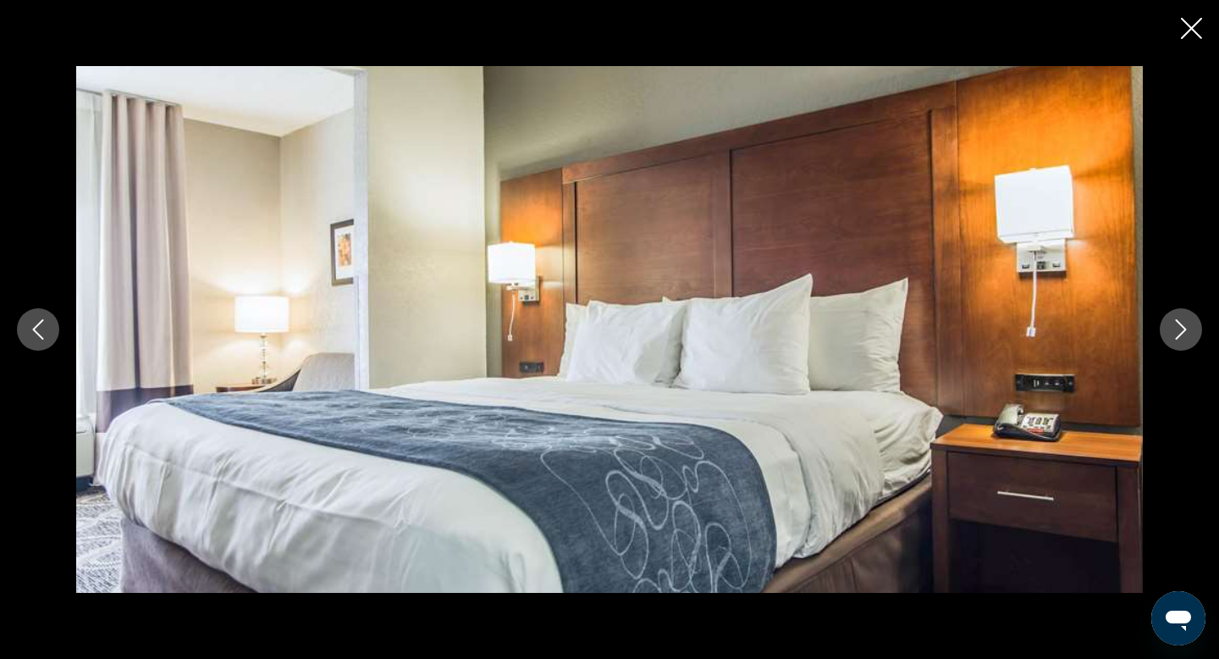
click at [1181, 327] on icon "Next image" at bounding box center [1181, 329] width 20 height 20
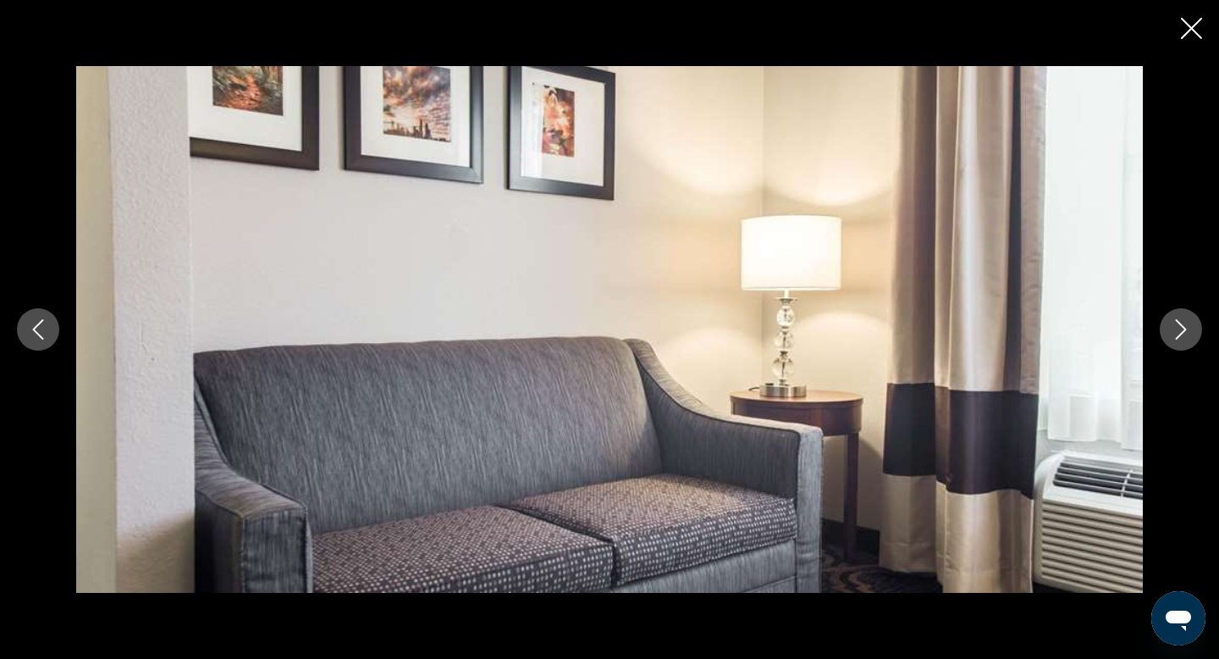
click at [1181, 327] on icon "Next image" at bounding box center [1181, 329] width 20 height 20
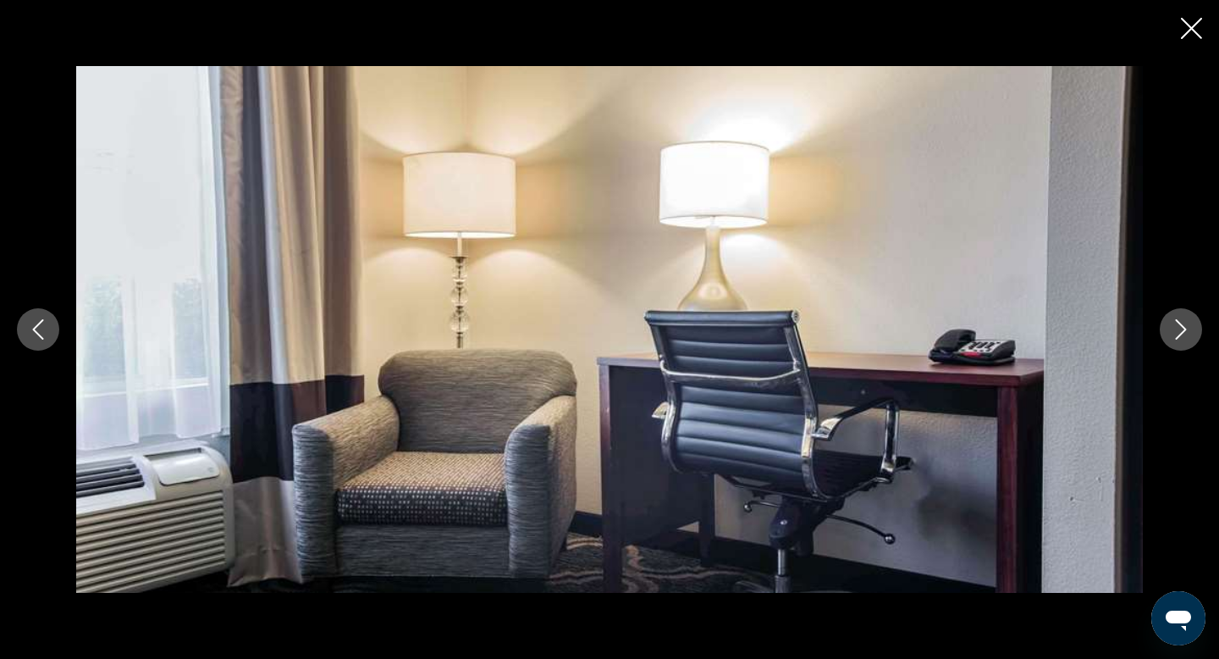
click at [1181, 327] on icon "Next image" at bounding box center [1181, 329] width 20 height 20
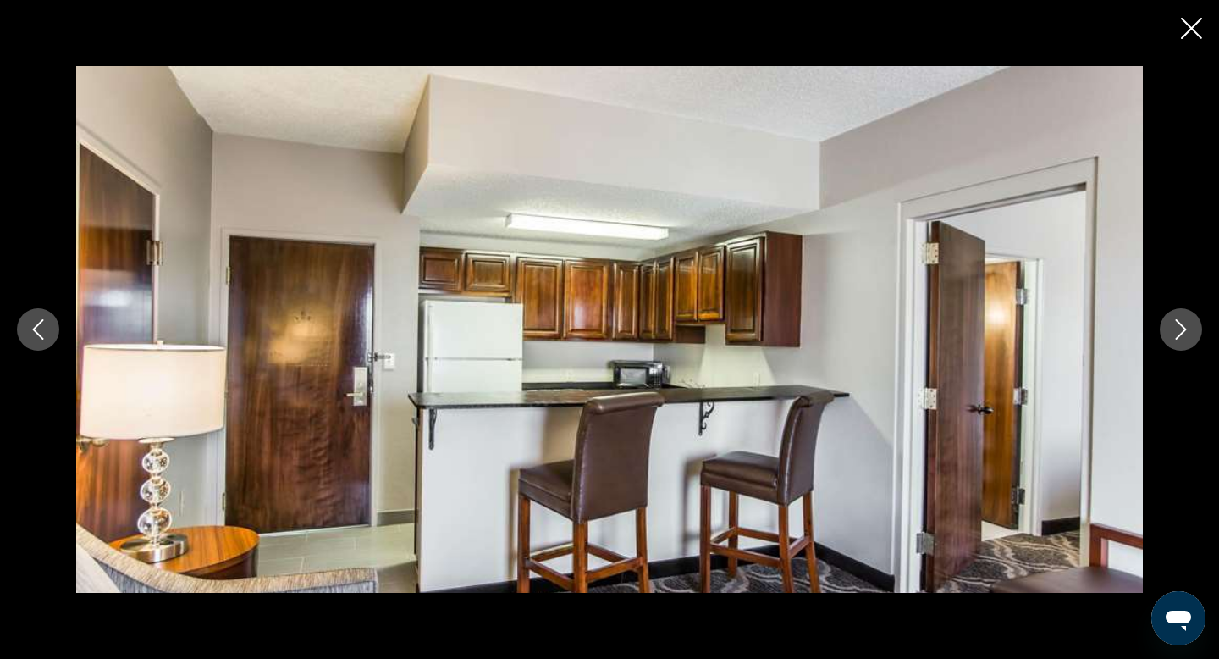
click at [1181, 327] on icon "Next image" at bounding box center [1181, 329] width 20 height 20
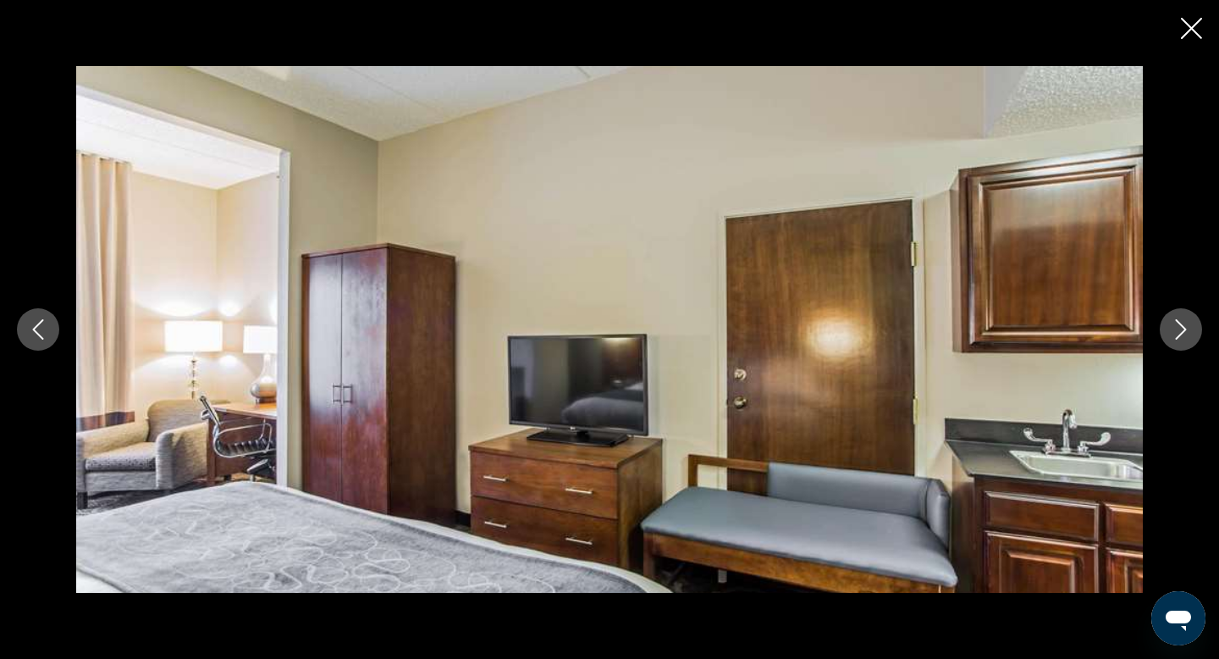
click at [1192, 30] on icon "Close slideshow" at bounding box center [1191, 28] width 21 height 21
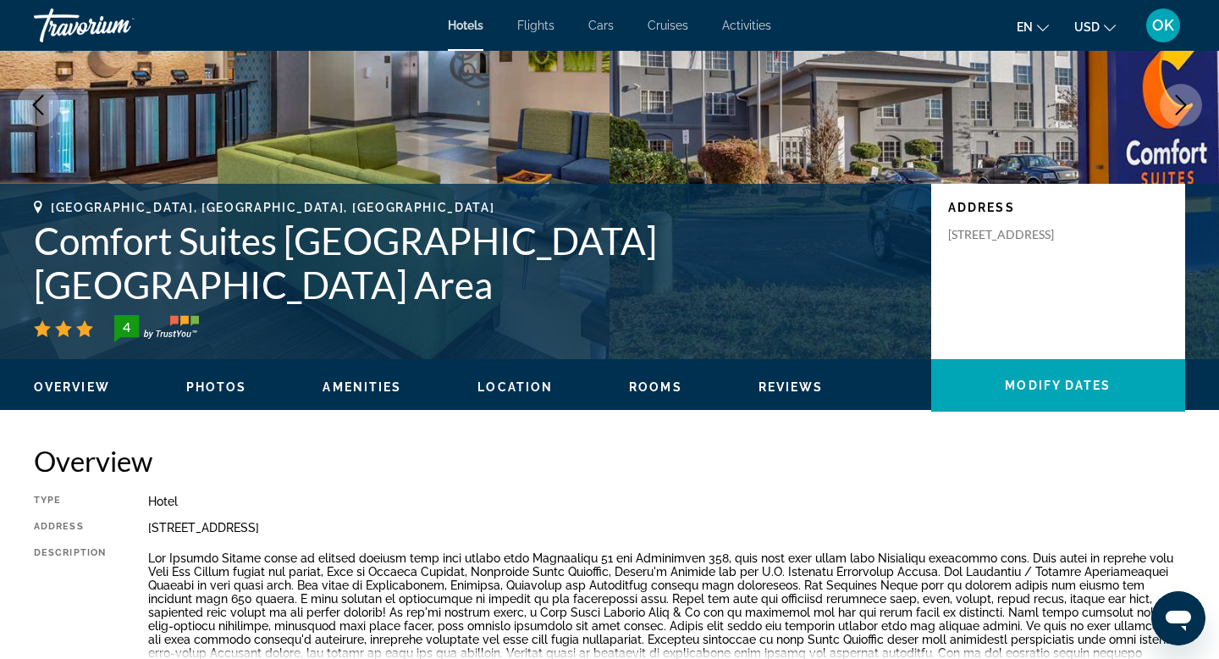
scroll to position [0, 0]
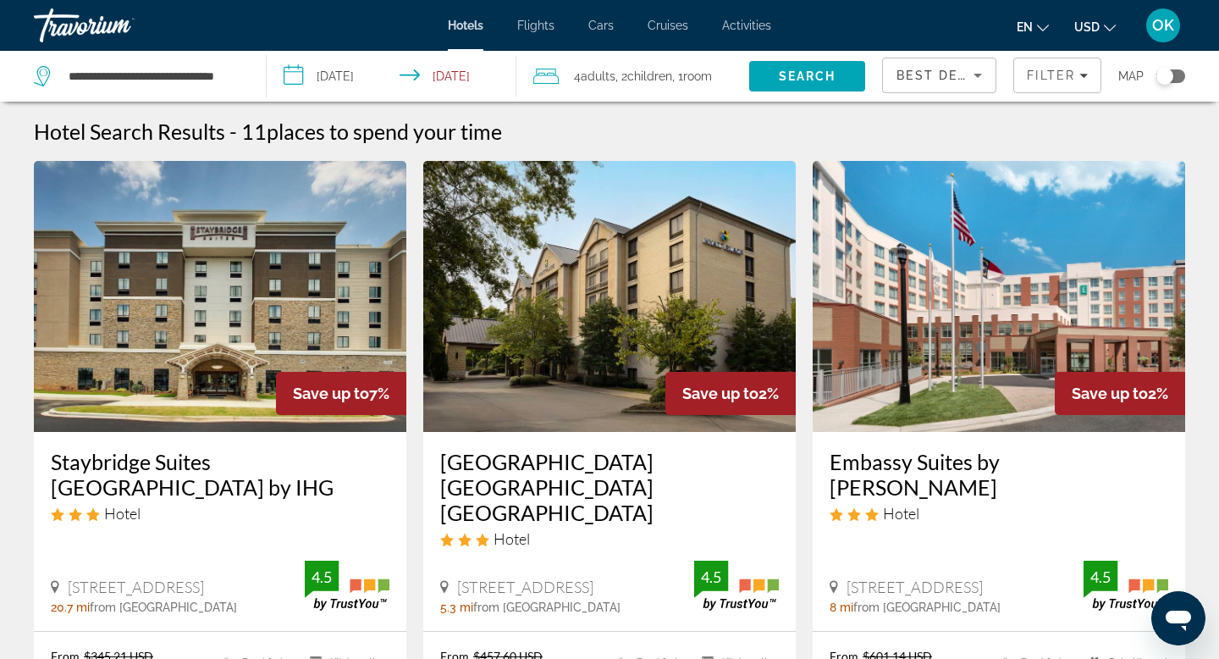
click at [1172, 70] on div "Toggle map" at bounding box center [1171, 76] width 29 height 14
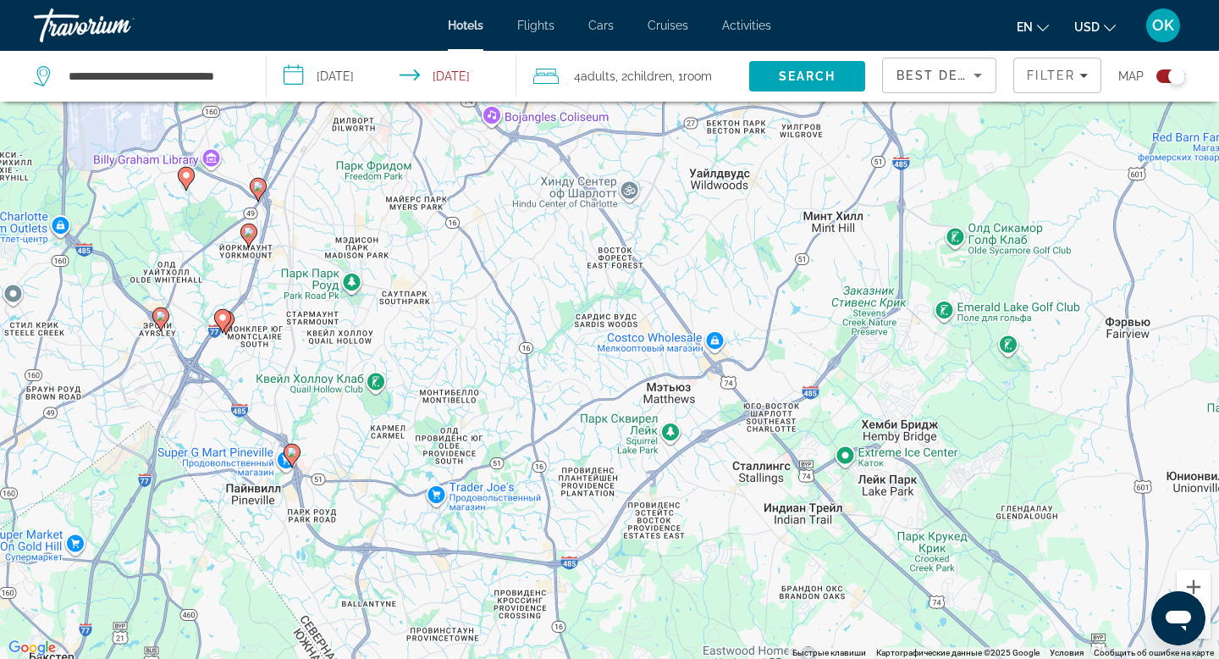
click at [158, 318] on image "Main content" at bounding box center [161, 316] width 10 height 10
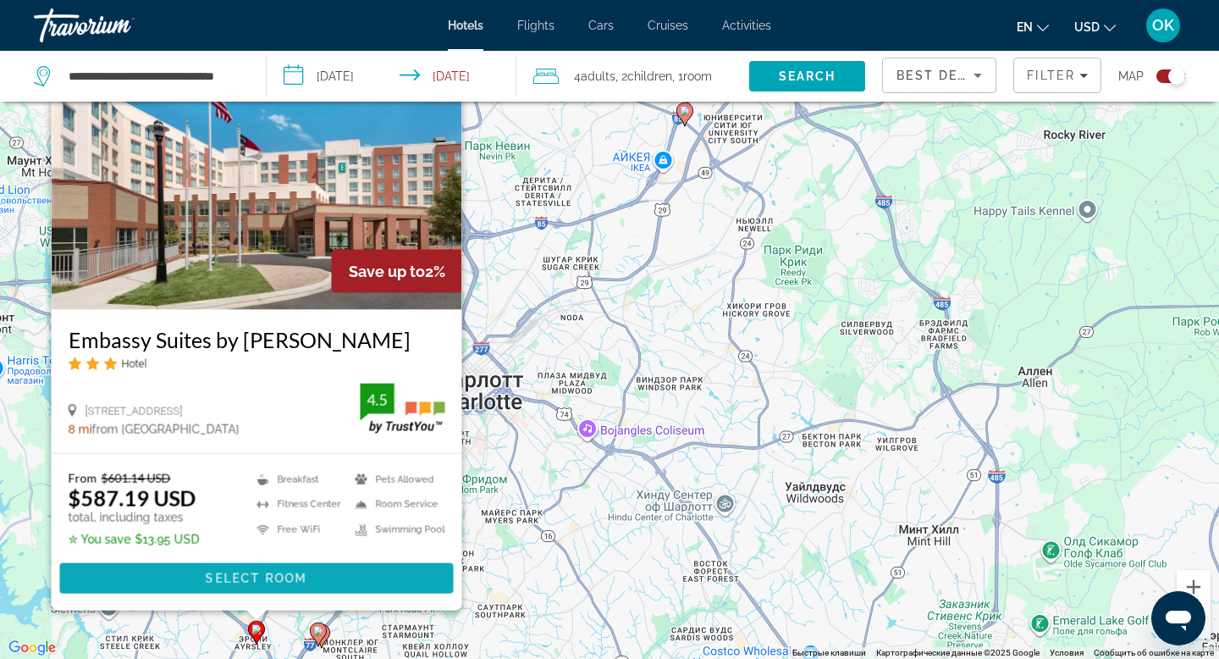
click at [234, 572] on span "Select Room" at bounding box center [257, 579] width 102 height 14
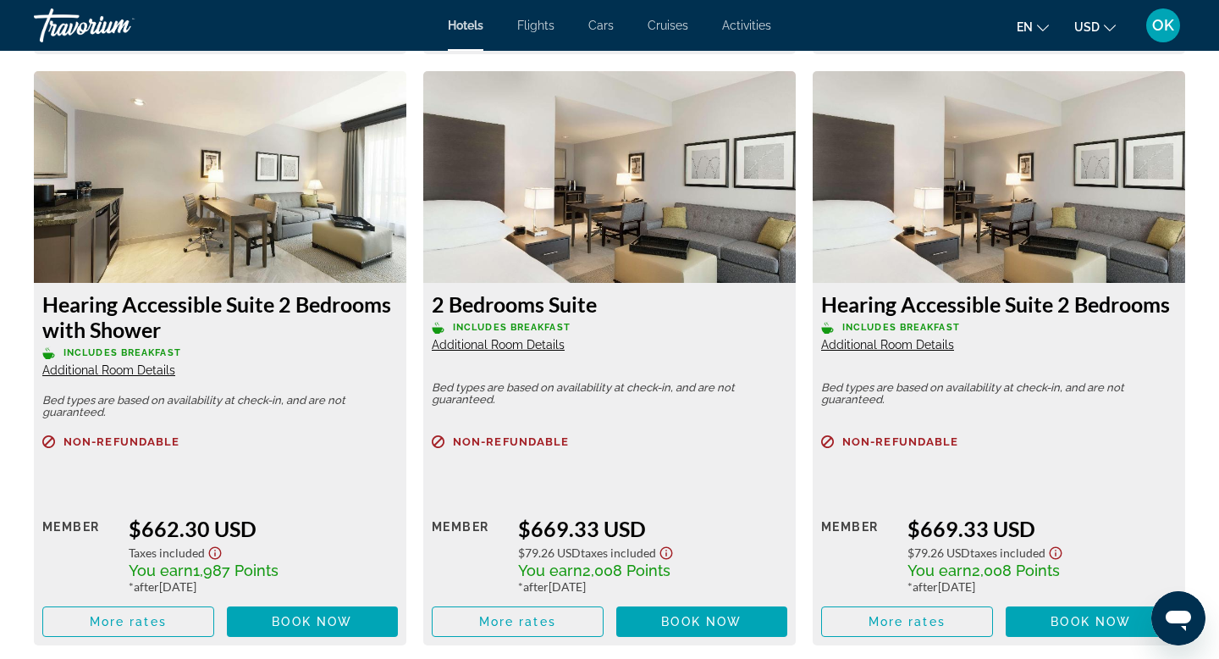
scroll to position [4133, 0]
click at [681, 614] on span "Book now" at bounding box center [701, 621] width 80 height 14
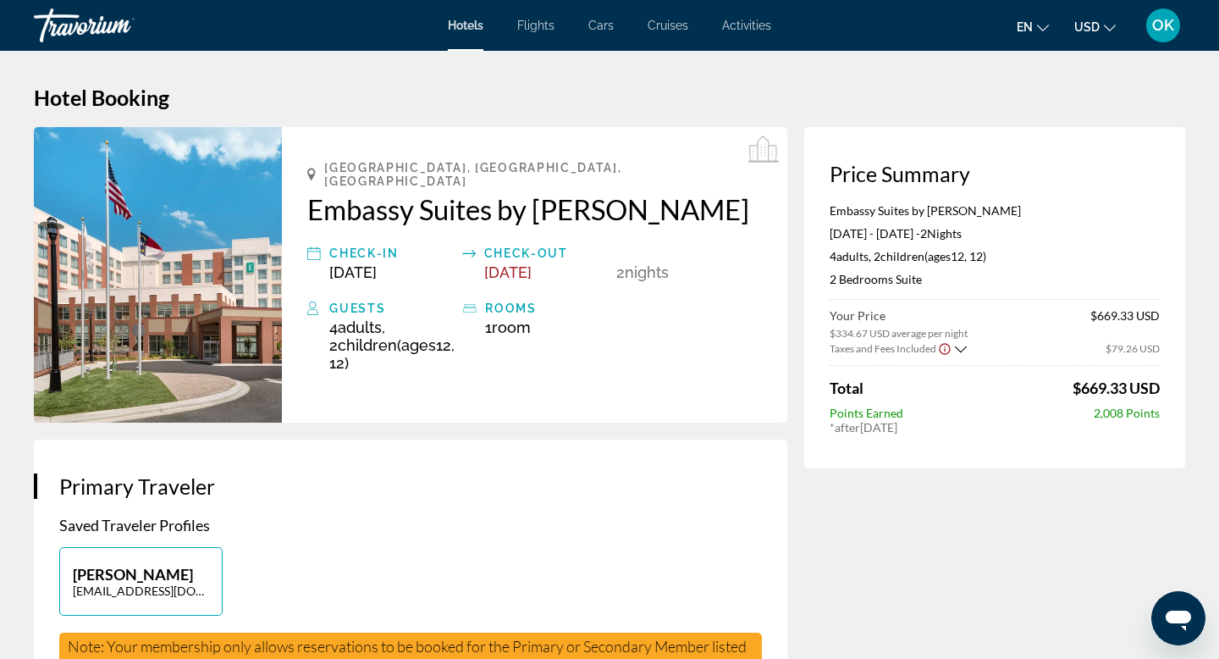
click at [538, 23] on span "Flights" at bounding box center [535, 26] width 37 height 14
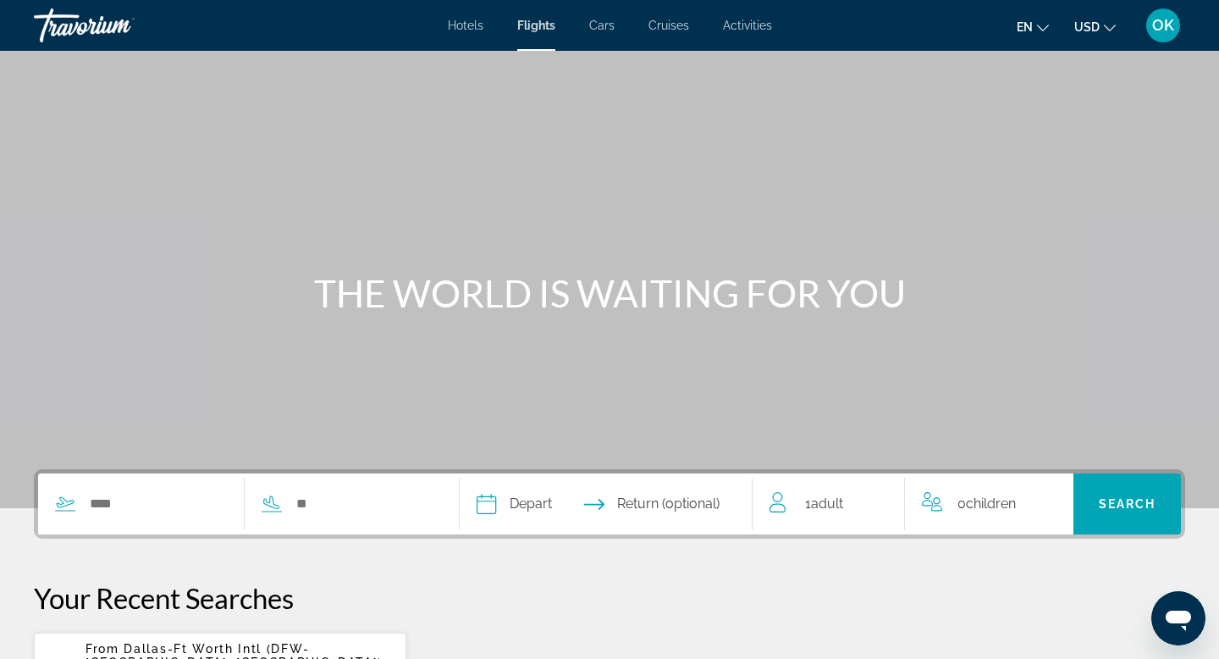
scroll to position [130, 0]
